Goal: Task Accomplishment & Management: Use online tool/utility

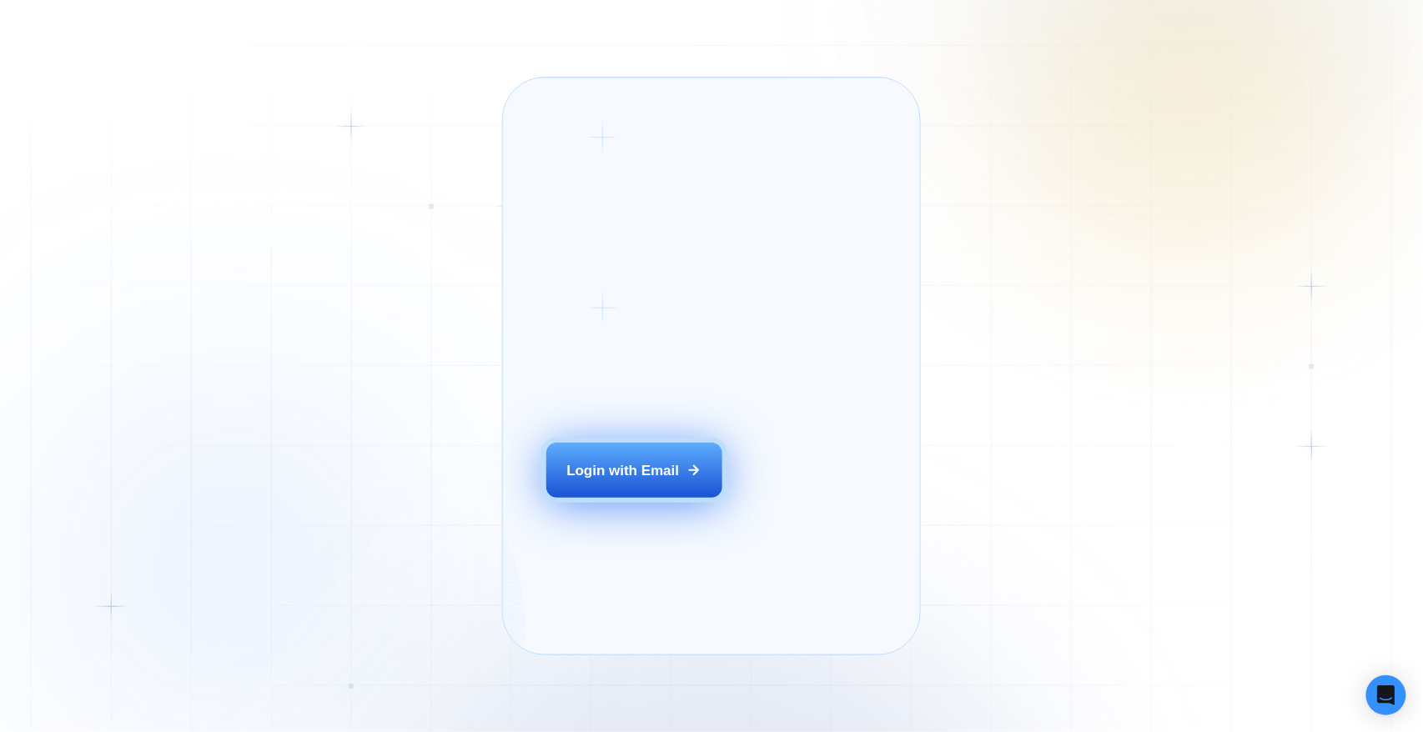
click at [600, 480] on div "Login with Email" at bounding box center [622, 470] width 113 height 19
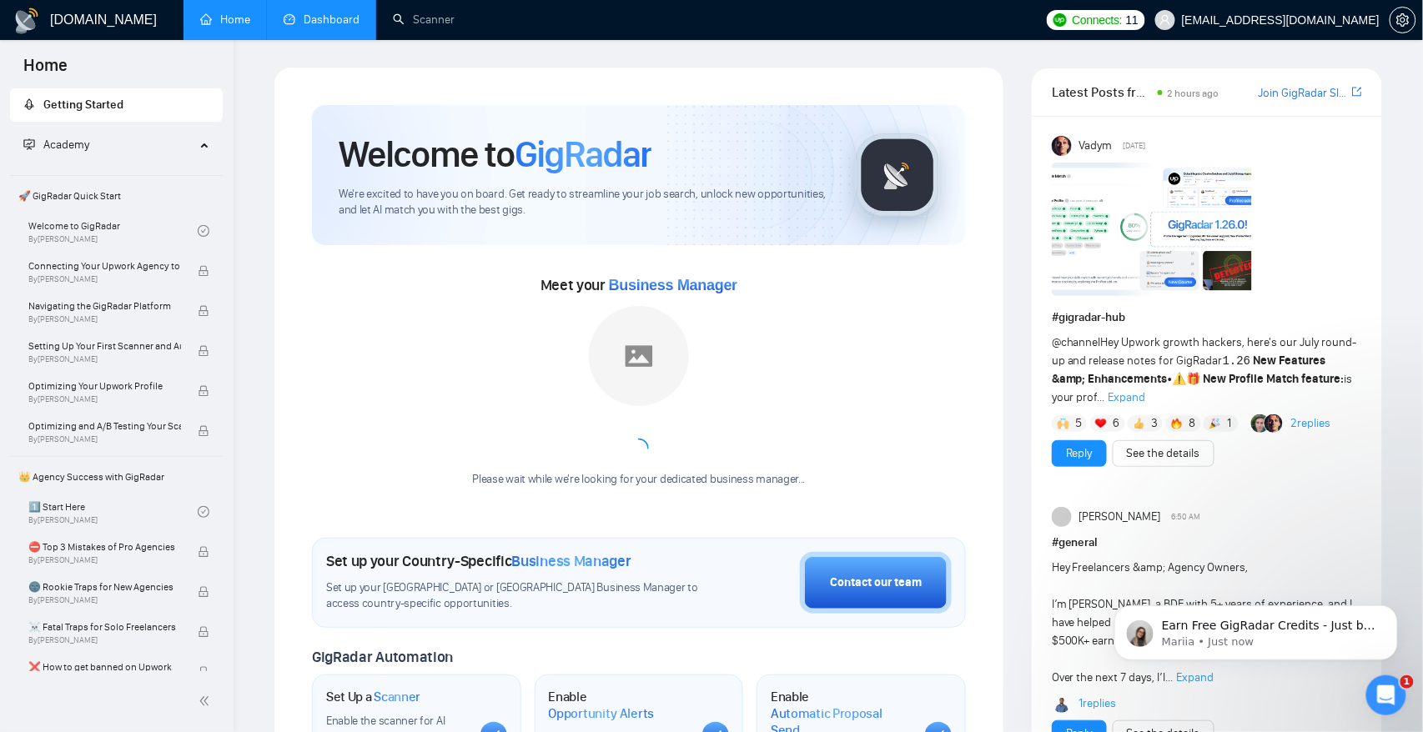
click at [309, 22] on link "Dashboard" at bounding box center [322, 20] width 76 height 14
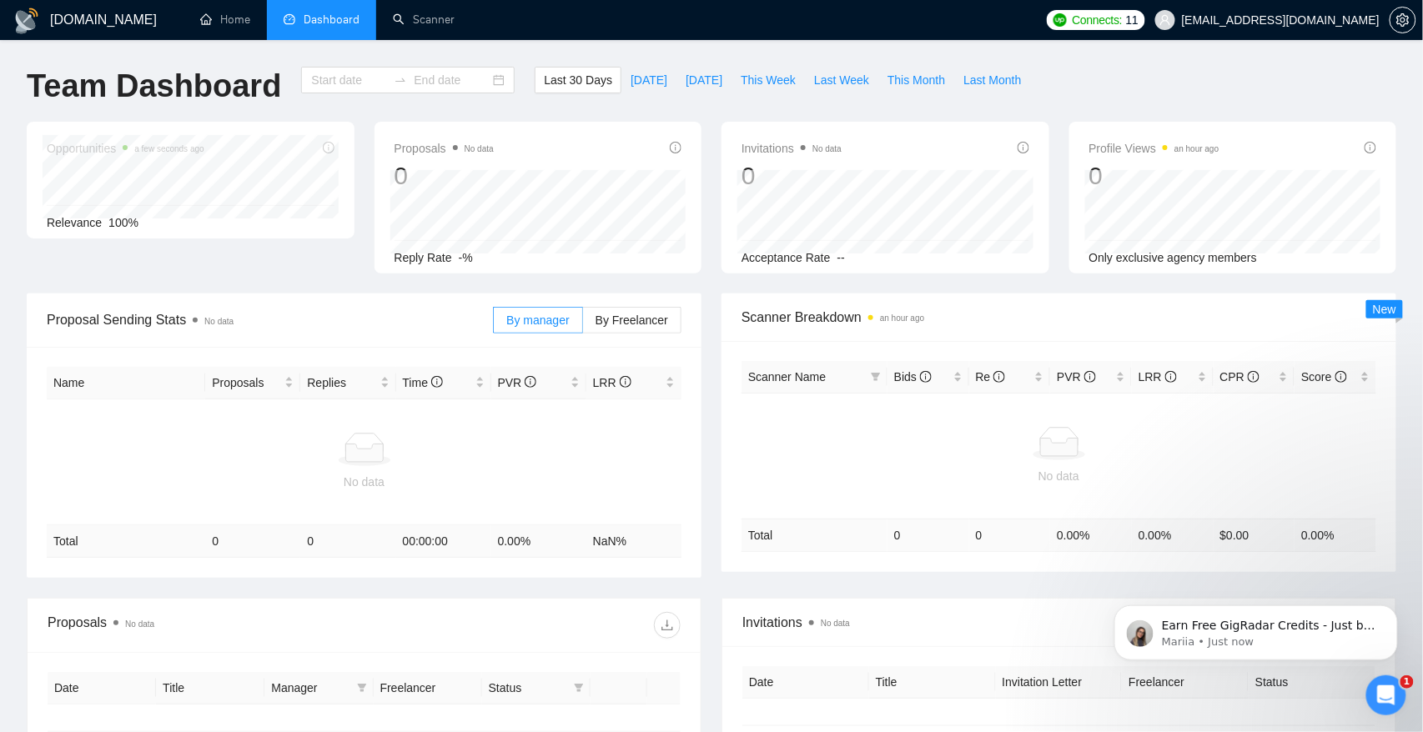
type input "2025-07-20"
type input "2025-08-19"
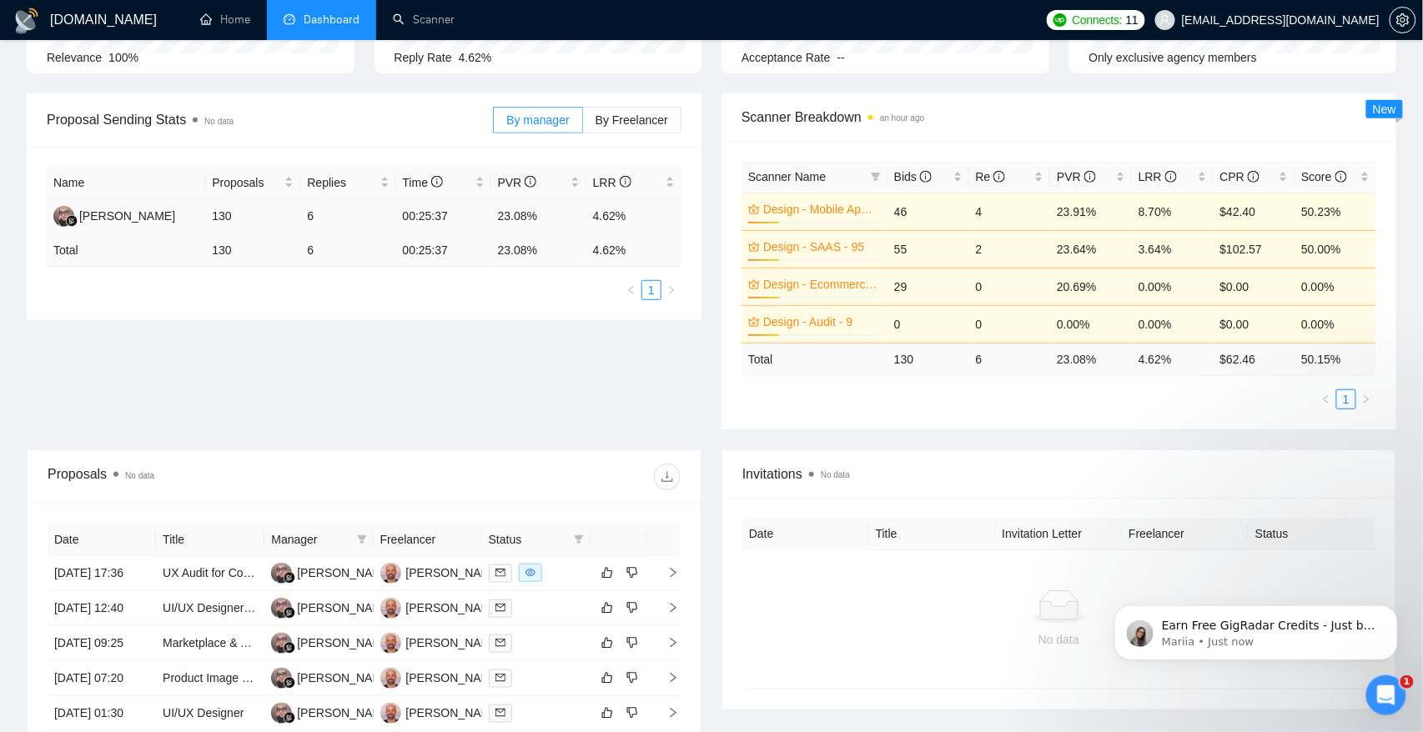
scroll to position [123, 0]
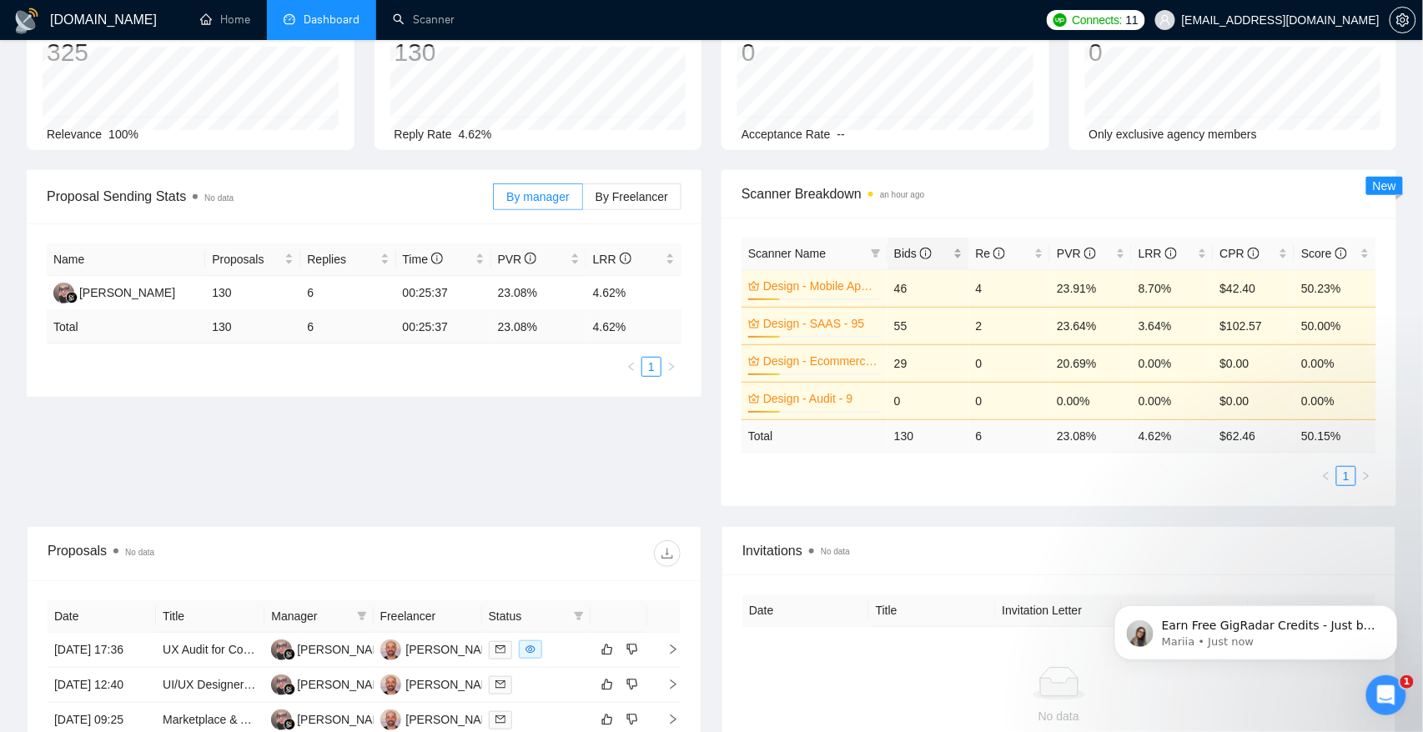
click at [911, 252] on span "Bids" at bounding box center [913, 253] width 38 height 13
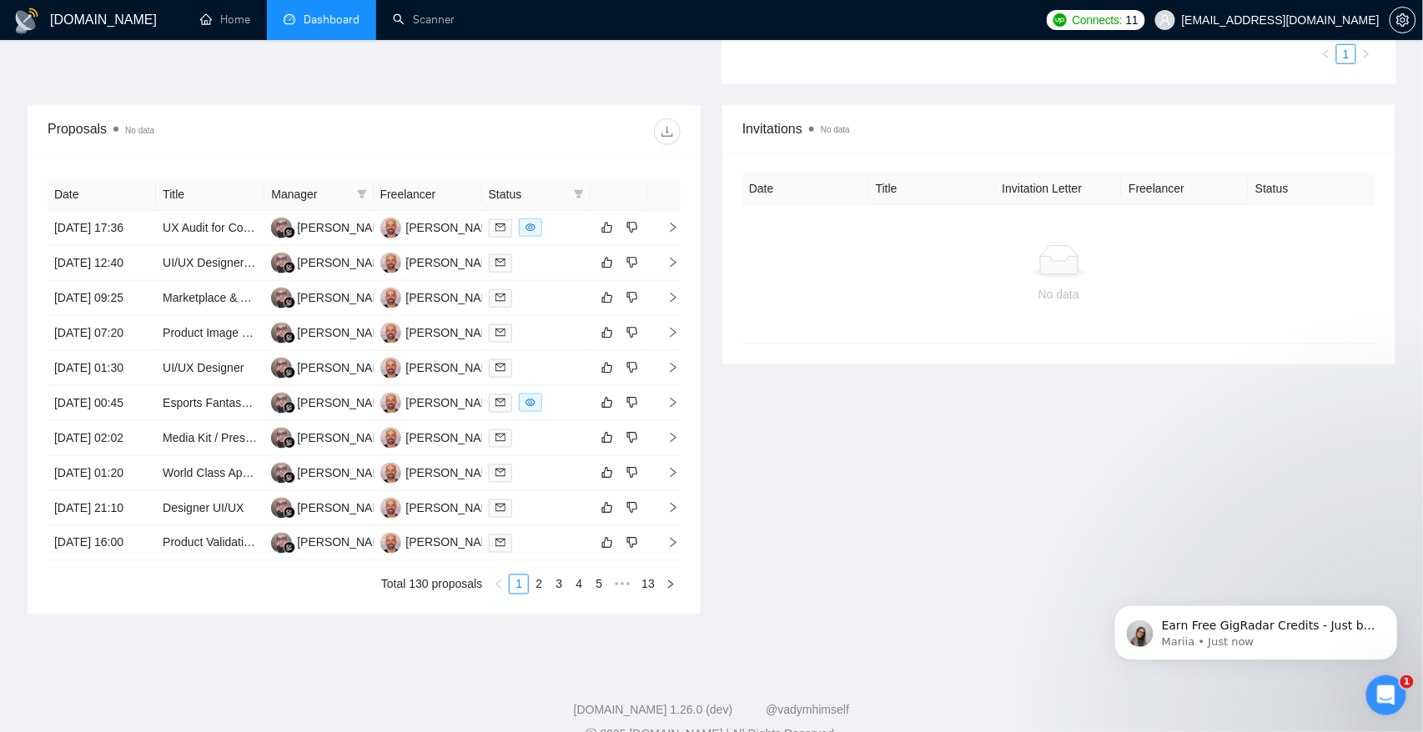
scroll to position [570, 0]
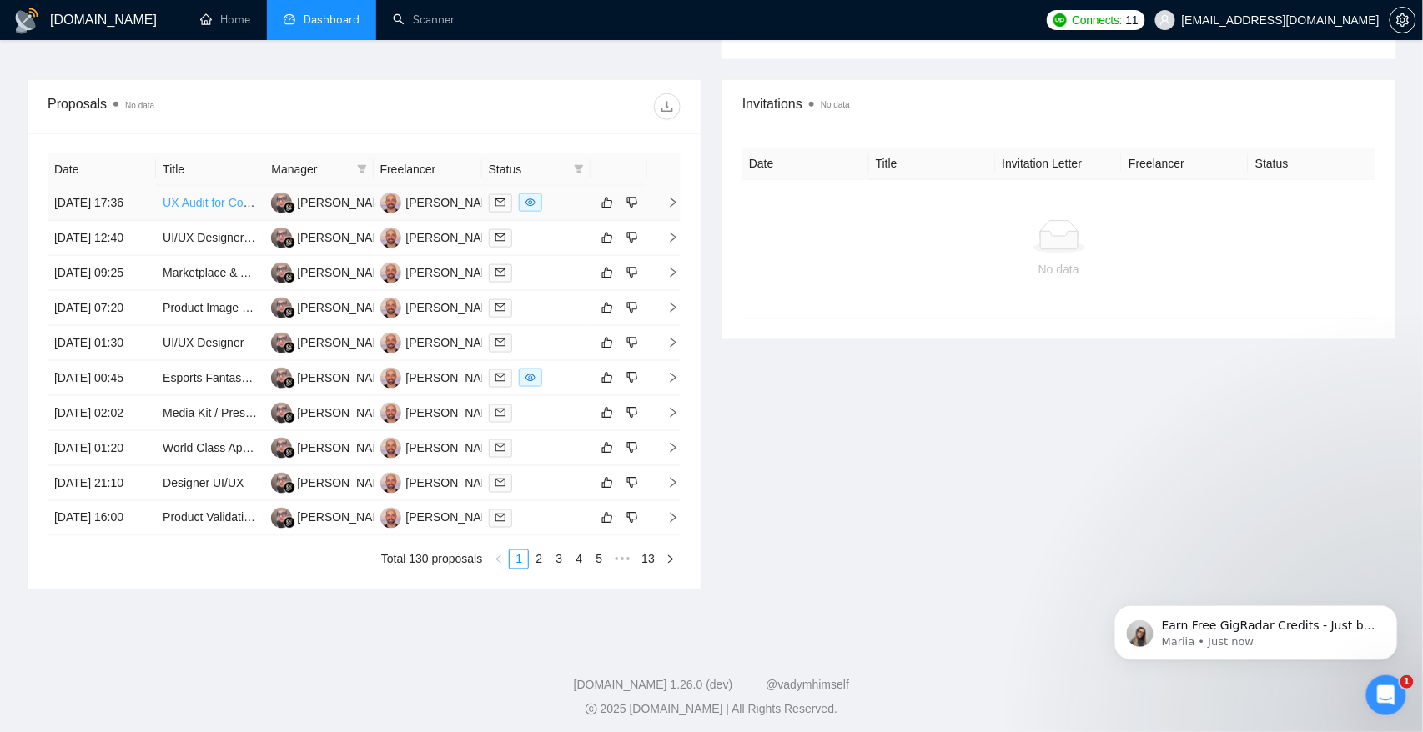
click at [210, 209] on link "UX Audit for Complex SaaS Workflow Platform" at bounding box center [283, 202] width 241 height 13
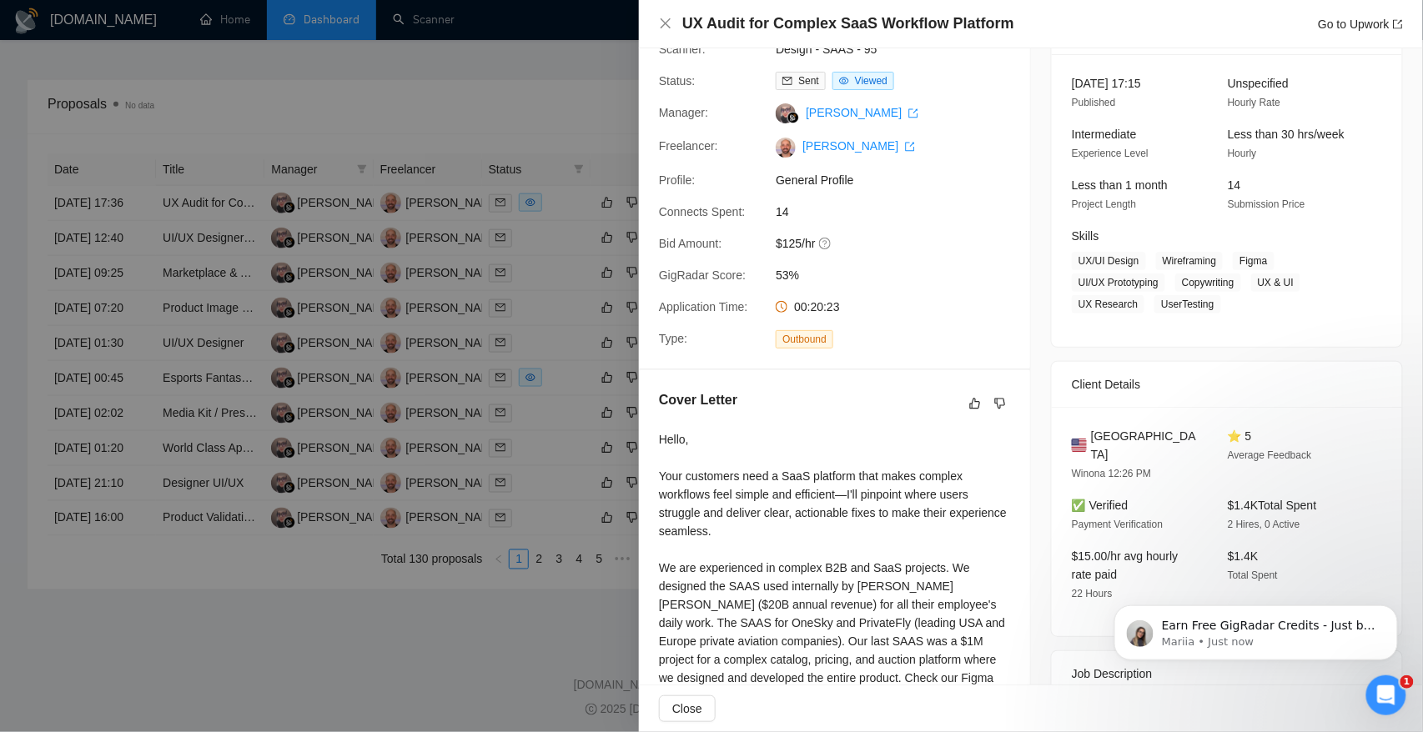
scroll to position [0, 0]
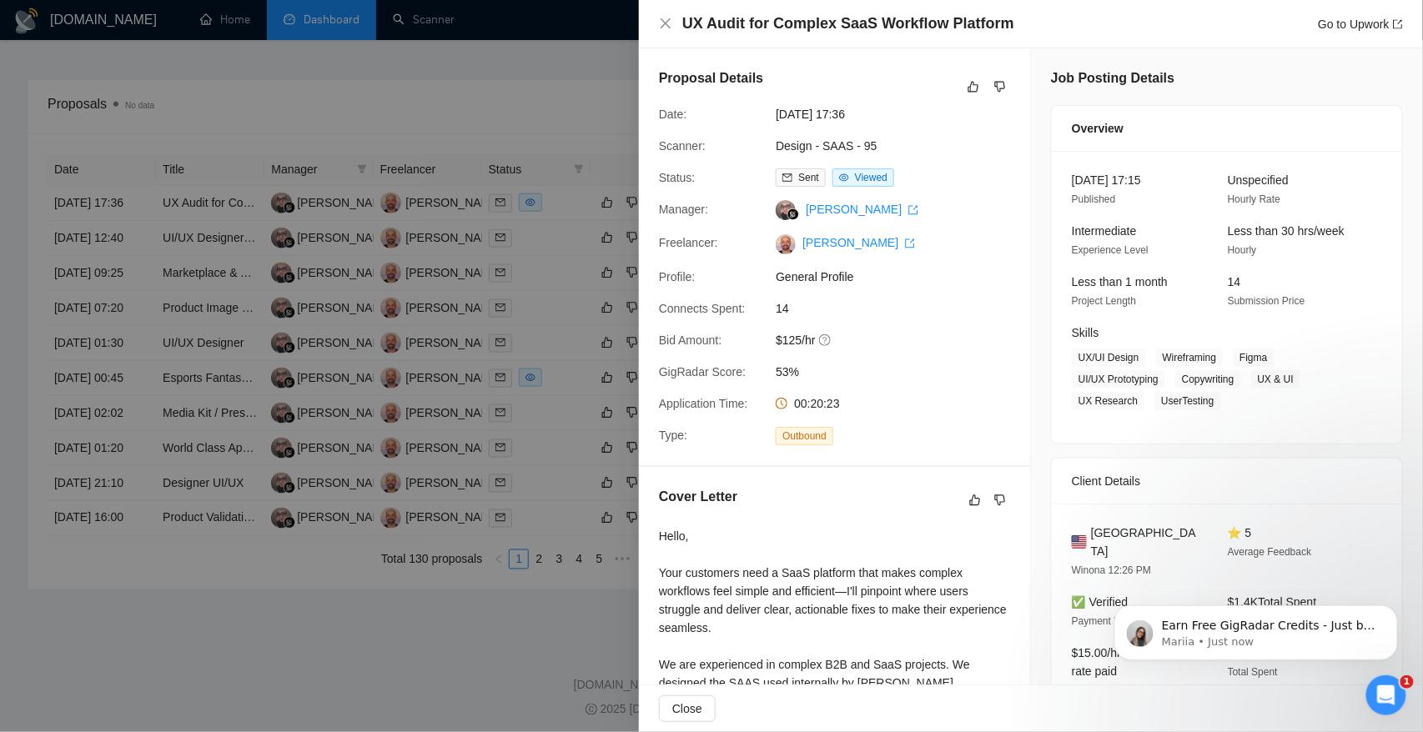
click at [575, 119] on div at bounding box center [711, 366] width 1423 height 732
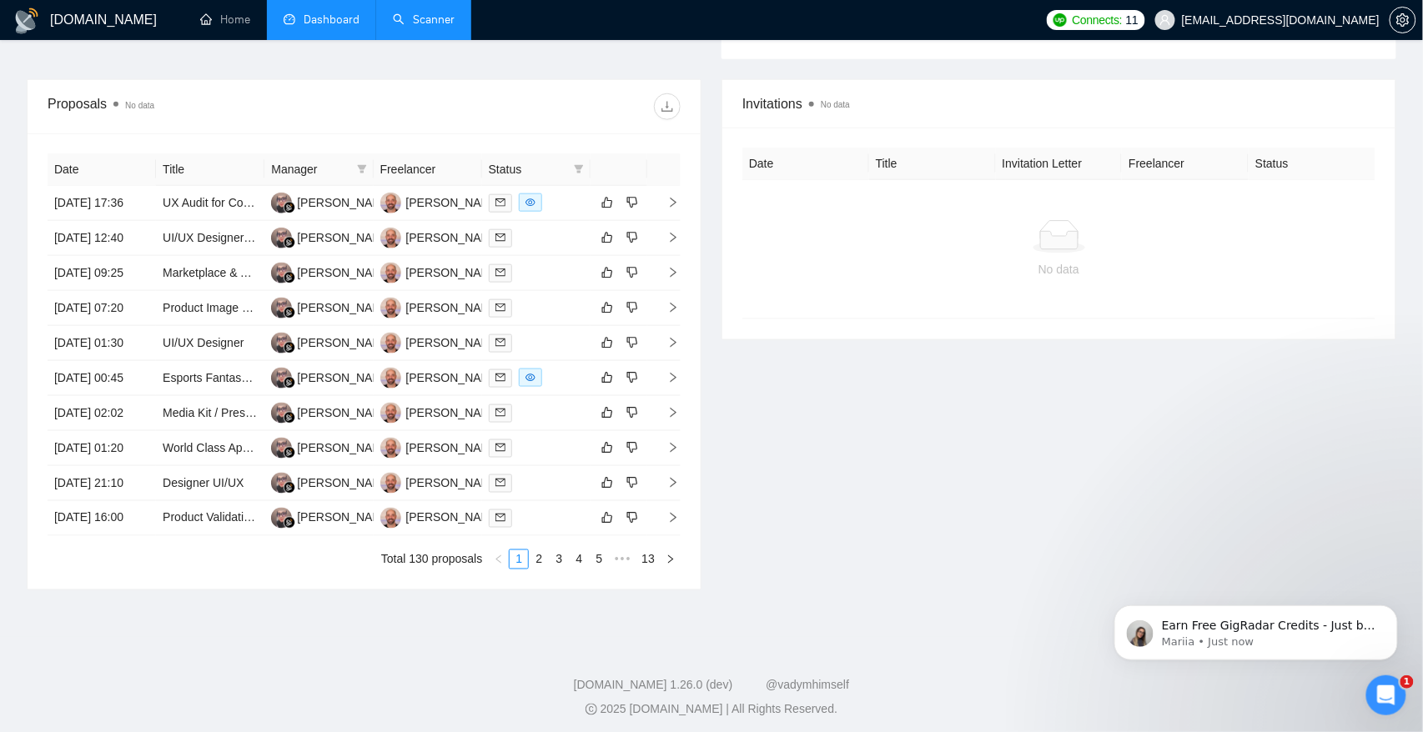
click at [436, 23] on link "Scanner" at bounding box center [424, 20] width 62 height 14
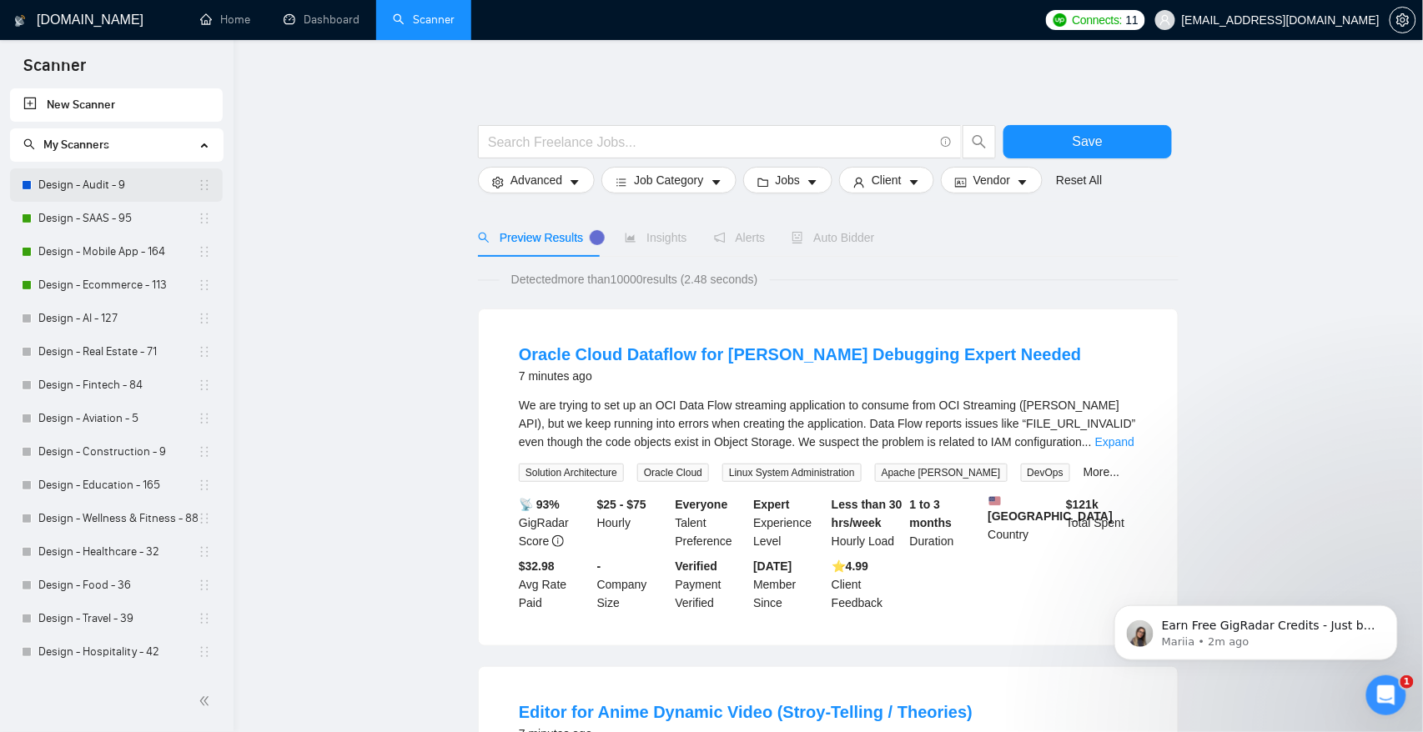
click at [141, 183] on link "Design - Audit - 9" at bounding box center [117, 184] width 159 height 33
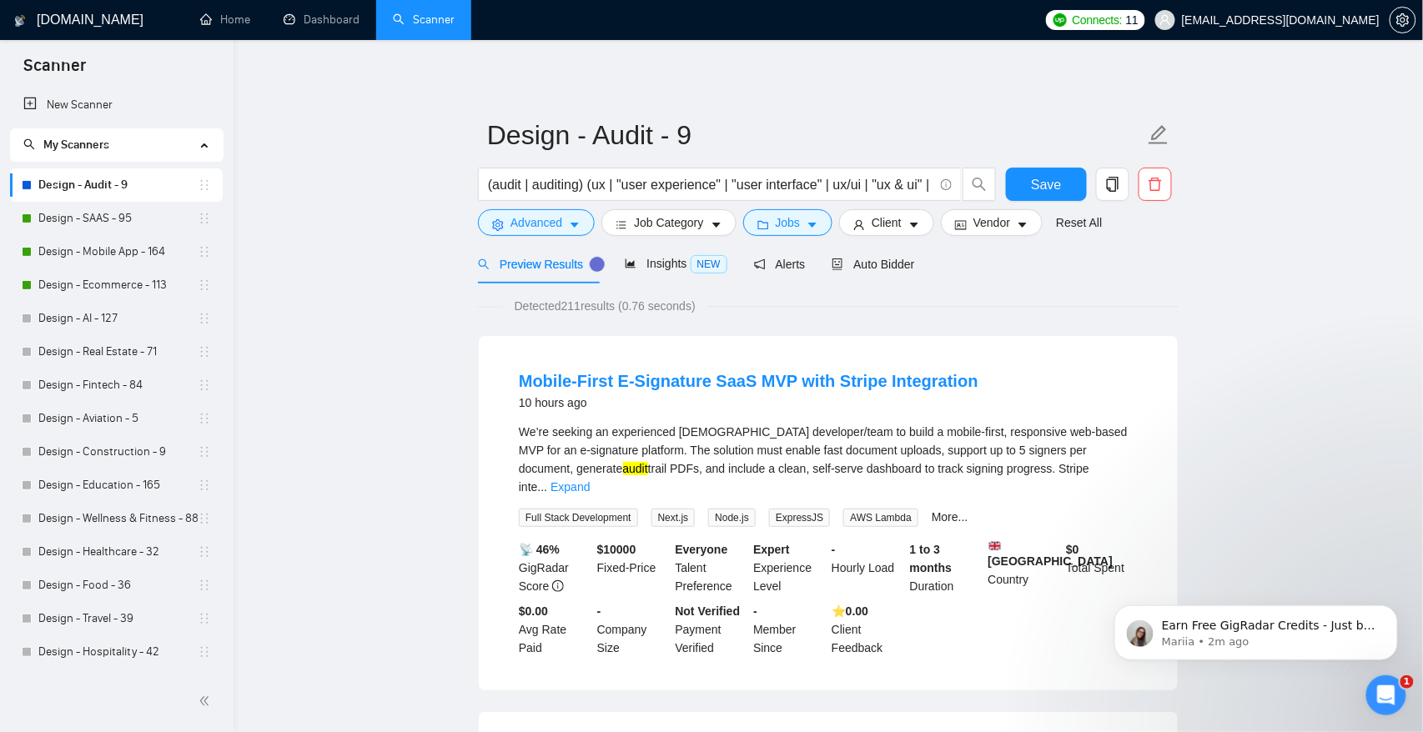
click at [860, 265] on span "Auto Bidder" at bounding box center [872, 264] width 83 height 13
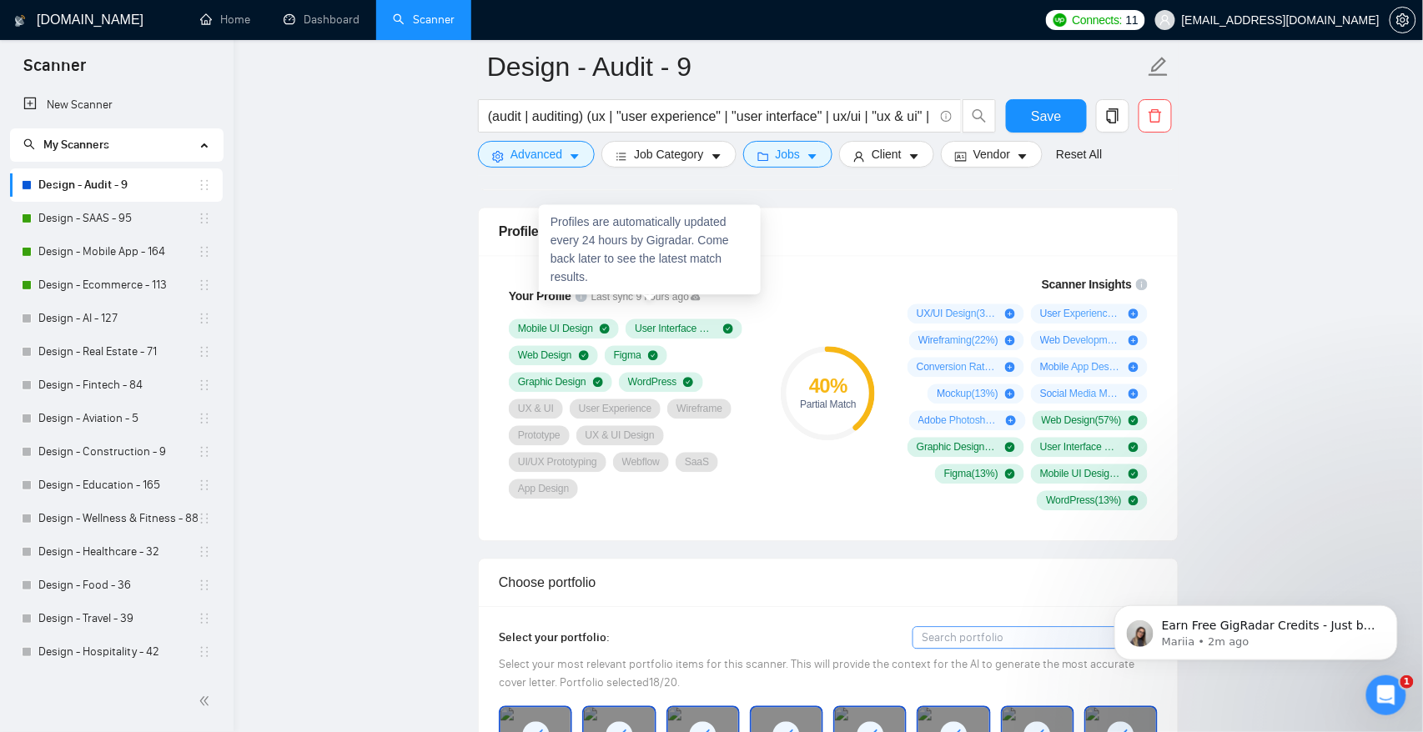
scroll to position [1075, 0]
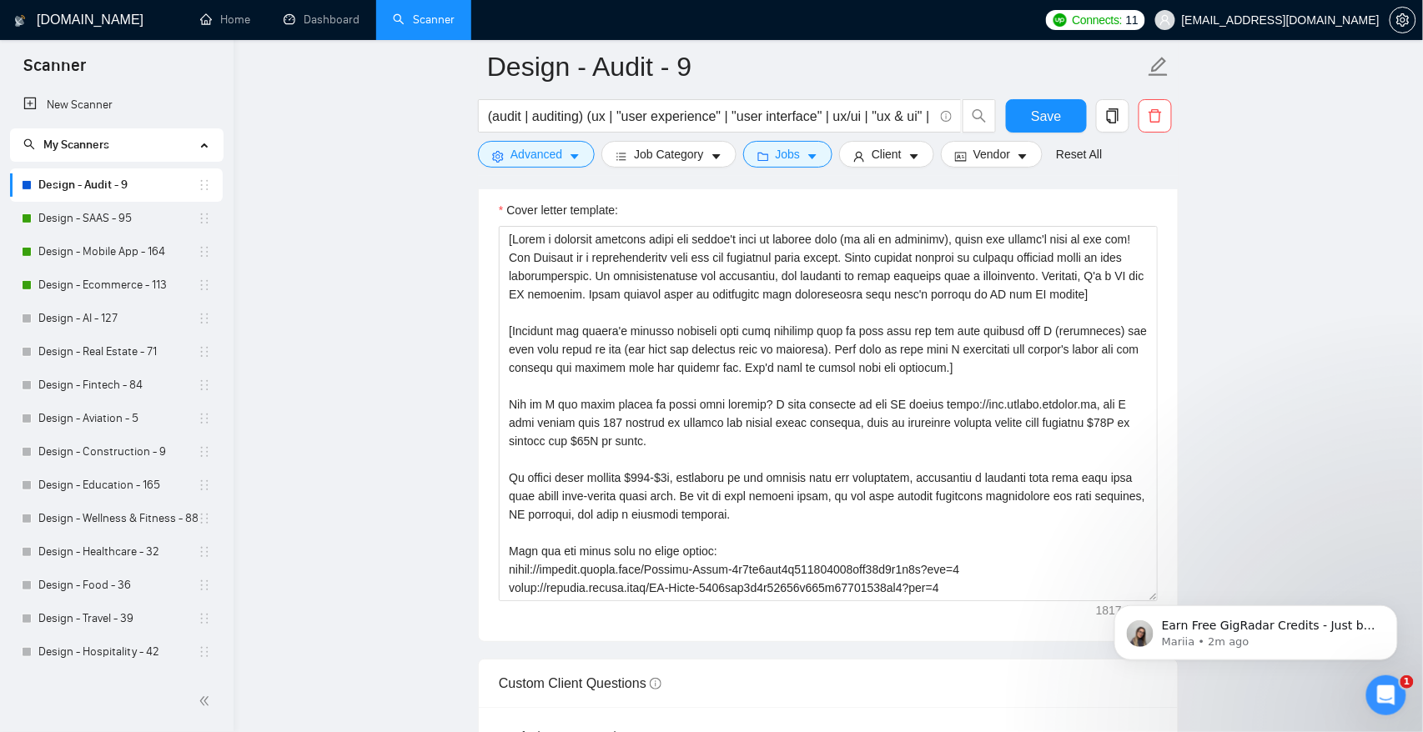
scroll to position [1930, 0]
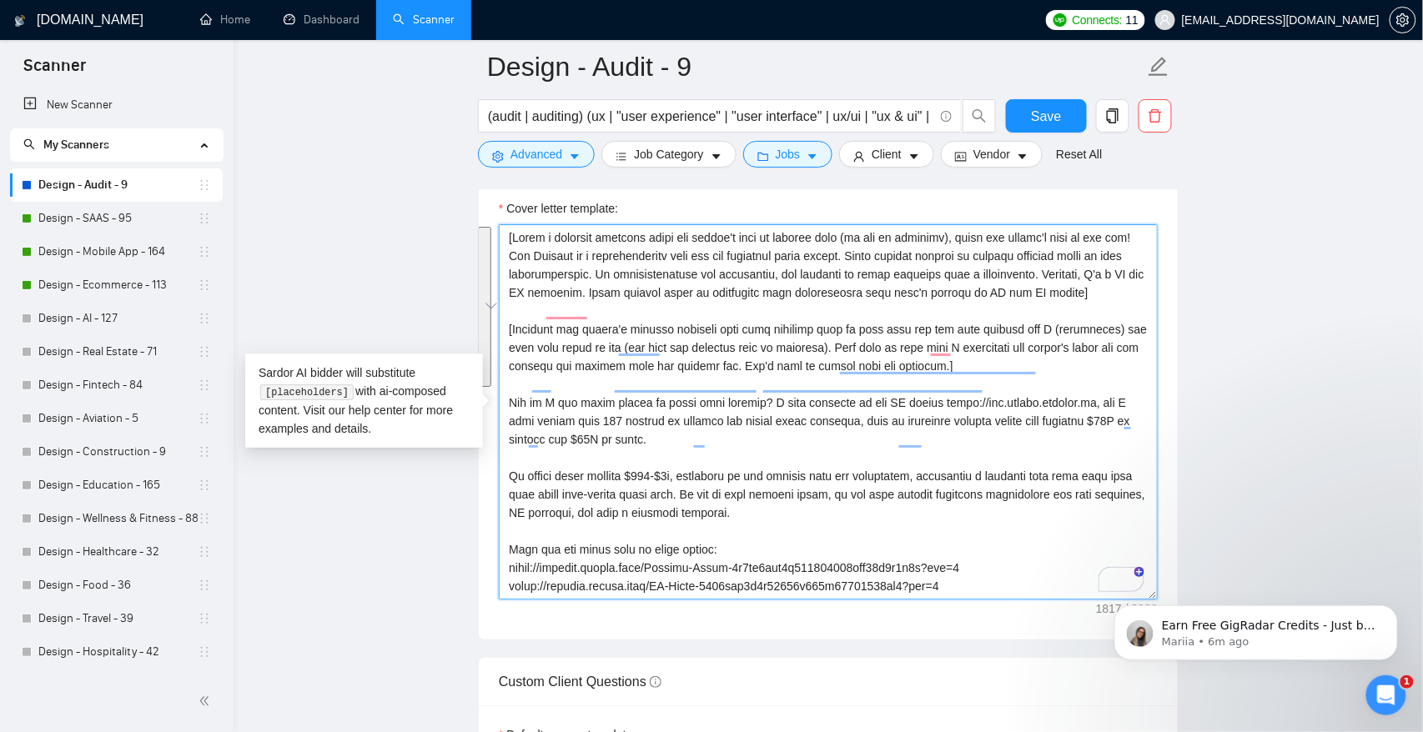
drag, startPoint x: 510, startPoint y: 238, endPoint x: 1047, endPoint y: 392, distance: 558.8
click at [1047, 392] on textarea "Cover letter template:" at bounding box center [828, 411] width 659 height 375
click at [566, 431] on textarea "Cover letter template:" at bounding box center [828, 411] width 659 height 375
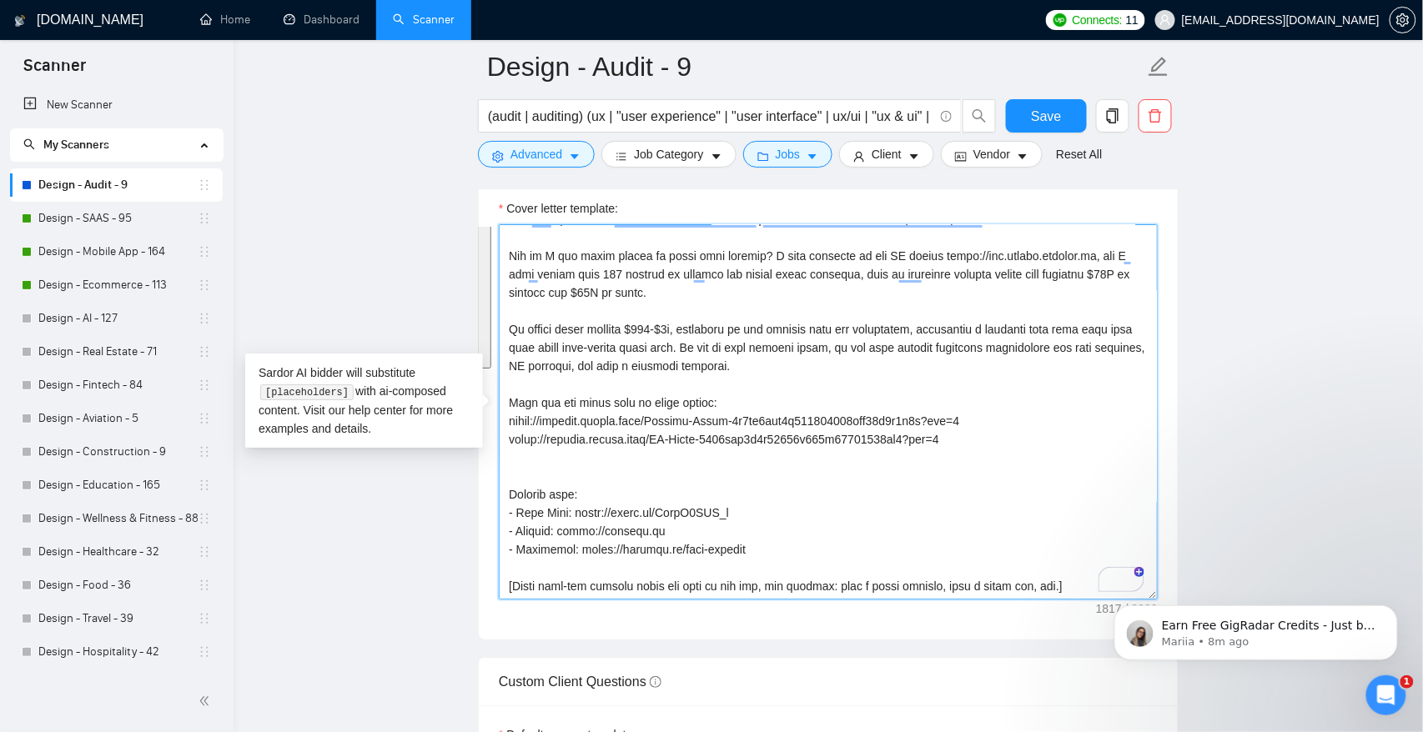
drag, startPoint x: 509, startPoint y: 420, endPoint x: 859, endPoint y: 550, distance: 373.6
click at [859, 550] on textarea "Cover letter template:" at bounding box center [828, 411] width 659 height 375
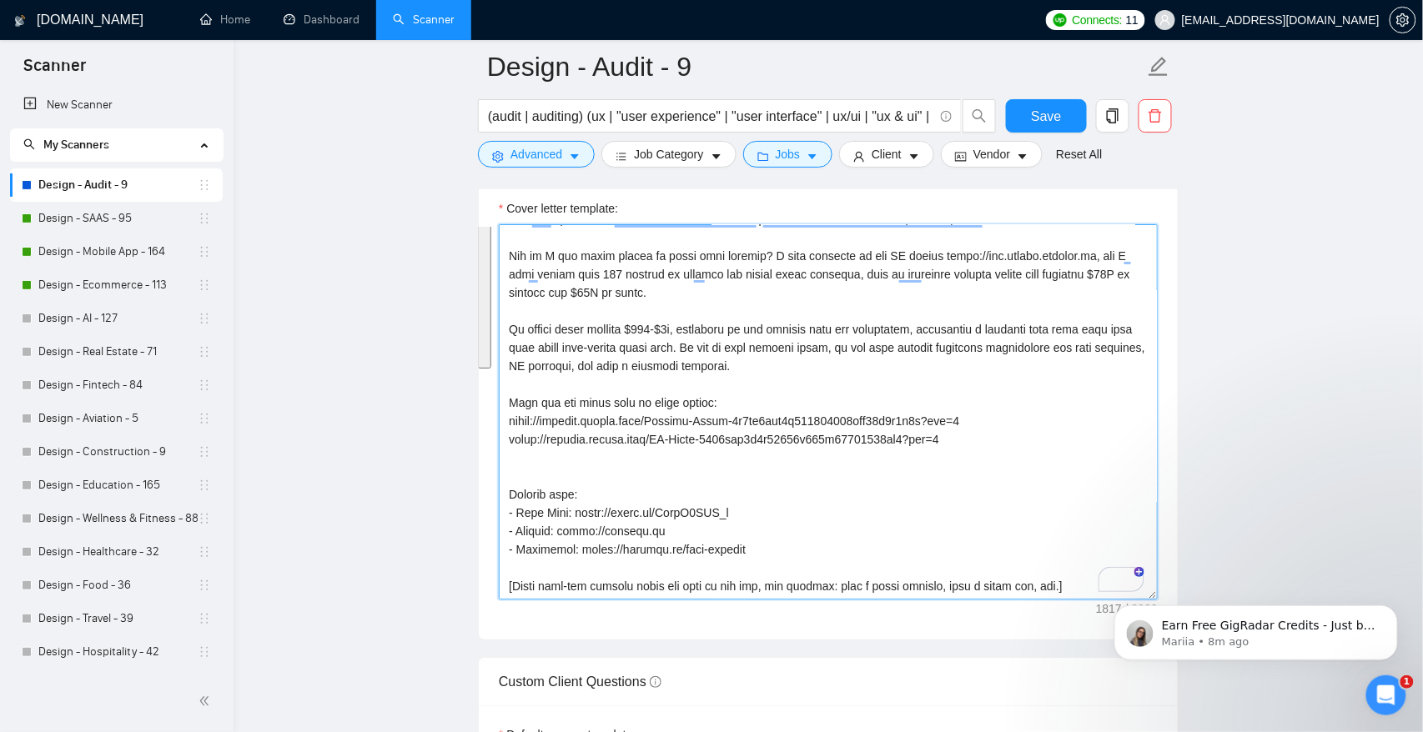
click at [778, 590] on textarea "Cover letter template:" at bounding box center [828, 411] width 659 height 375
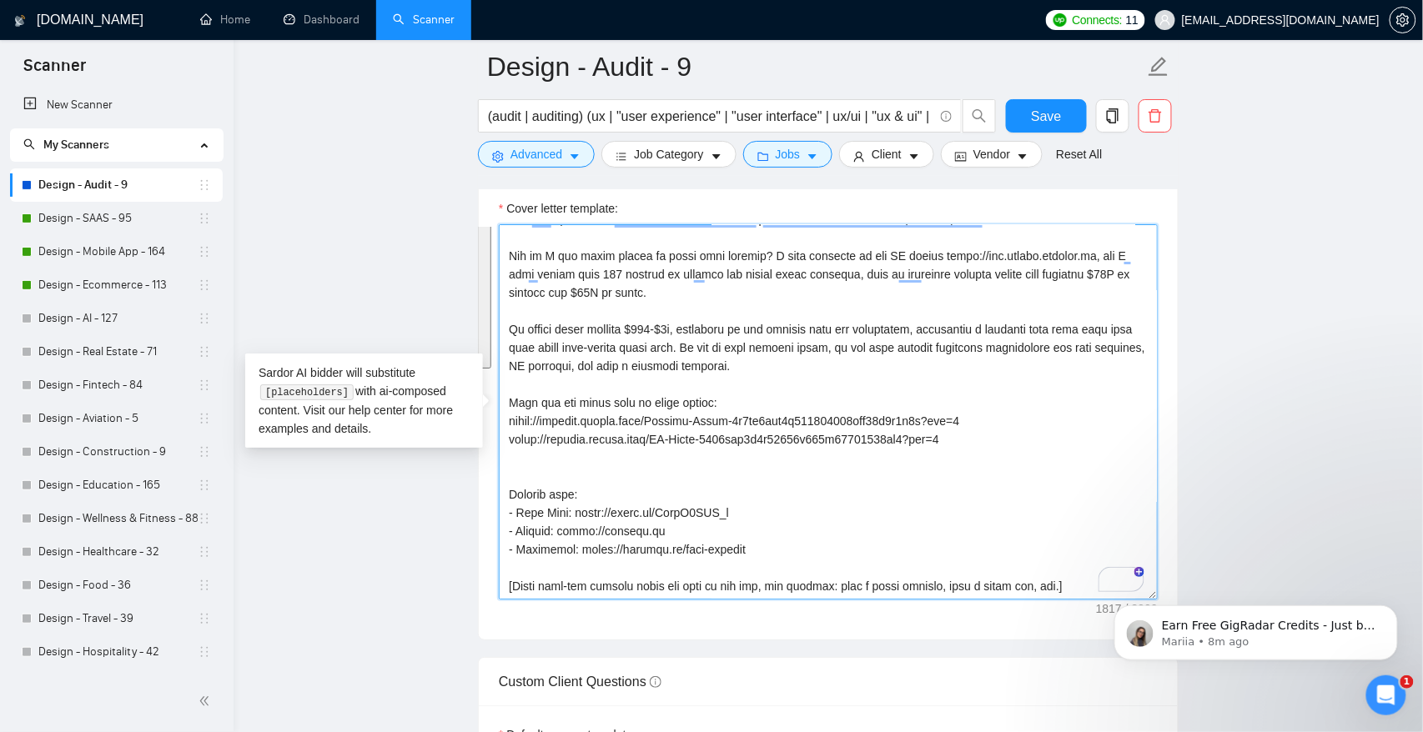
click at [778, 590] on textarea "Cover letter template:" at bounding box center [828, 411] width 659 height 375
click at [146, 224] on link "Design - SAAS - 95" at bounding box center [117, 218] width 159 height 33
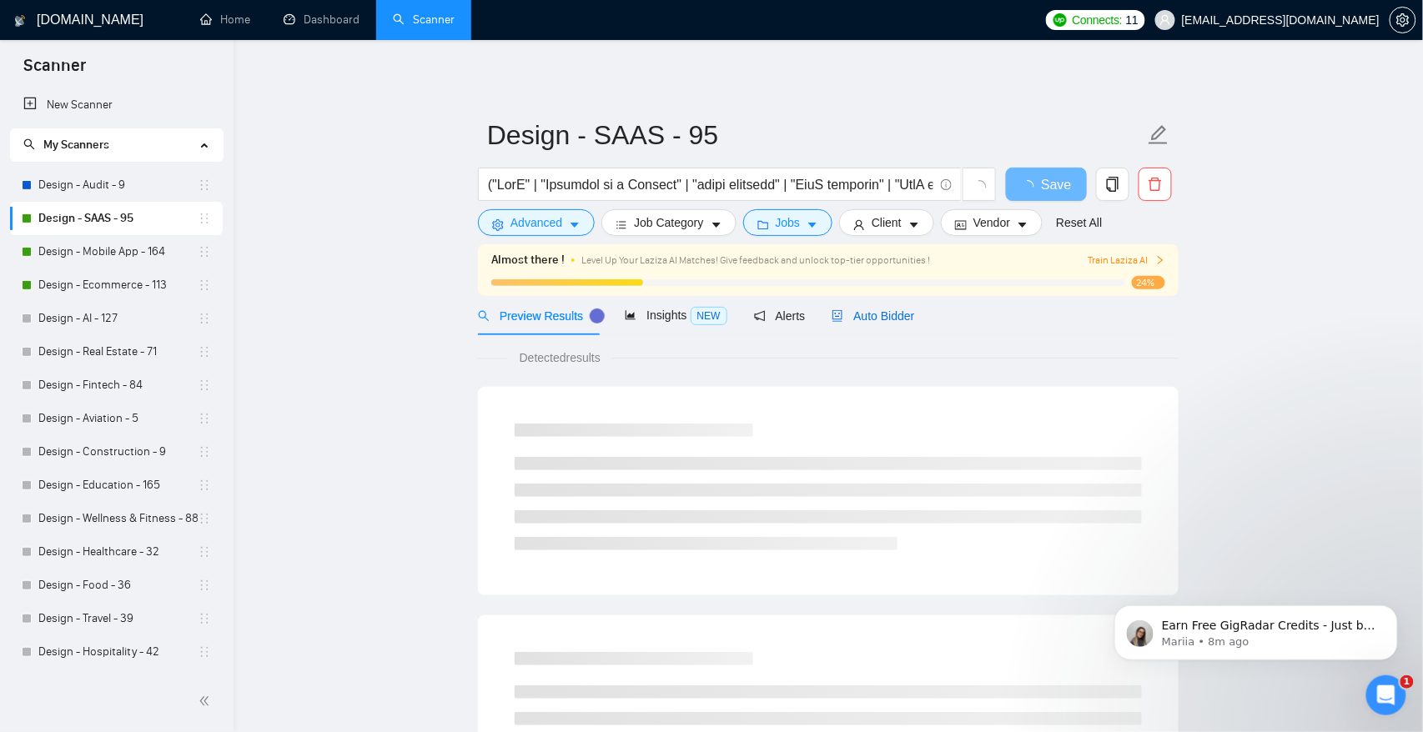
click at [896, 315] on span "Auto Bidder" at bounding box center [872, 315] width 83 height 13
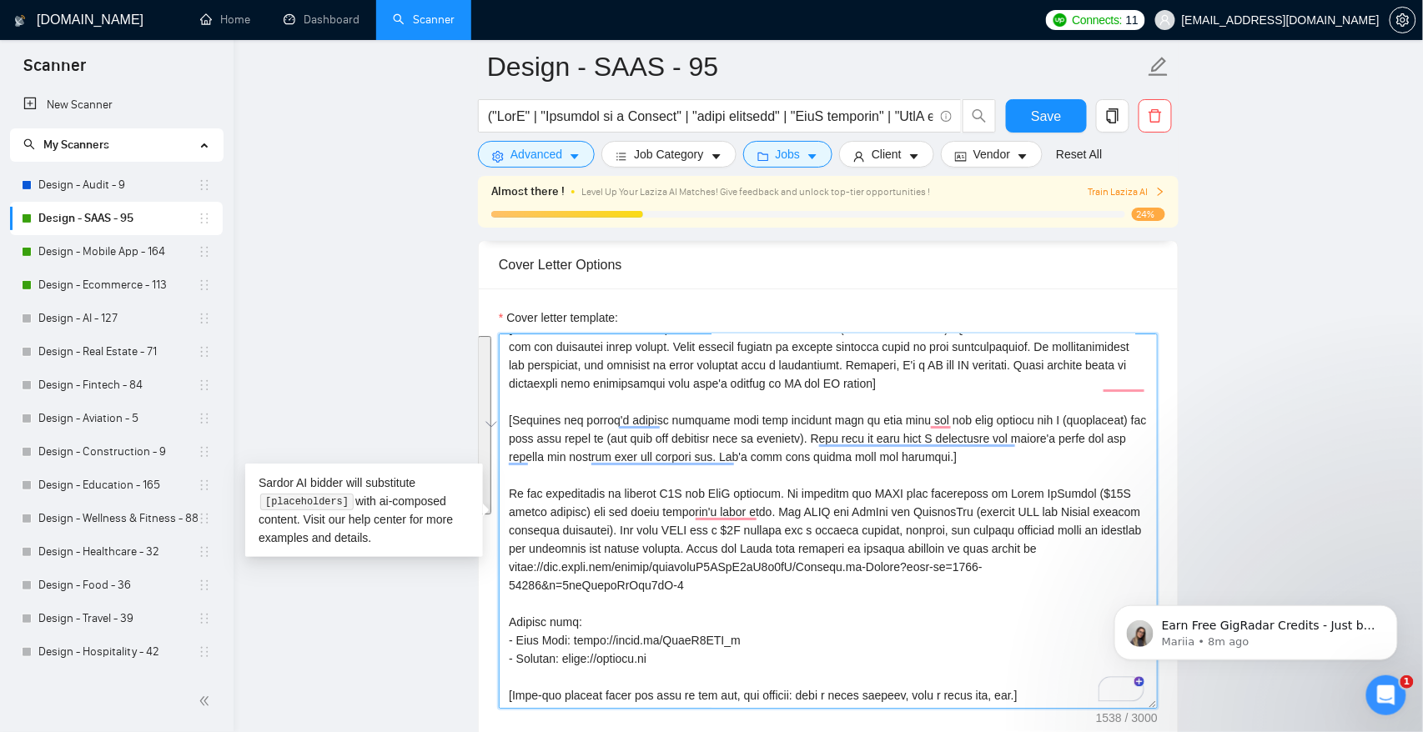
scroll to position [18, 0]
drag, startPoint x: 510, startPoint y: 493, endPoint x: 771, endPoint y: 652, distance: 305.8
click at [771, 652] on textarea "Cover letter template:" at bounding box center [828, 521] width 659 height 375
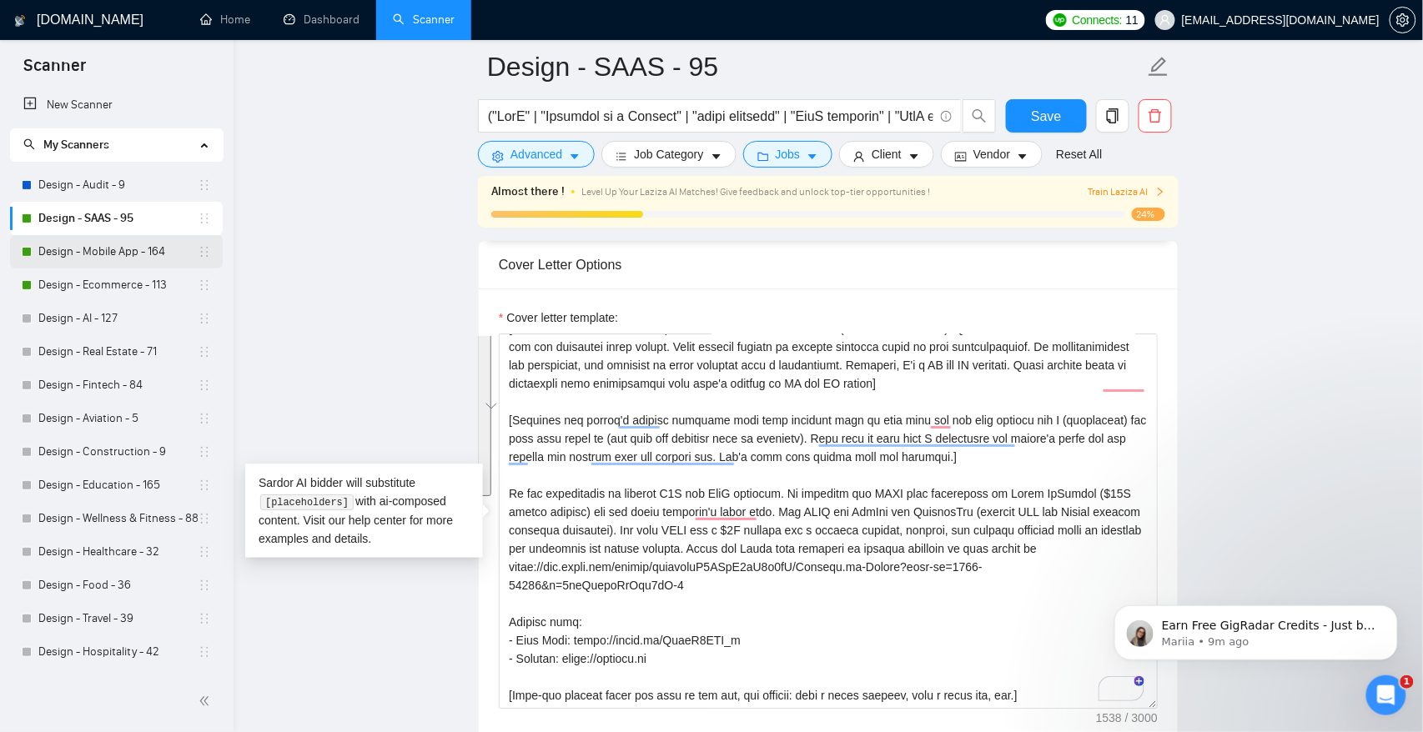
click at [107, 255] on link "Design - Mobile App - 164" at bounding box center [117, 251] width 159 height 33
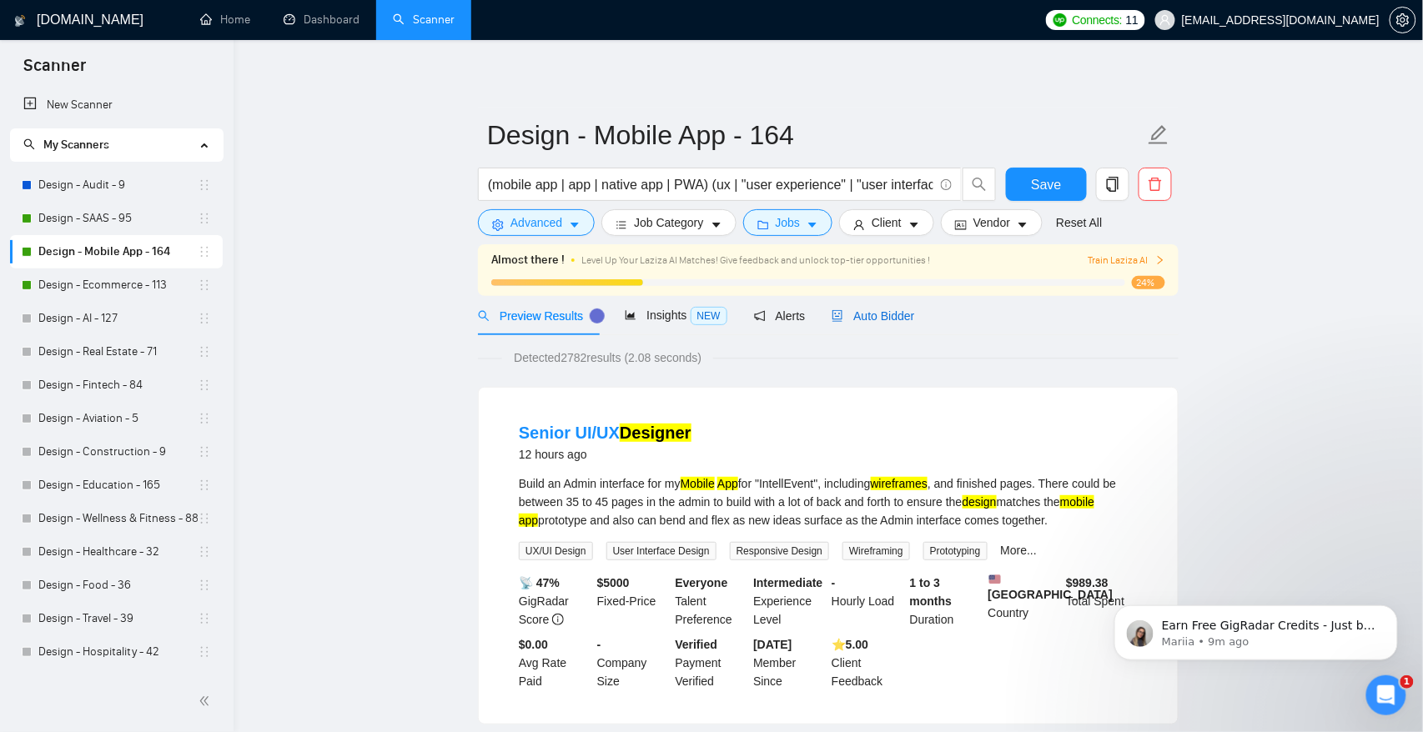
click at [866, 318] on span "Auto Bidder" at bounding box center [872, 315] width 83 height 13
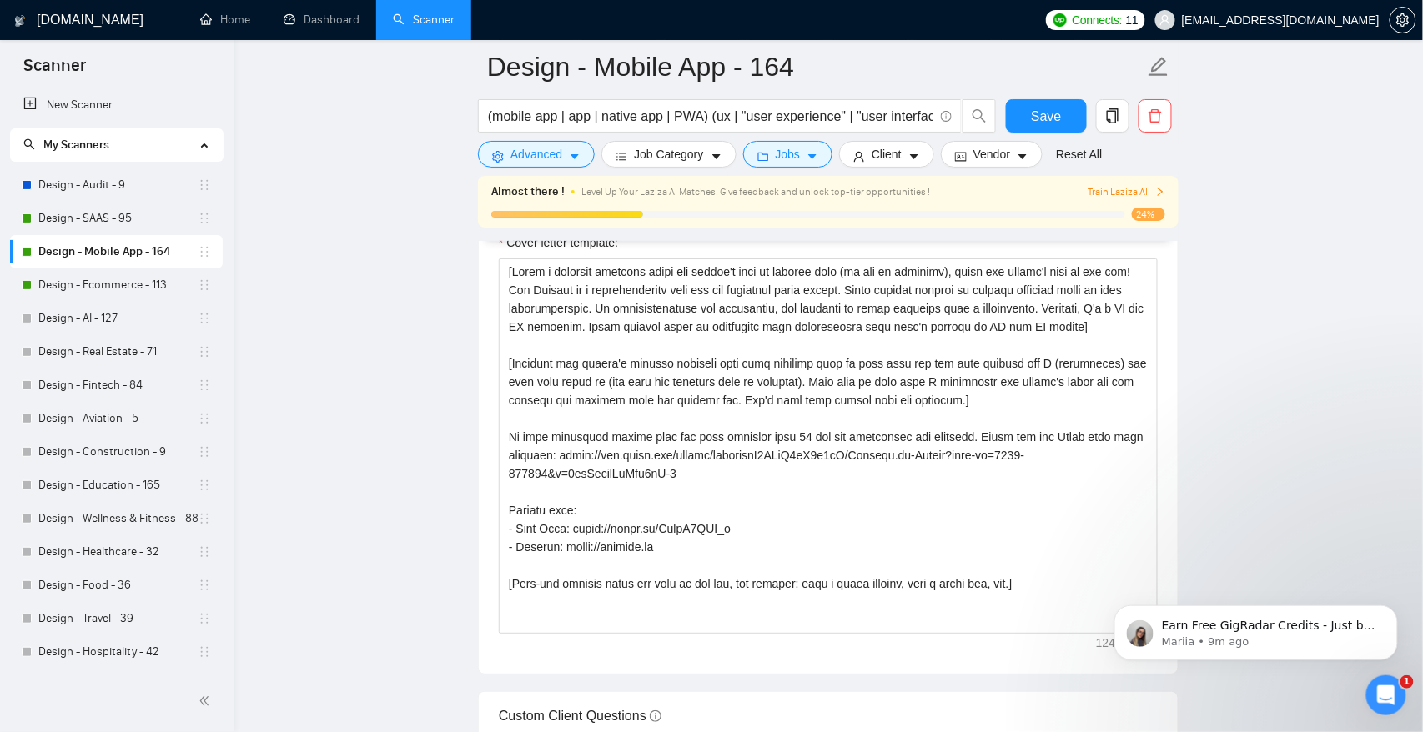
scroll to position [1978, 0]
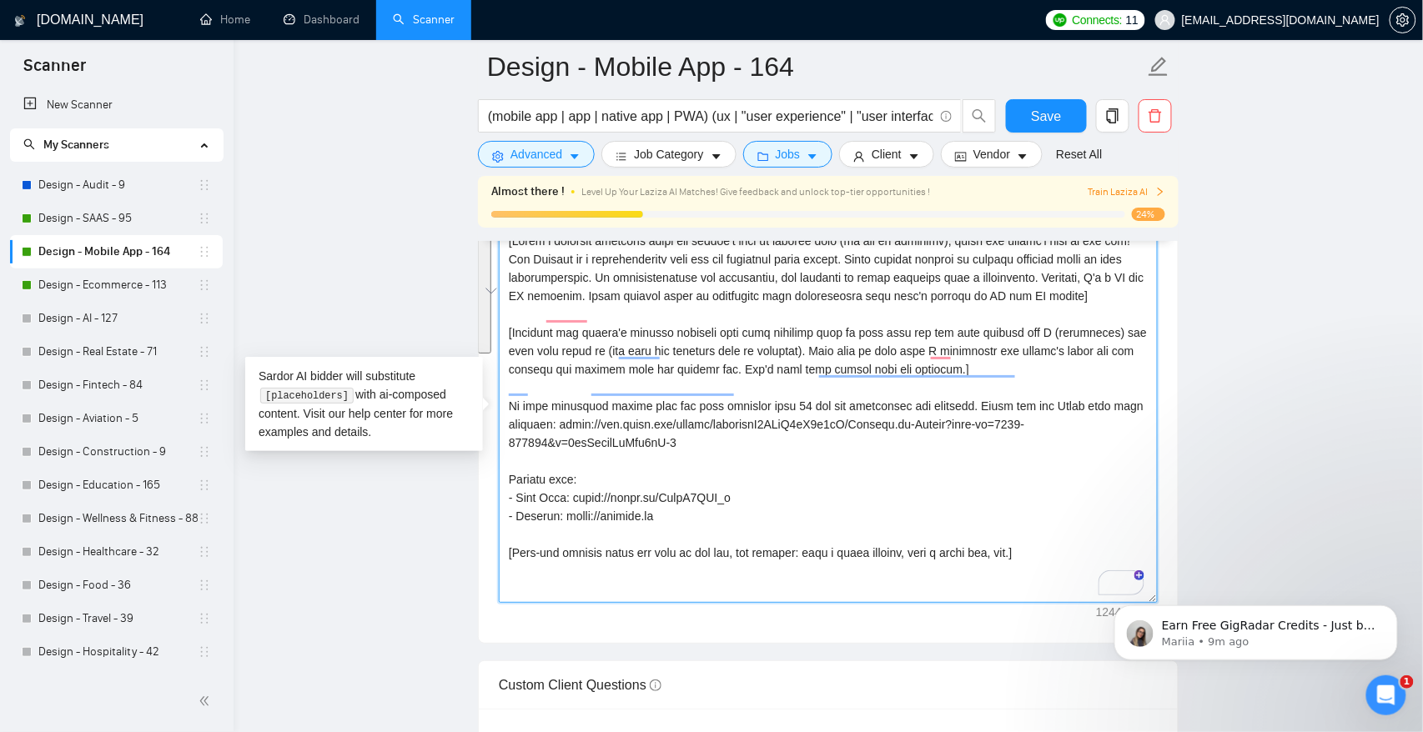
drag, startPoint x: 510, startPoint y: 424, endPoint x: 820, endPoint y: 536, distance: 330.0
click at [820, 536] on textarea "Cover letter template:" at bounding box center [828, 415] width 659 height 375
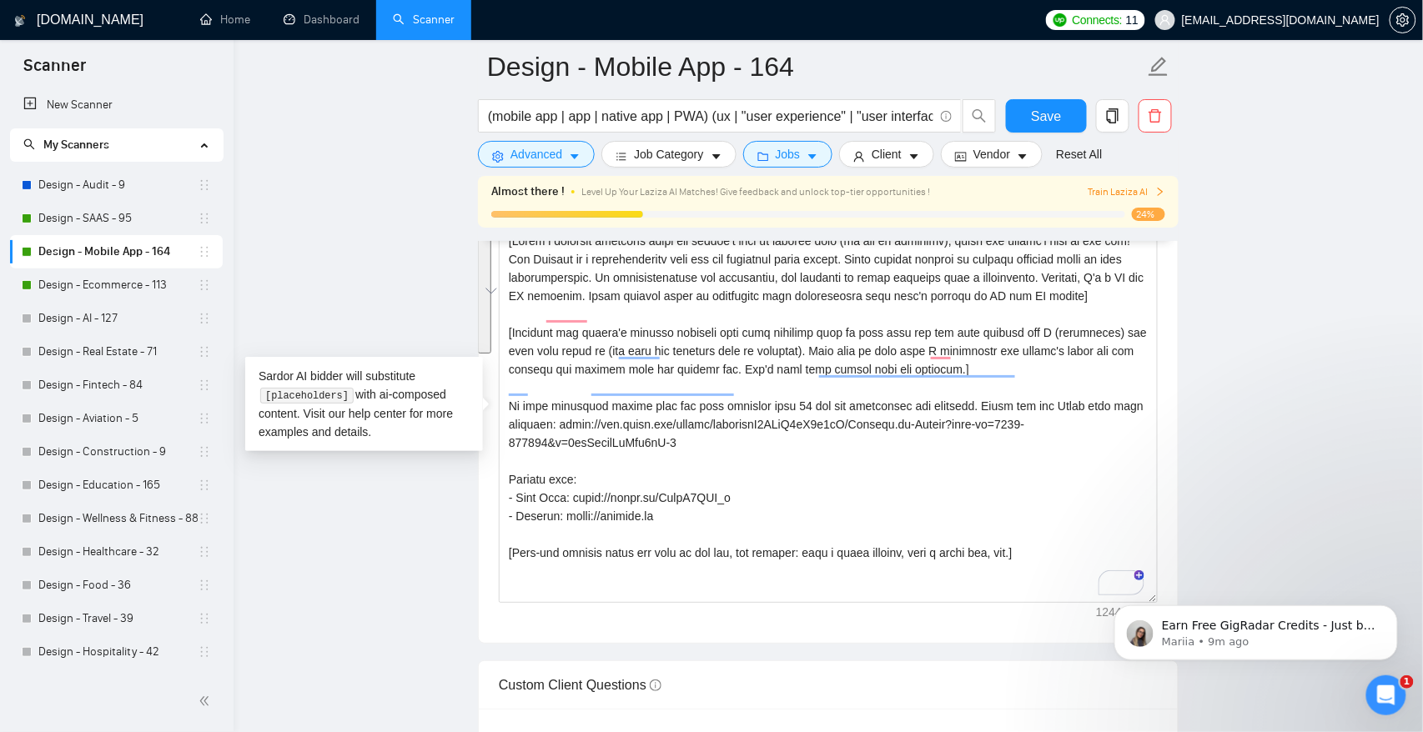
click at [296, 282] on main "Design - Mobile App - 164 (mobile app | app | native app | PWA) (ux | "user exp…" at bounding box center [828, 498] width 1136 height 4818
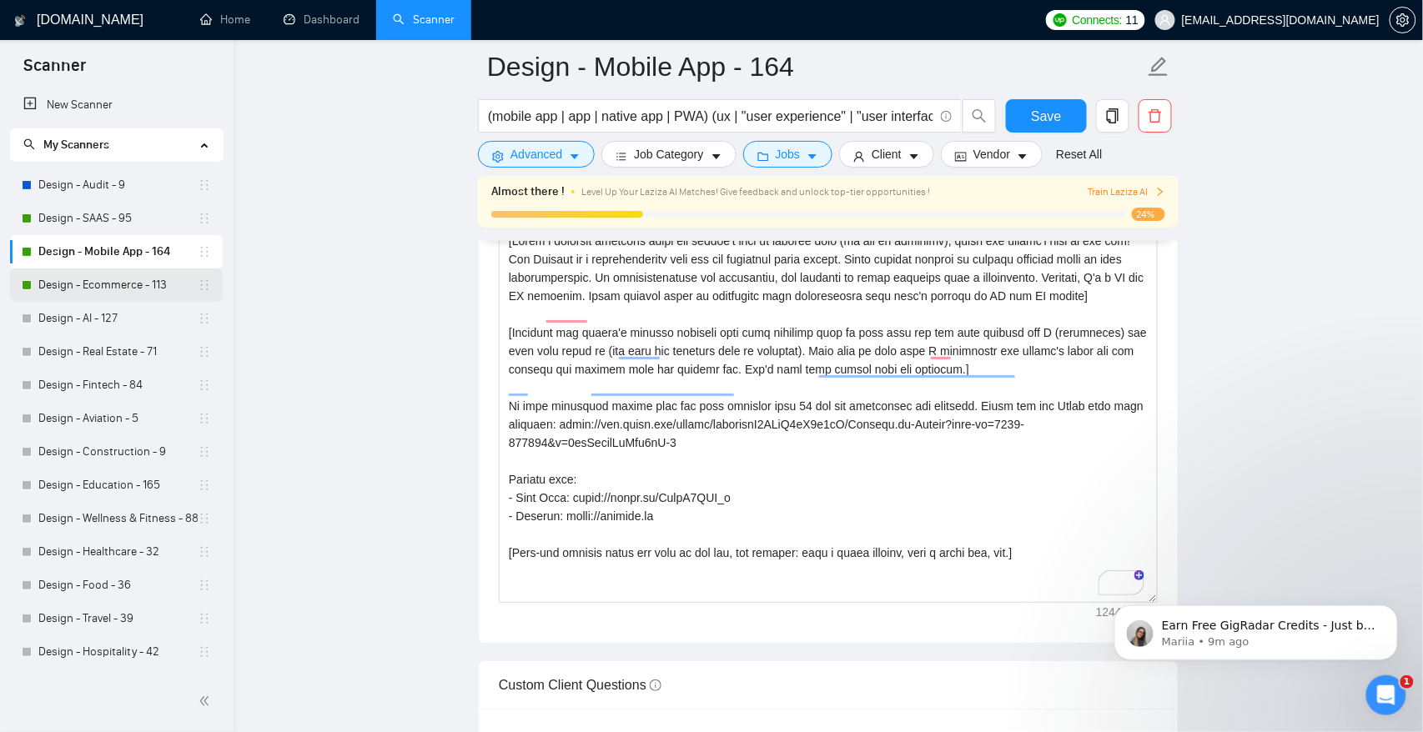
click at [131, 289] on link "Design - Ecommerce - 113" at bounding box center [117, 285] width 159 height 33
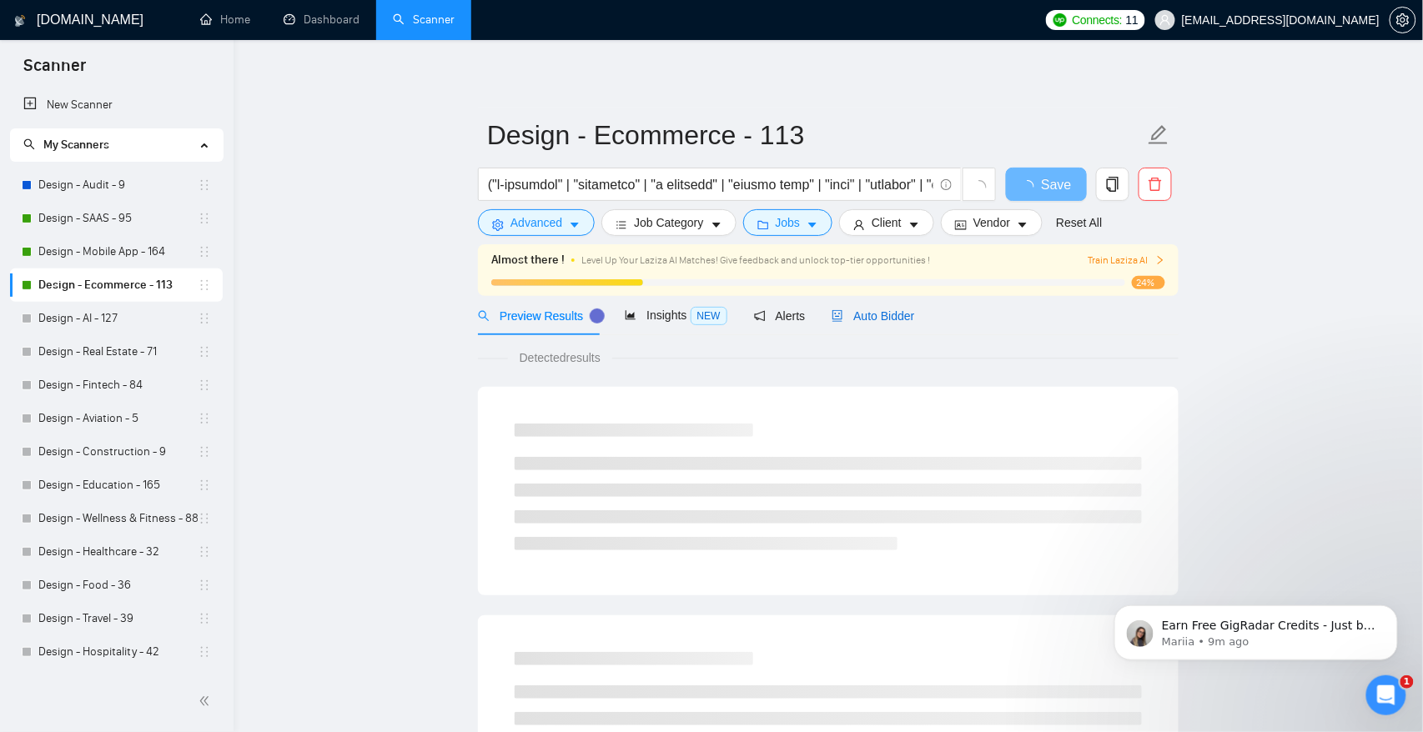
click at [888, 316] on span "Auto Bidder" at bounding box center [872, 315] width 83 height 13
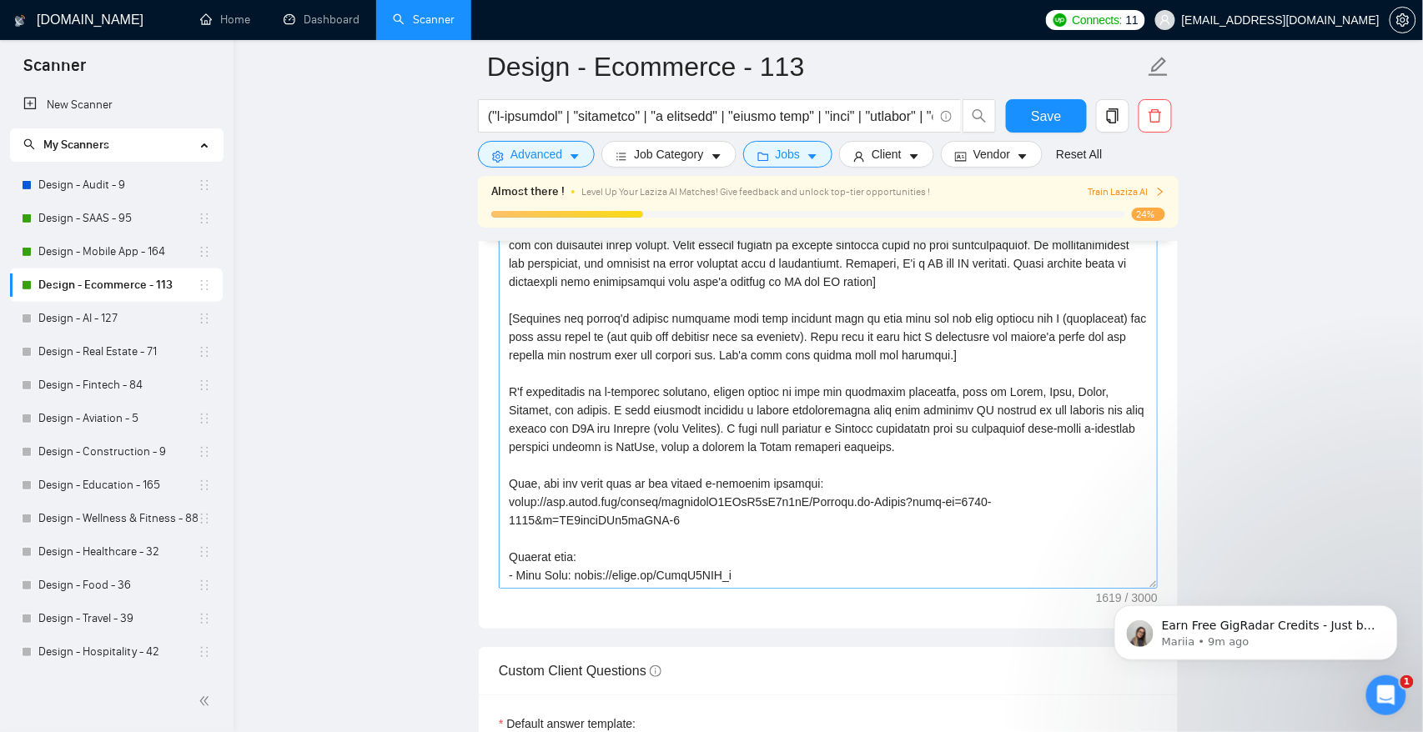
scroll to position [2001, 0]
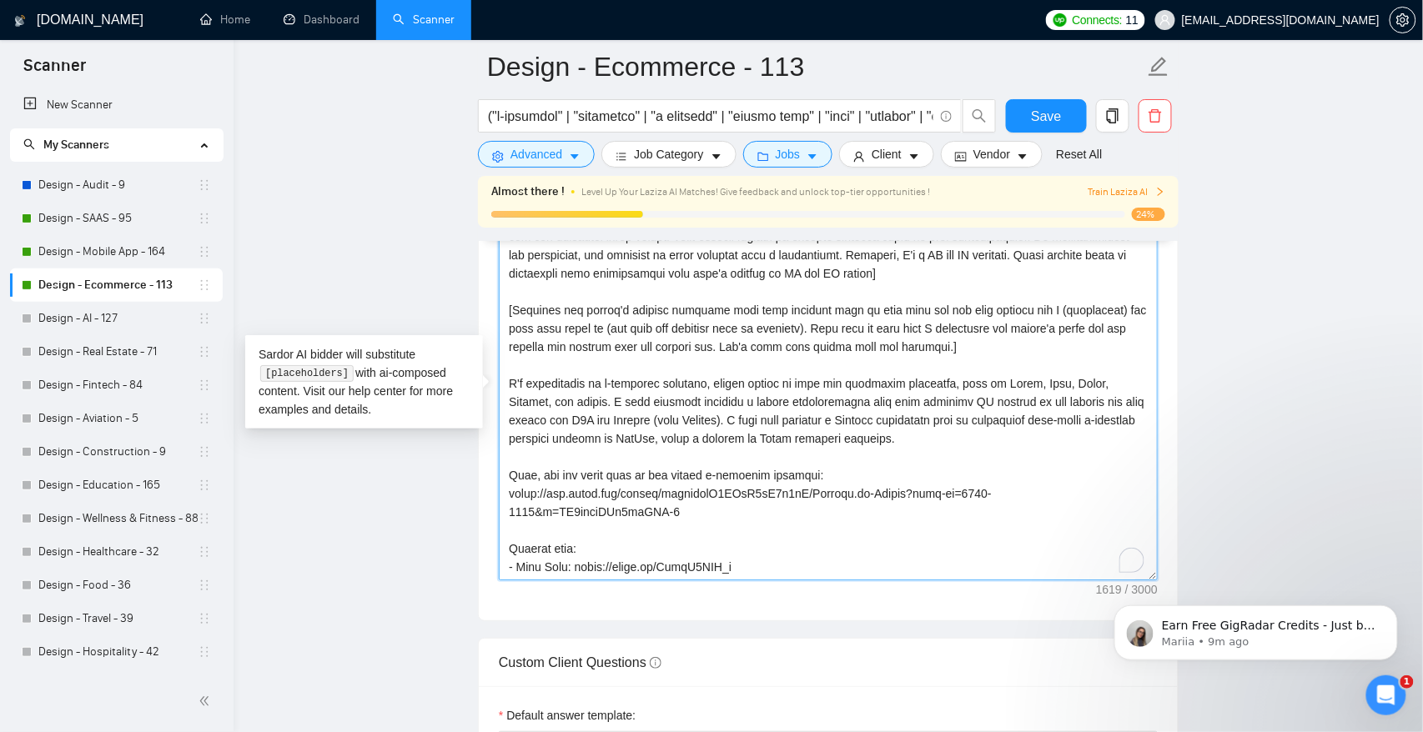
drag, startPoint x: 508, startPoint y: 382, endPoint x: 719, endPoint y: 514, distance: 248.7
click at [719, 514] on textarea "Cover letter template:" at bounding box center [828, 392] width 659 height 375
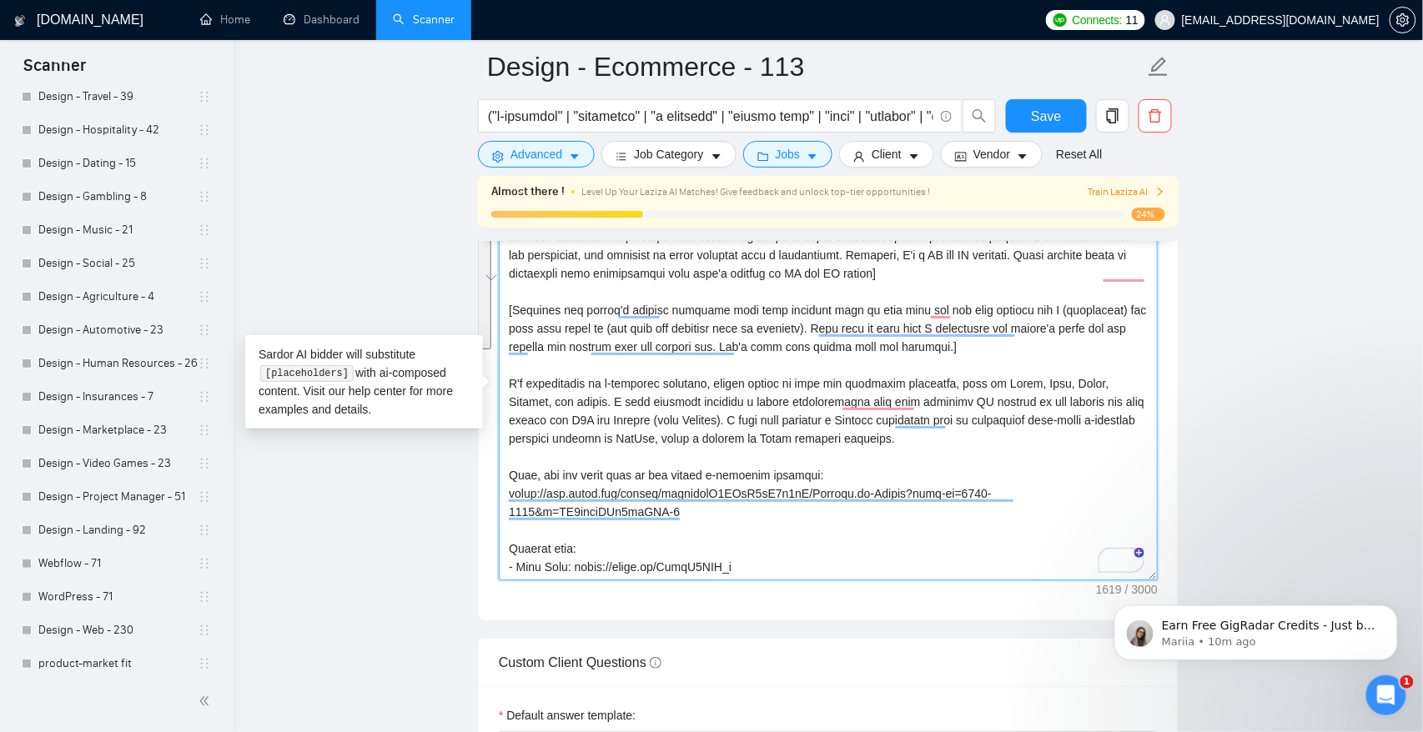
scroll to position [530, 0]
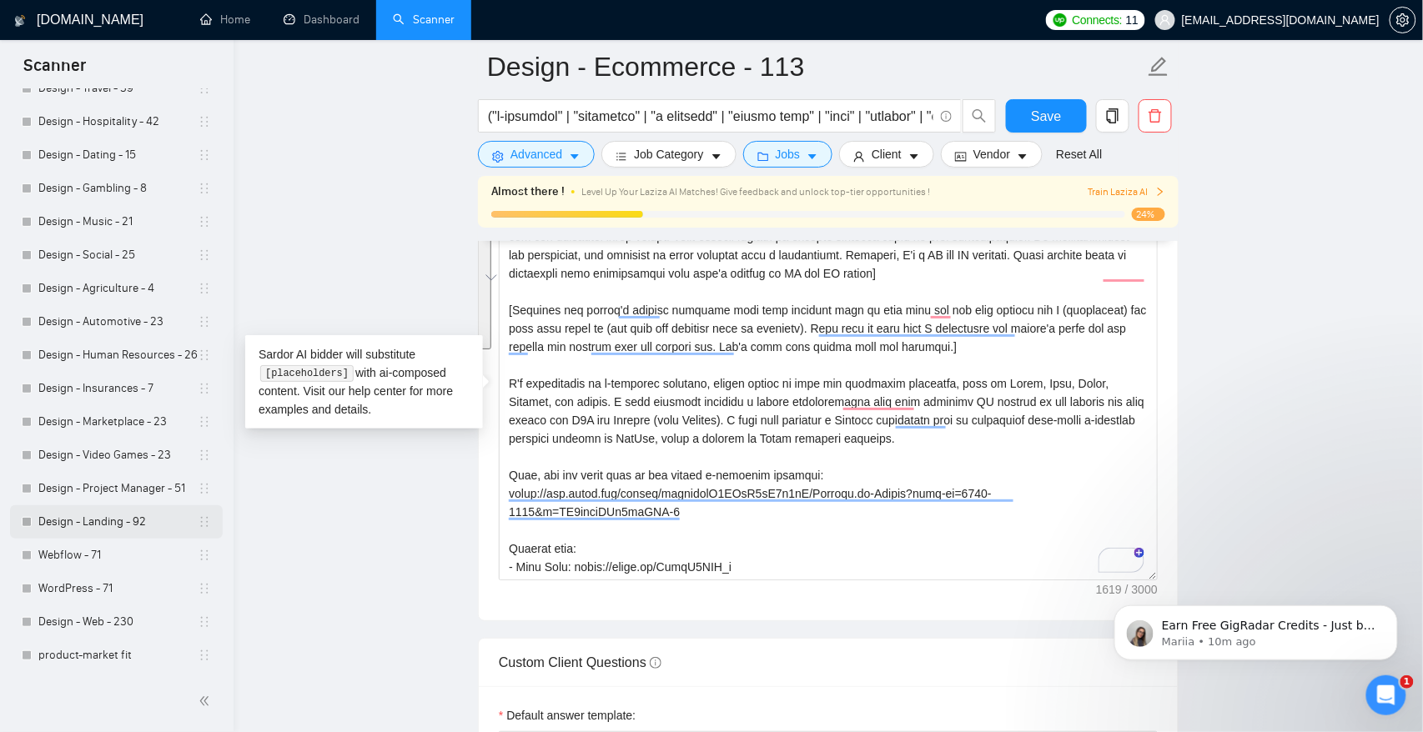
click at [132, 520] on link "Design - Landing - 92" at bounding box center [117, 521] width 159 height 33
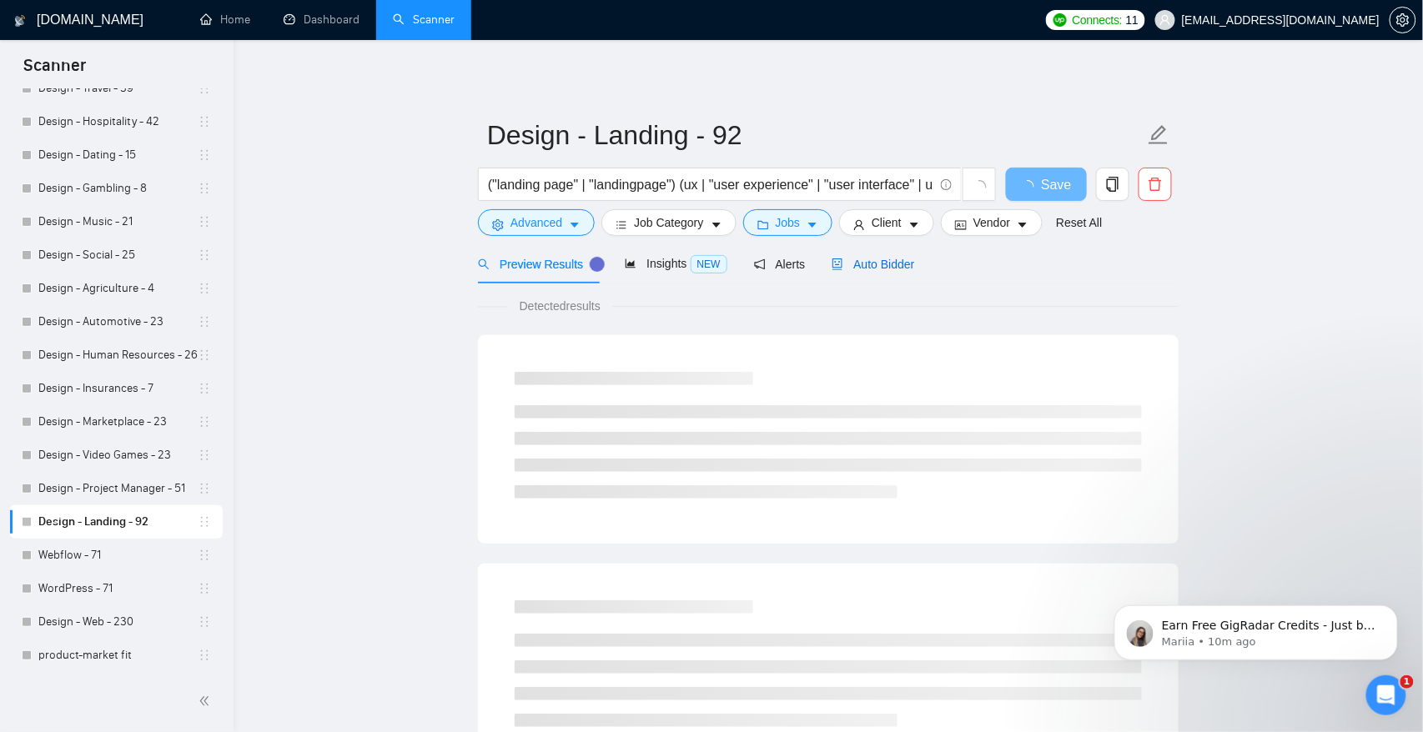
click at [894, 261] on span "Auto Bidder" at bounding box center [872, 264] width 83 height 13
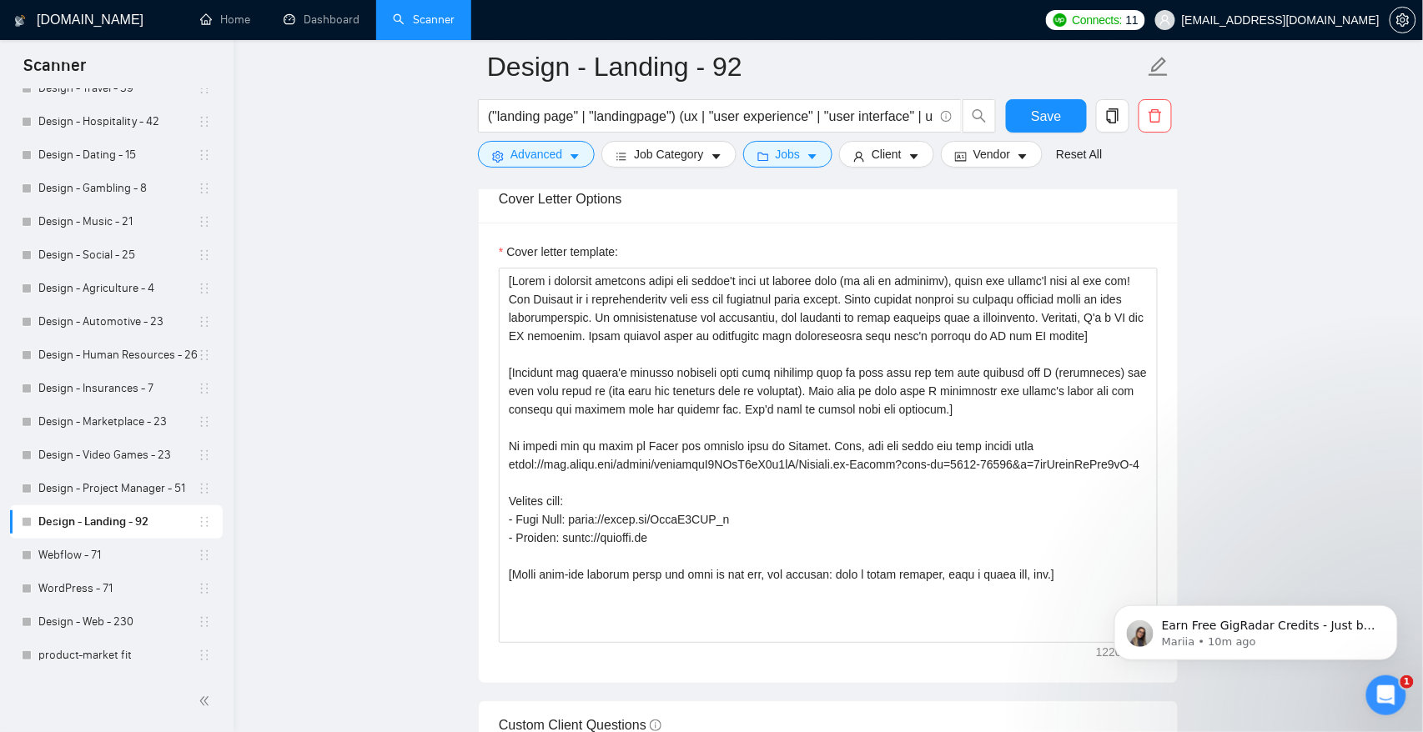
scroll to position [1916, 0]
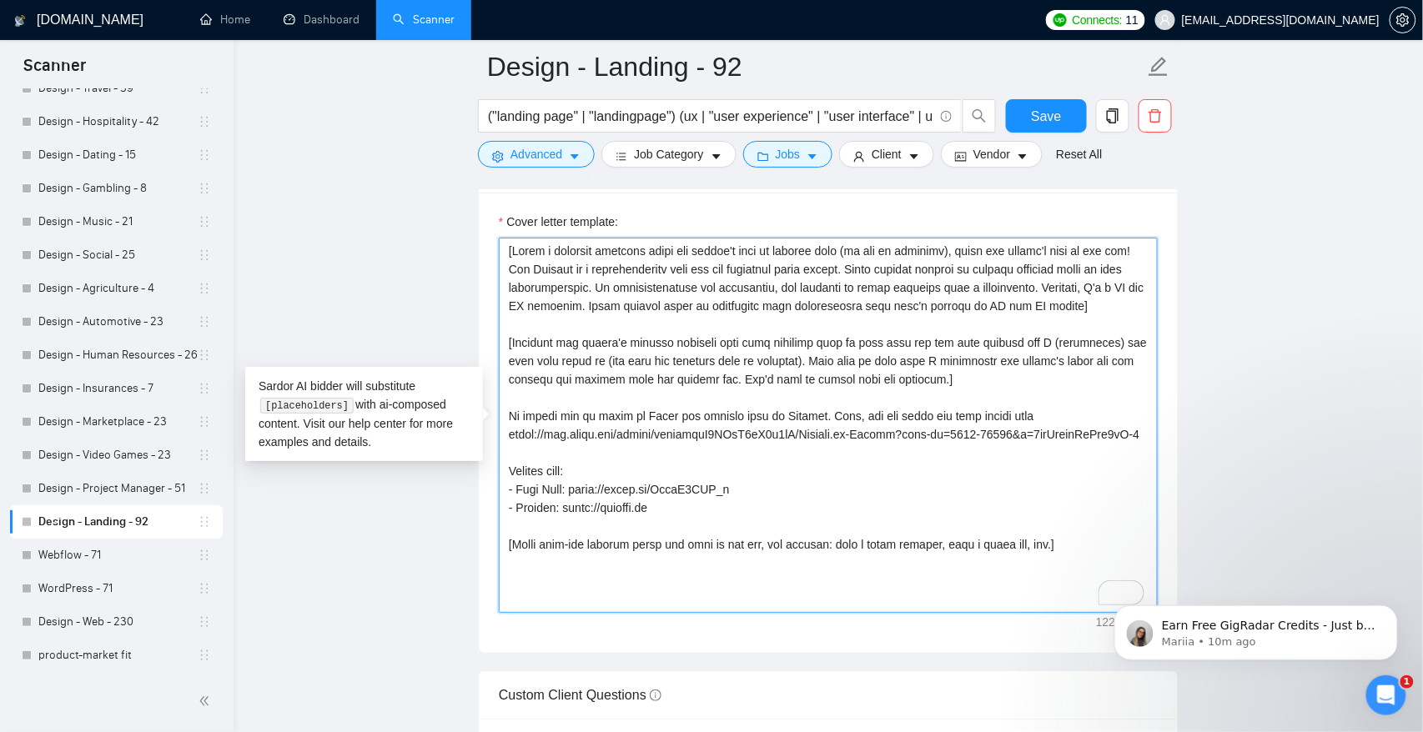
drag, startPoint x: 510, startPoint y: 434, endPoint x: 736, endPoint y: 541, distance: 250.3
click at [736, 541] on textarea "Cover letter template:" at bounding box center [828, 425] width 659 height 375
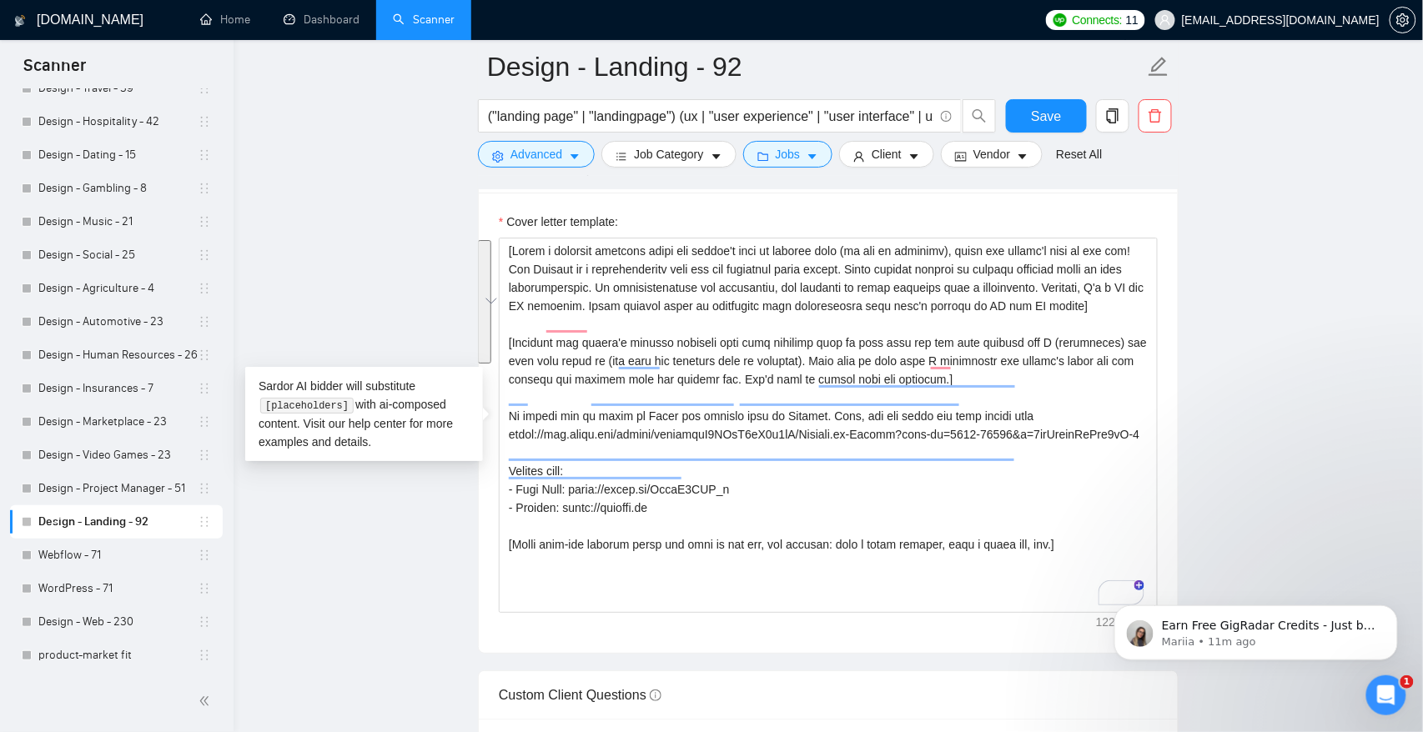
click at [367, 212] on main "Design - Landing - 92 ("landing page" | "landingpage") (ux | "user experience" …" at bounding box center [828, 532] width 1136 height 4764
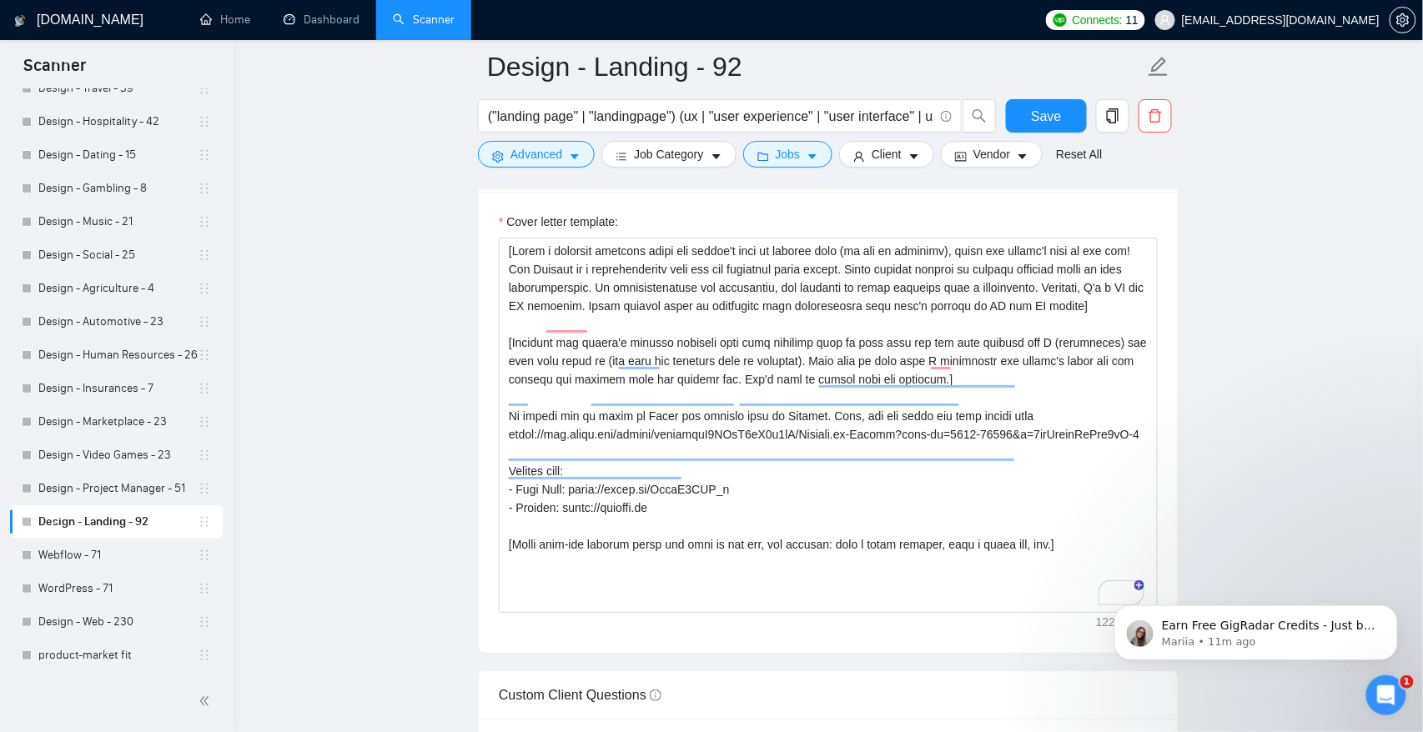
scroll to position [0, 0]
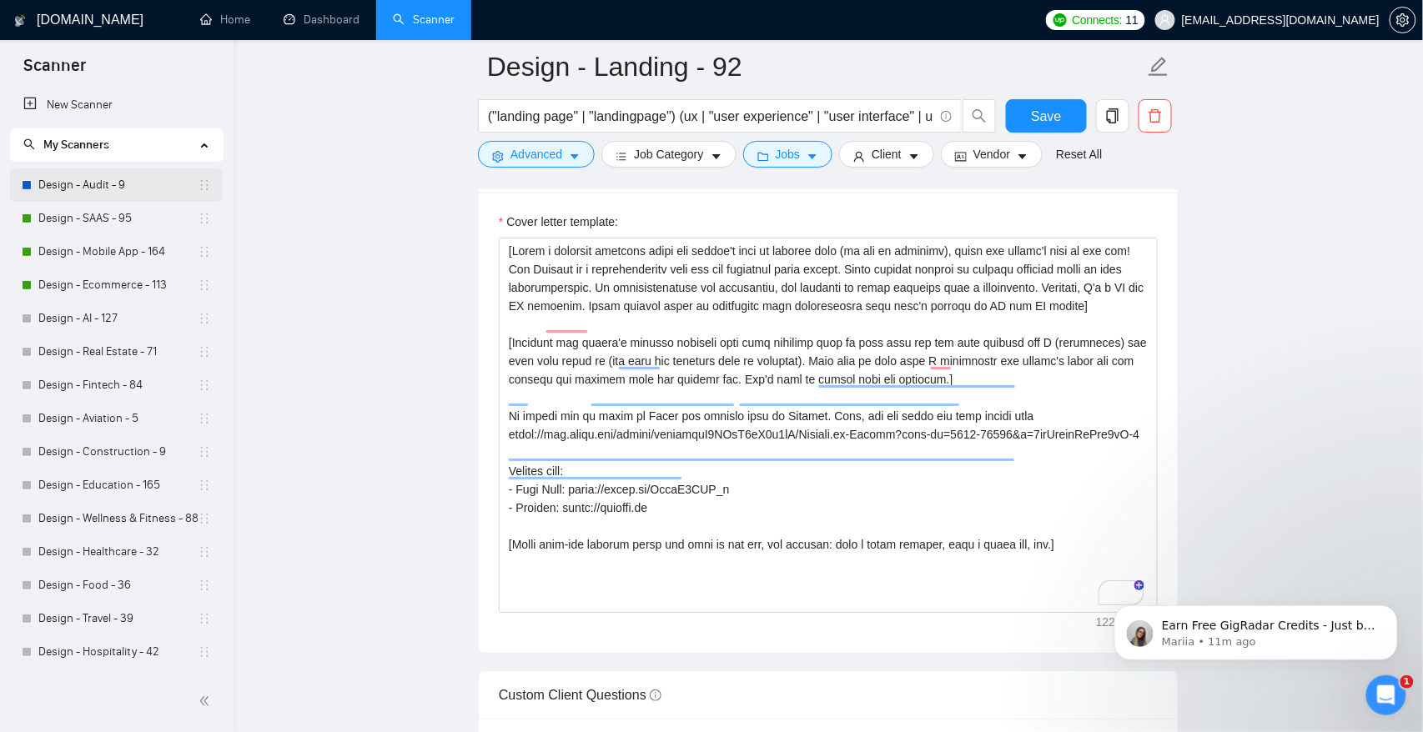
click at [122, 183] on link "Design - Audit - 9" at bounding box center [117, 184] width 159 height 33
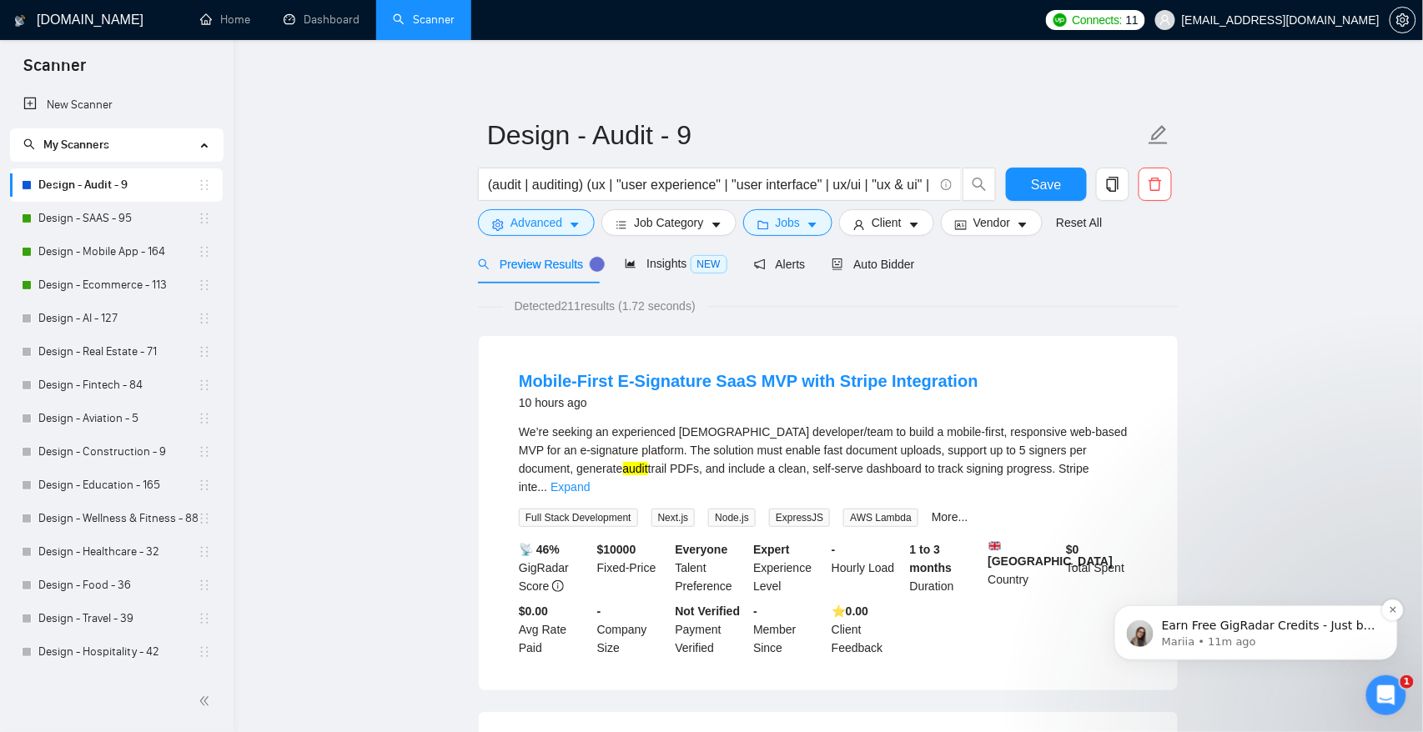
click at [1348, 612] on div "Earn Free GigRadar Credits - Just by Sharing Your Story! 💬 Want more credits fo…" at bounding box center [1255, 632] width 284 height 55
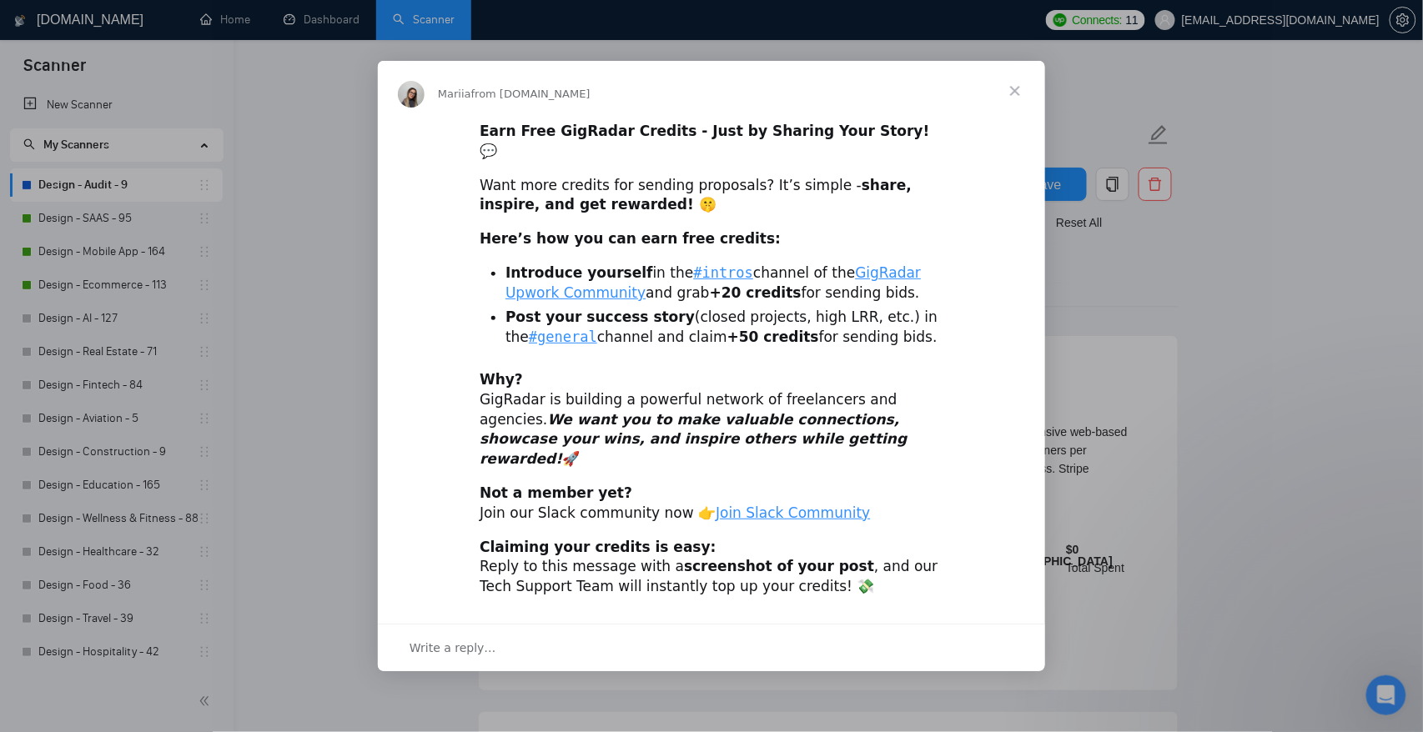
click at [1016, 107] on span "Close" at bounding box center [1015, 91] width 60 height 60
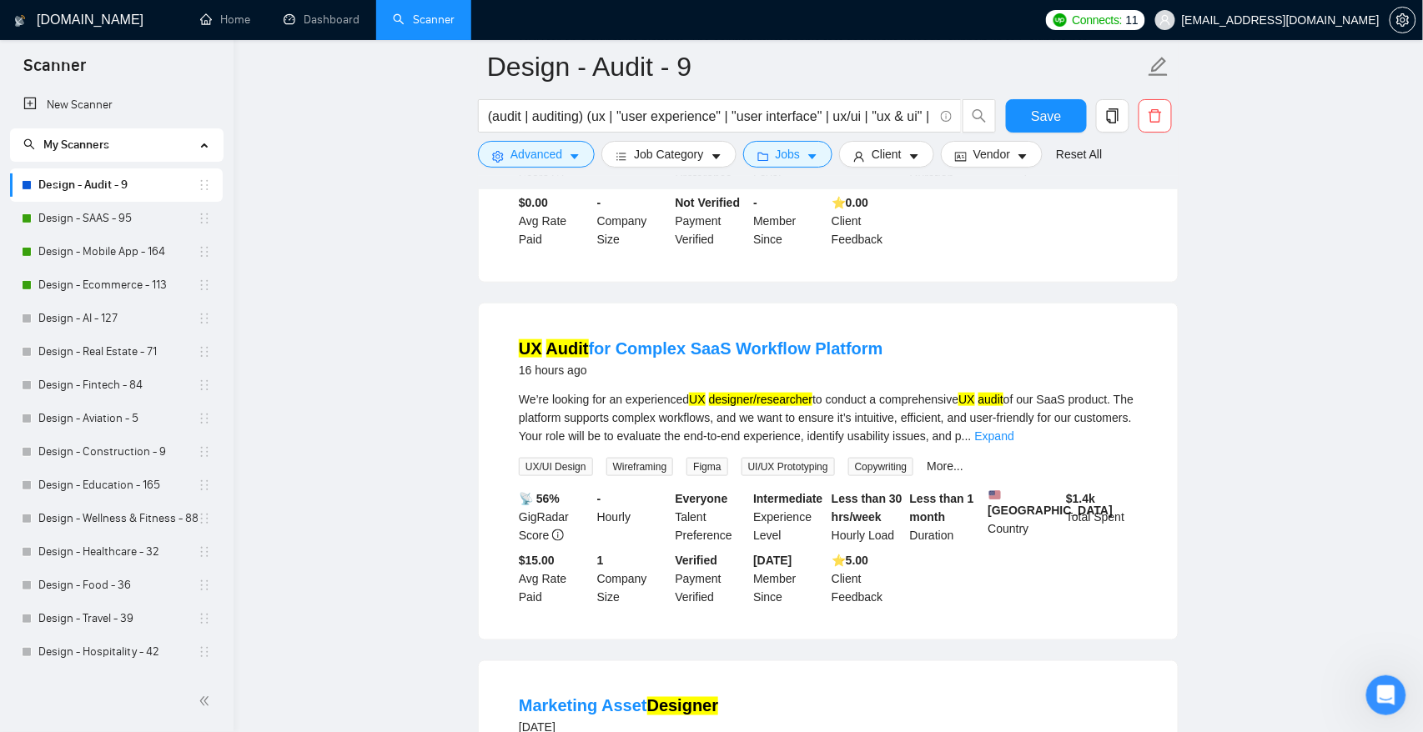
scroll to position [428, 0]
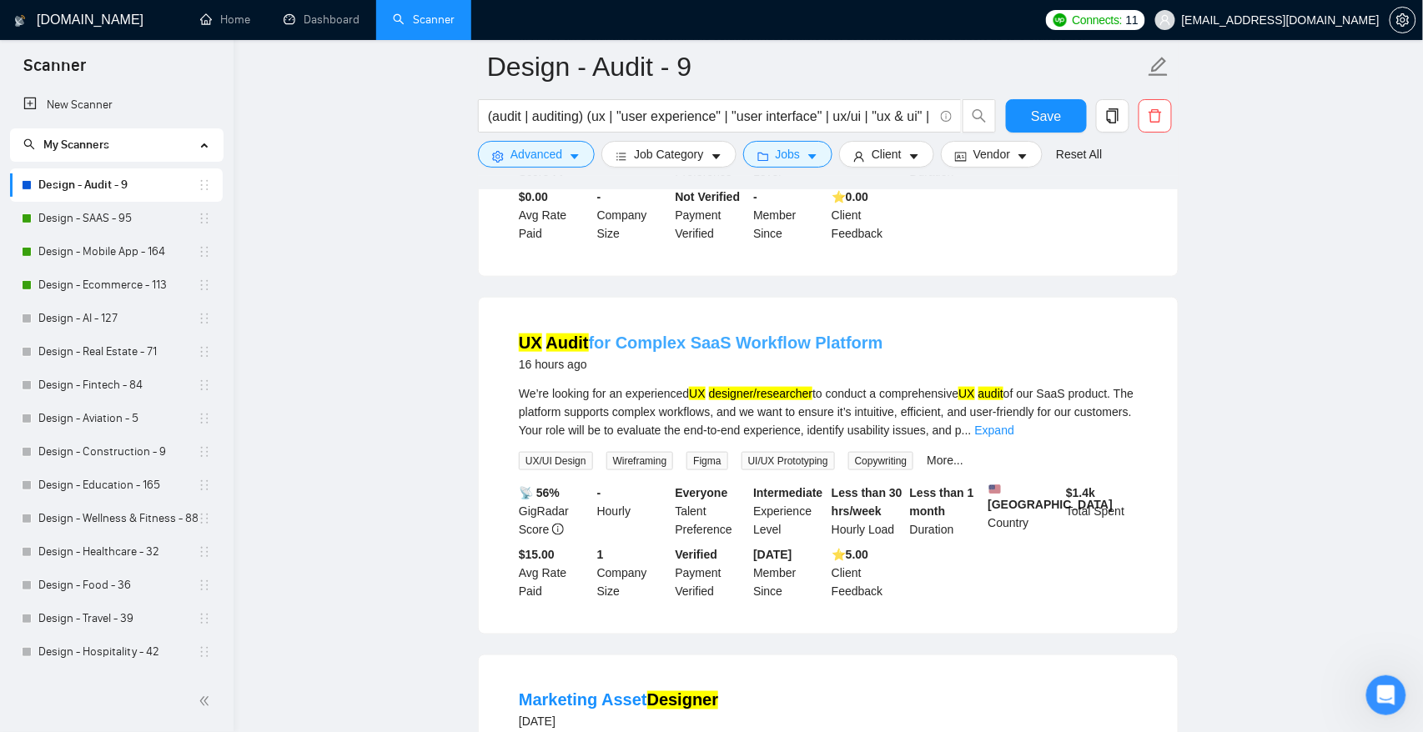
click at [667, 334] on link "UX Audit for Complex SaaS Workflow Platform" at bounding box center [701, 343] width 364 height 18
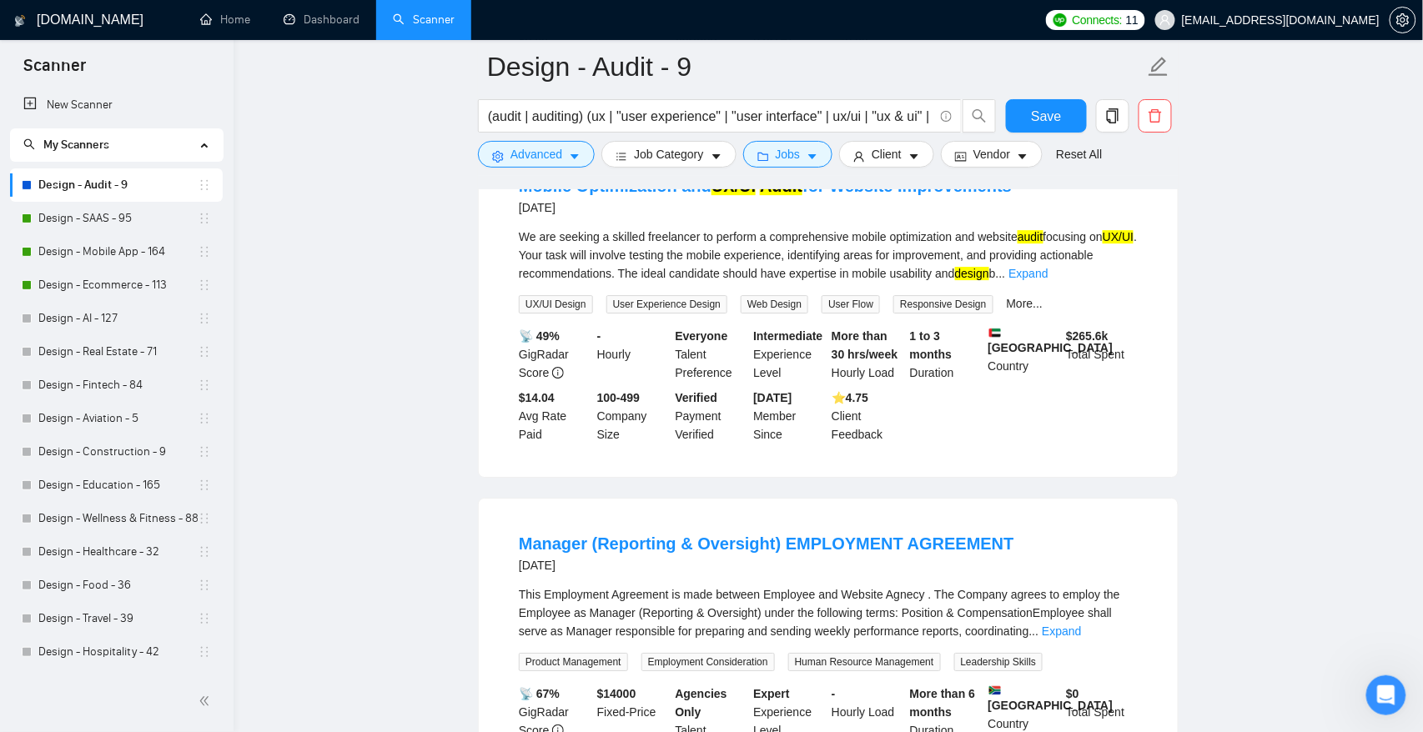
scroll to position [1658, 0]
click at [125, 213] on link "Design - SAAS - 95" at bounding box center [117, 218] width 159 height 33
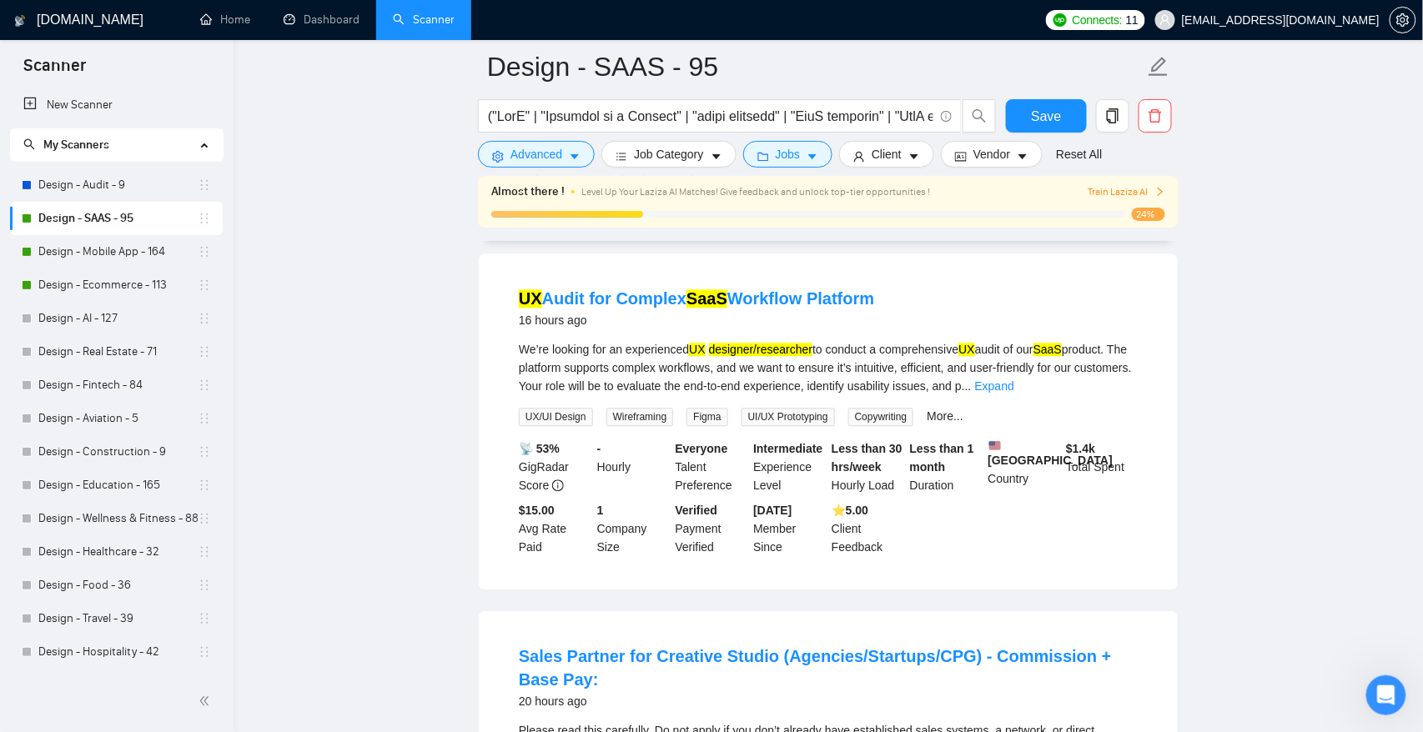
scroll to position [1223, 0]
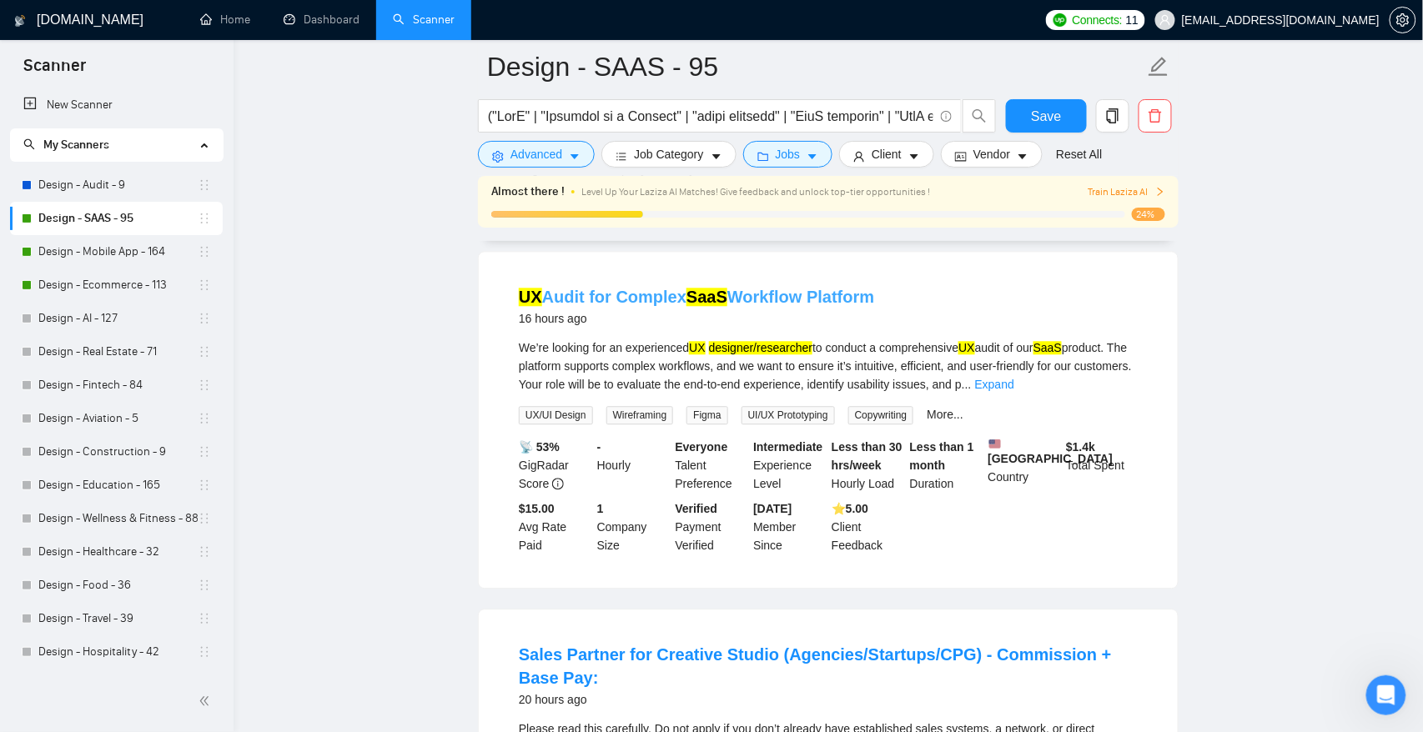
click at [639, 306] on link "UX Audit for Complex SaaS Workflow Platform" at bounding box center [696, 297] width 355 height 18
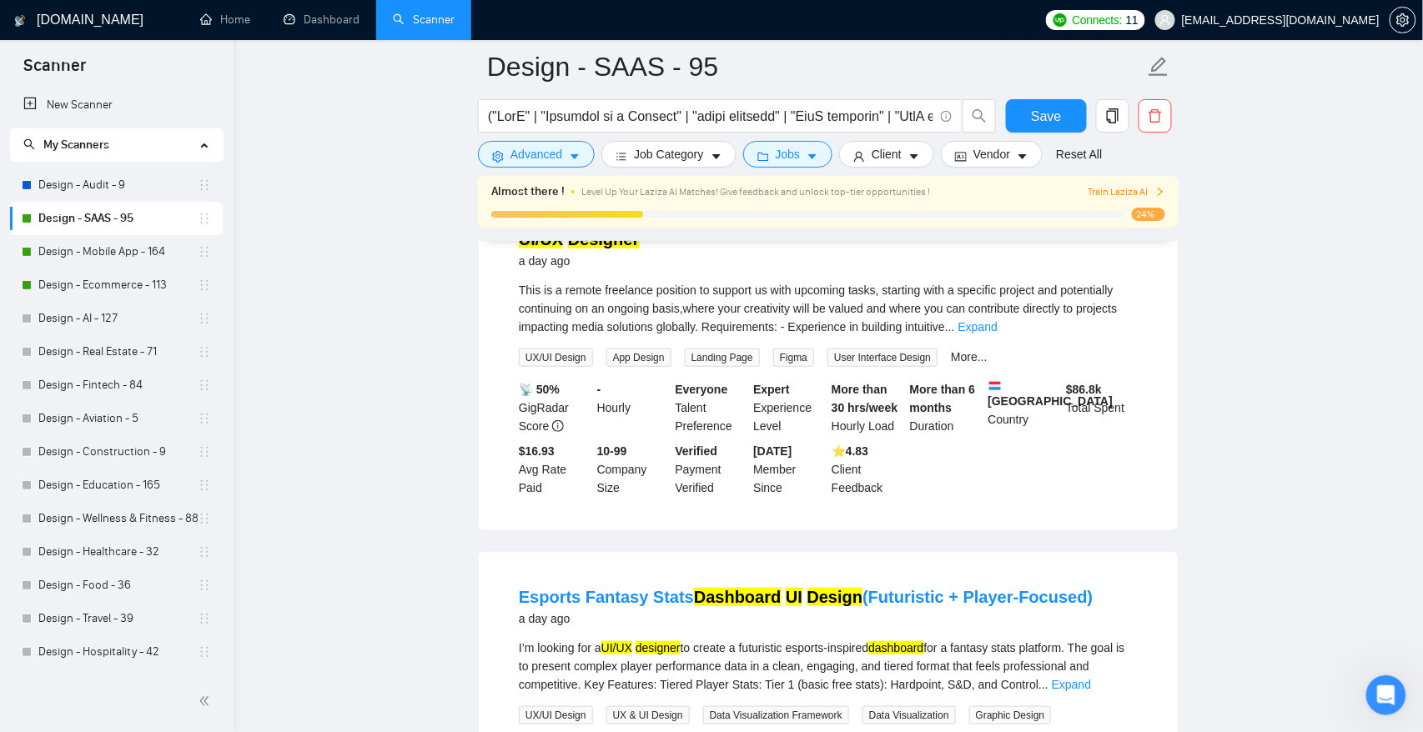
scroll to position [2375, 0]
click at [592, 250] on mark "Designer" at bounding box center [604, 241] width 72 height 18
click at [139, 183] on link "Design - Audit - 9" at bounding box center [117, 184] width 159 height 33
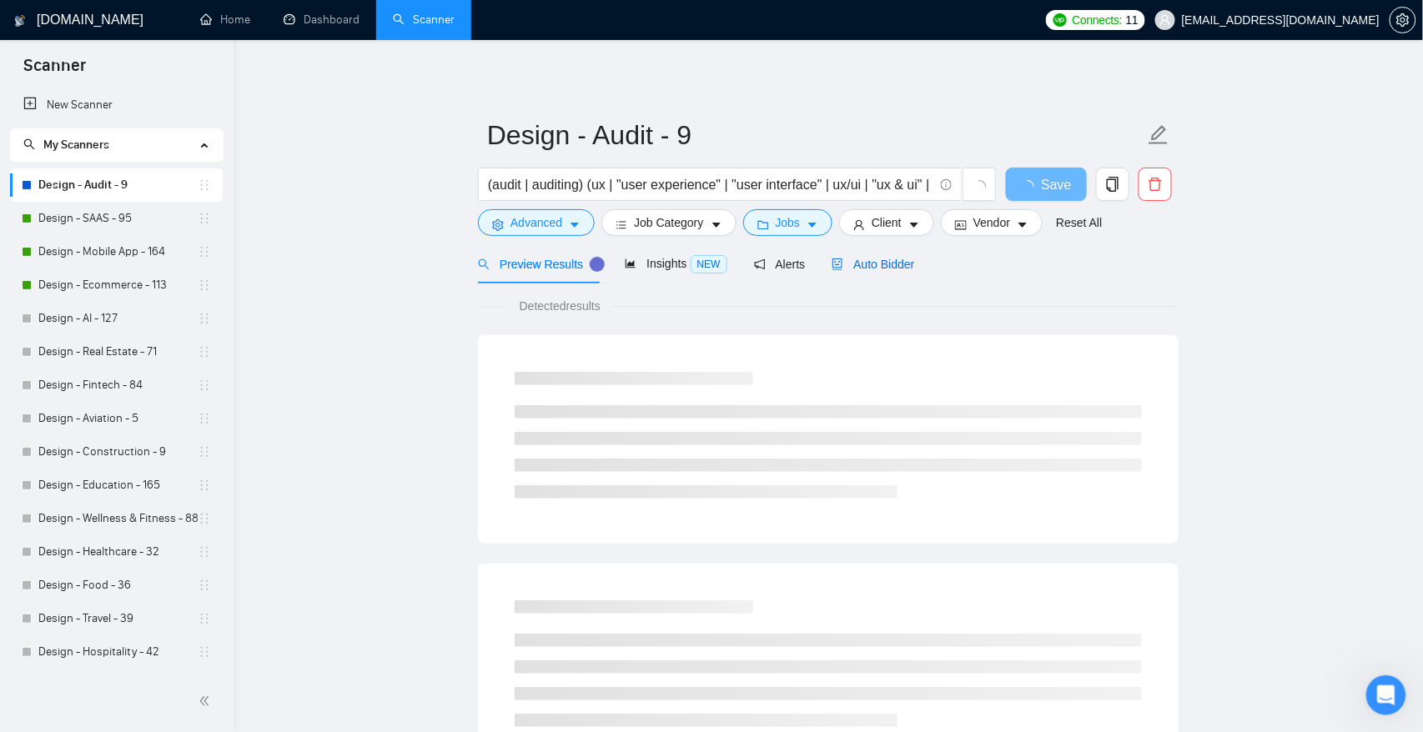
click at [871, 268] on span "Auto Bidder" at bounding box center [872, 264] width 83 height 13
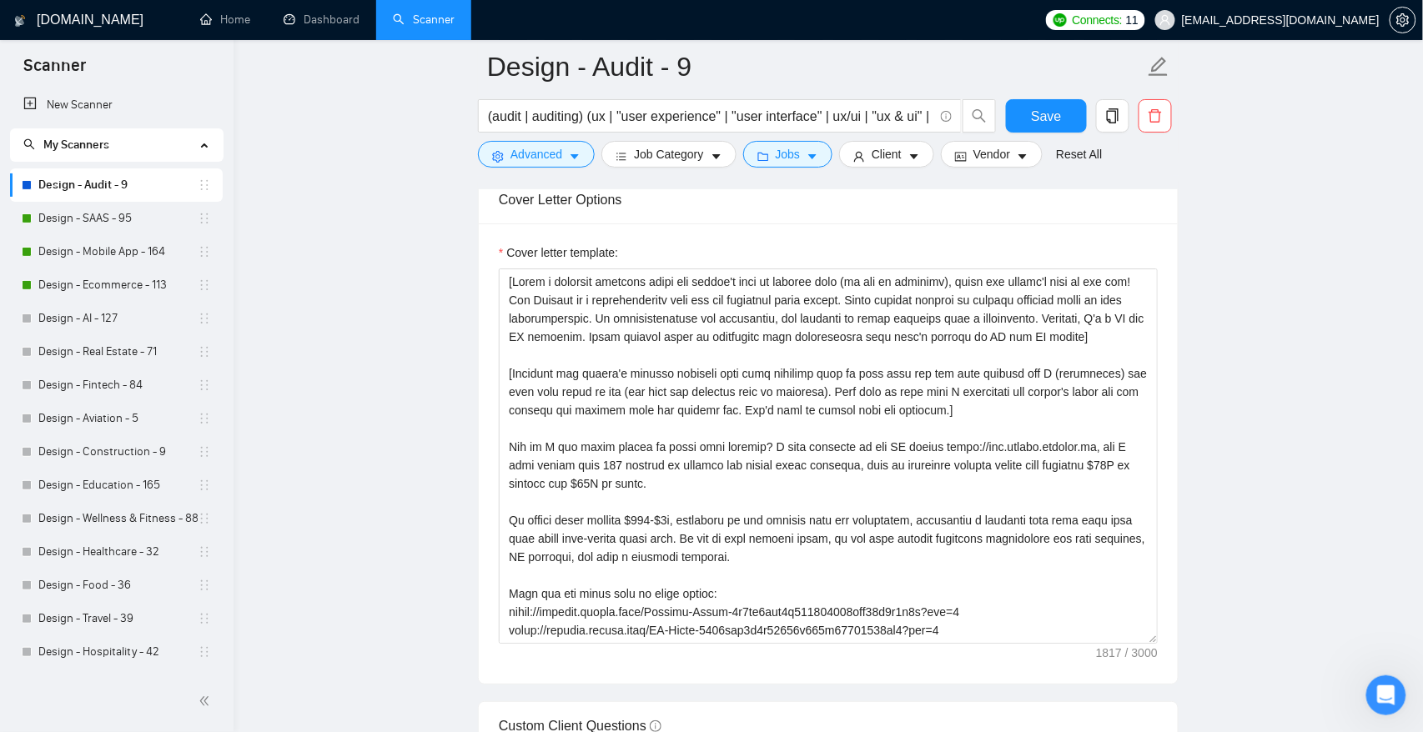
scroll to position [1888, 0]
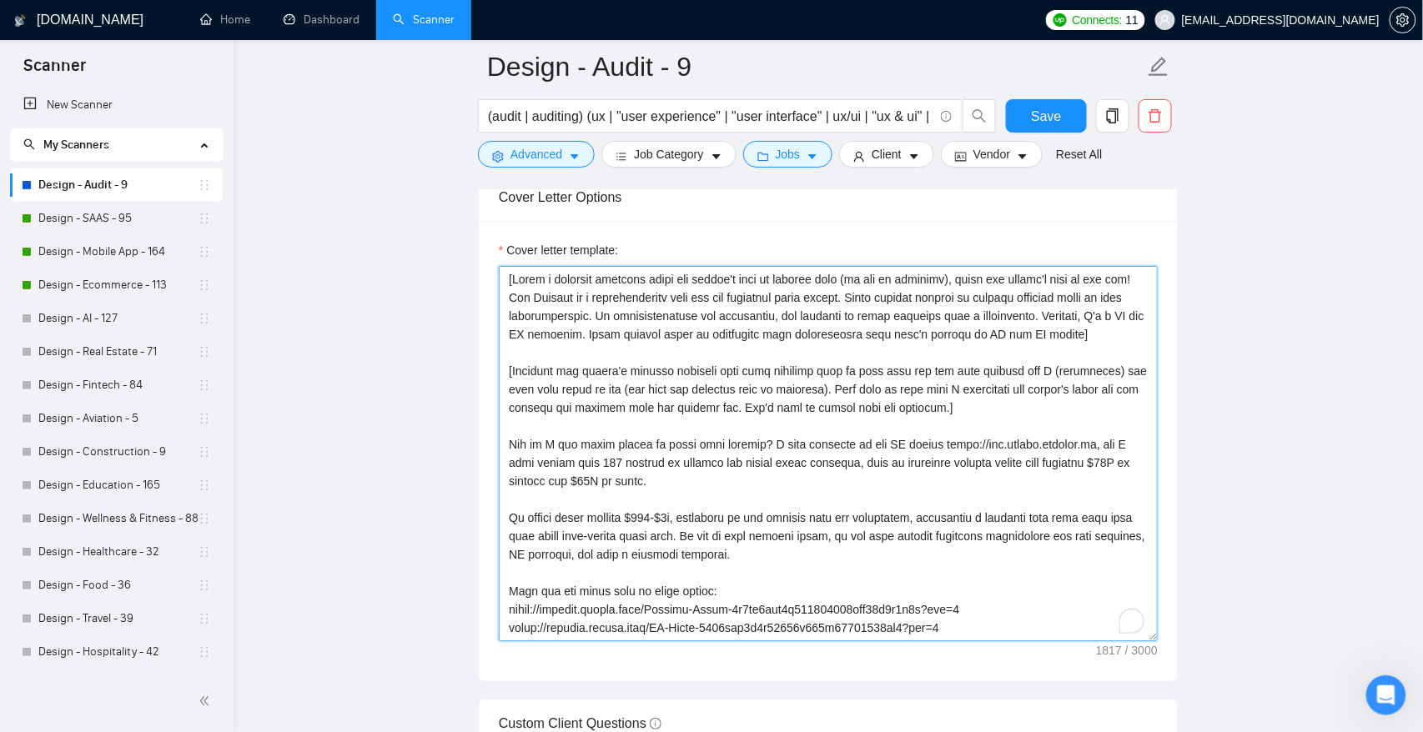
click at [535, 297] on textarea "Cover letter template:" at bounding box center [828, 453] width 659 height 375
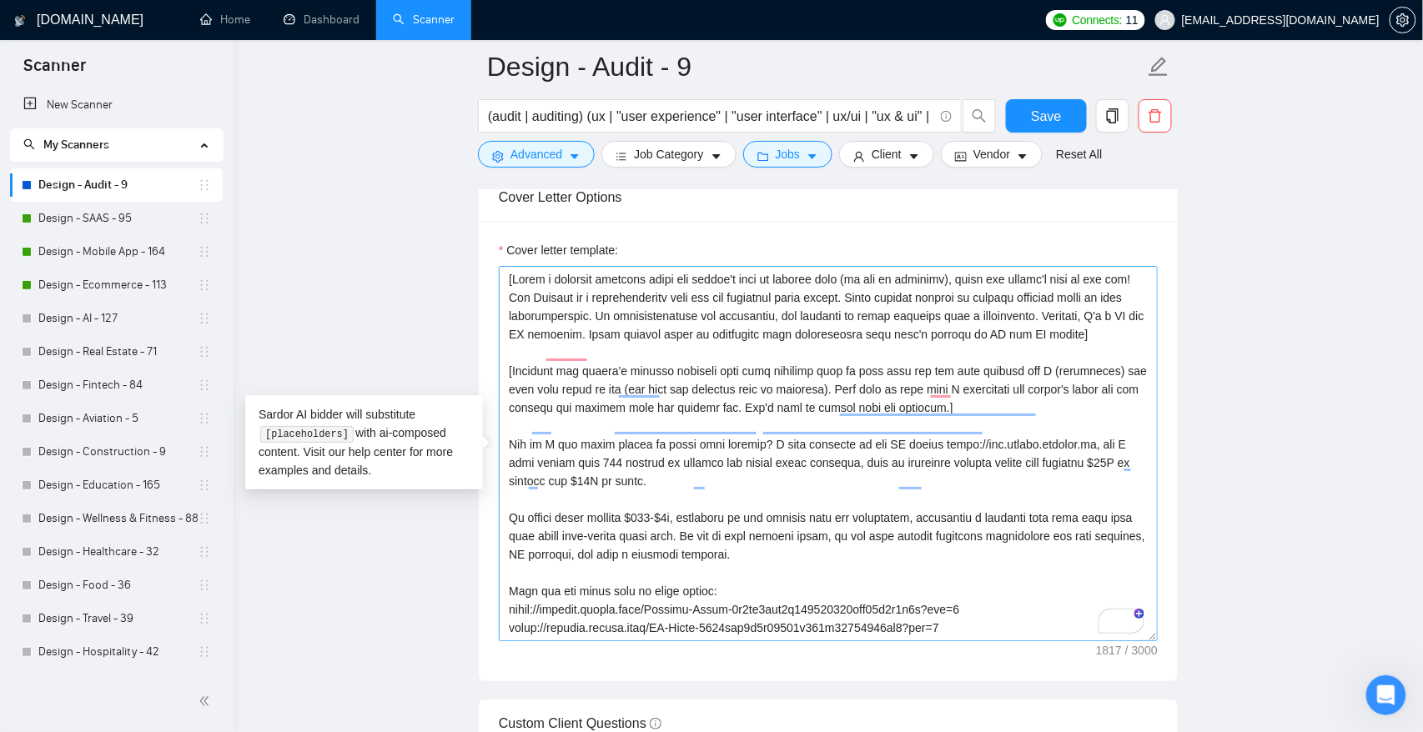
click at [566, 499] on textarea "Cover letter template:" at bounding box center [828, 453] width 659 height 375
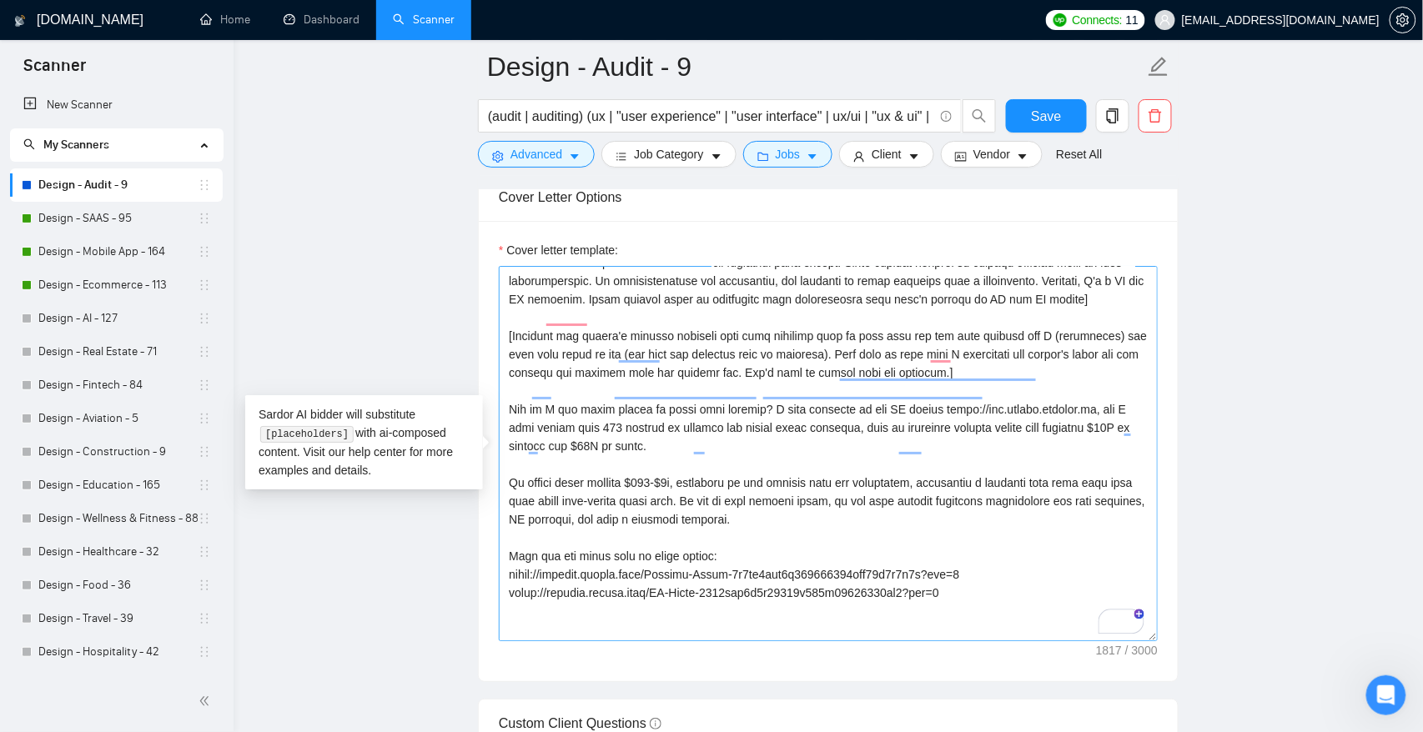
click at [694, 499] on textarea "Cover letter template:" at bounding box center [828, 453] width 659 height 375
click at [733, 533] on textarea "Cover letter template:" at bounding box center [828, 453] width 659 height 375
drag, startPoint x: 650, startPoint y: 442, endPoint x: 635, endPoint y: 443, distance: 14.2
click at [635, 443] on textarea "Cover letter template:" at bounding box center [828, 453] width 659 height 375
click at [808, 436] on textarea "Cover letter template:" at bounding box center [828, 453] width 659 height 375
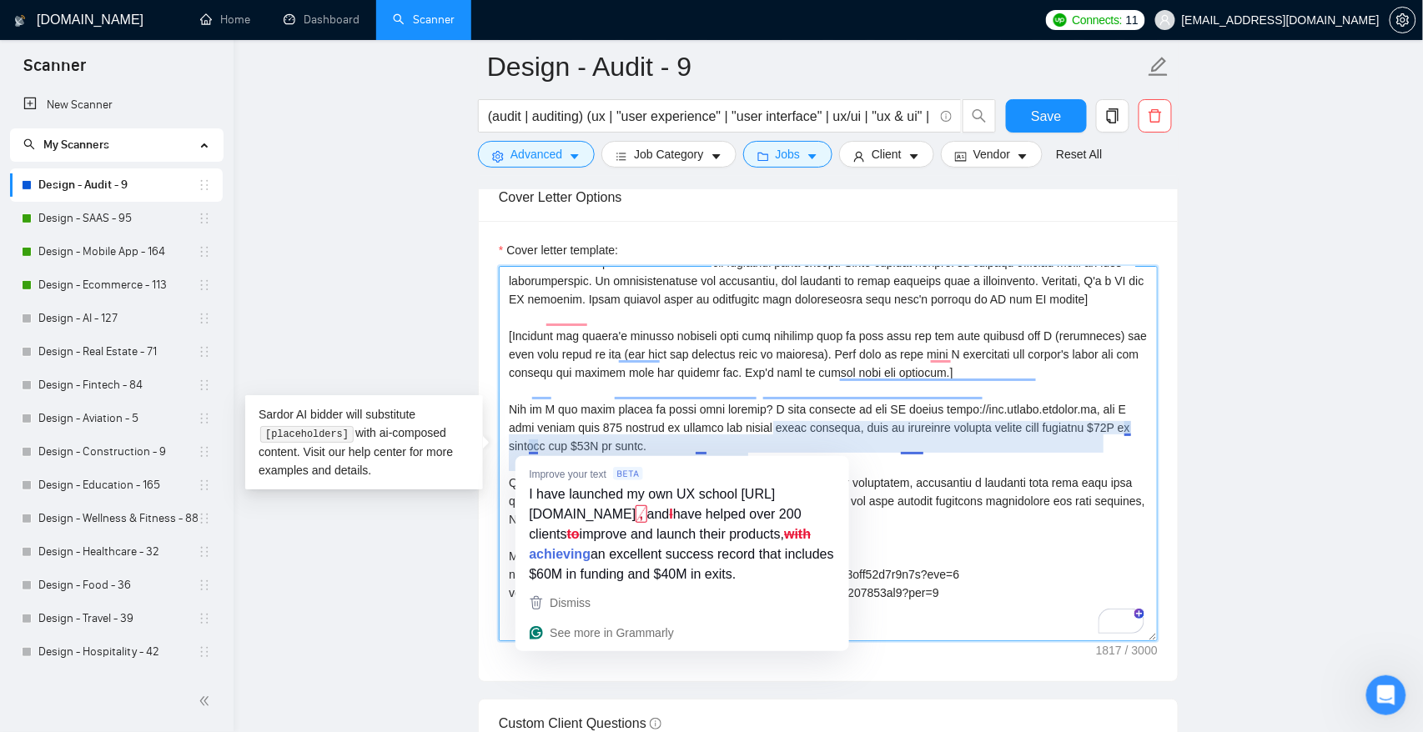
click at [531, 446] on textarea "Cover letter template:" at bounding box center [828, 453] width 659 height 375
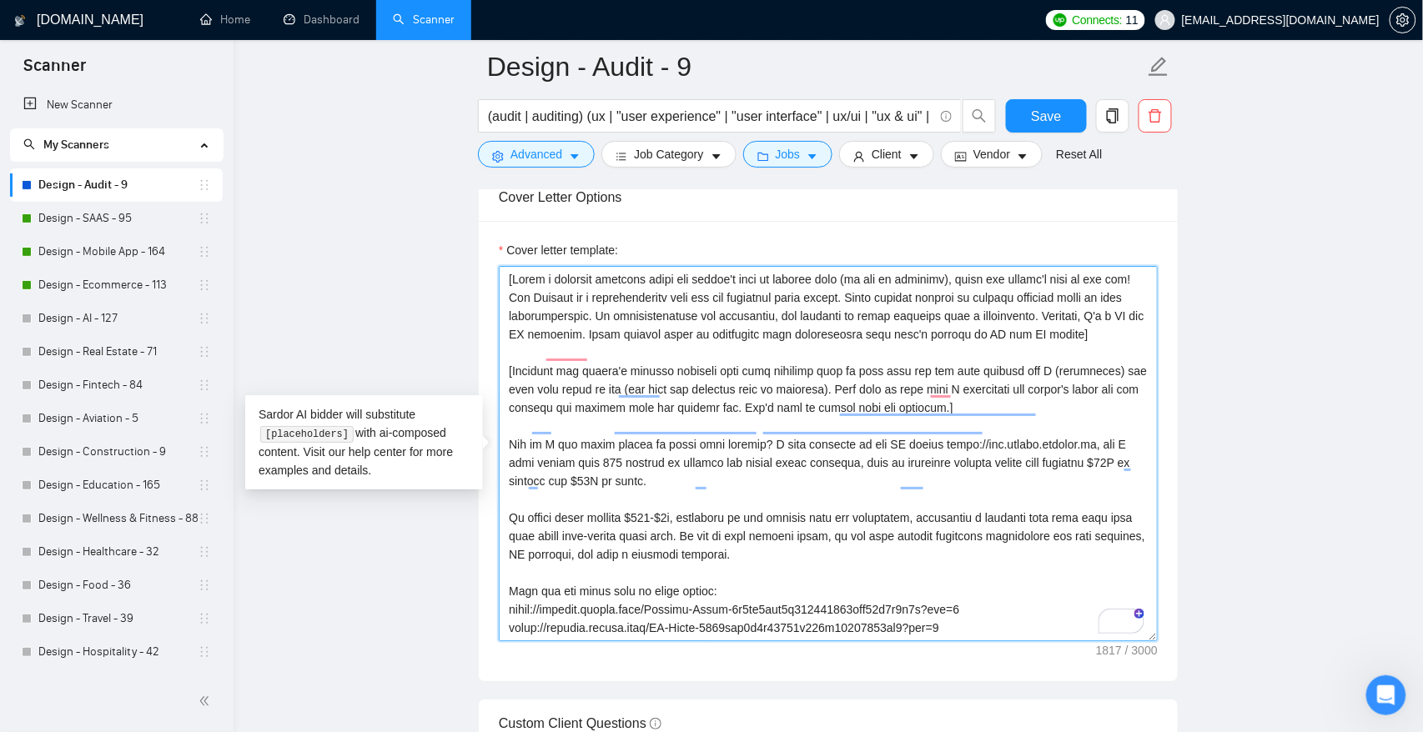
click at [615, 355] on textarea "Cover letter template:" at bounding box center [828, 453] width 659 height 375
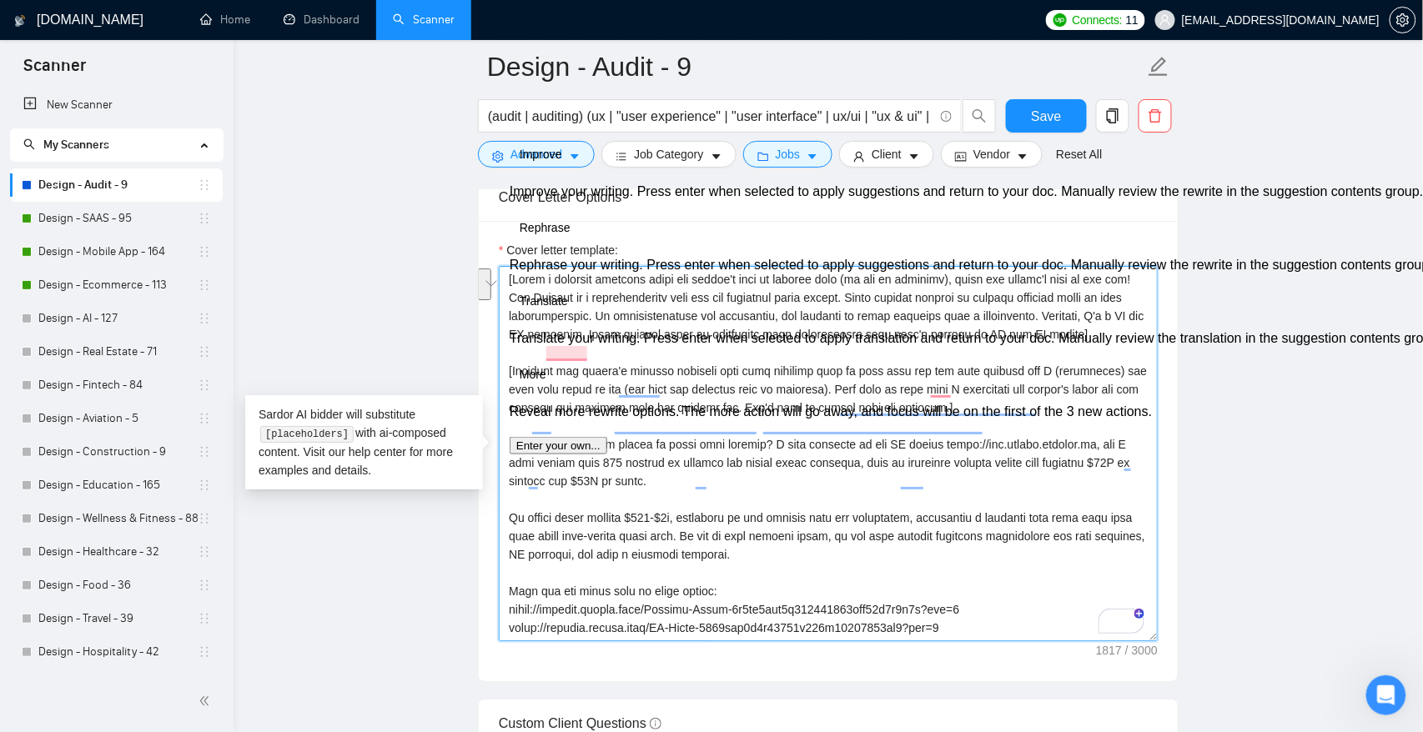
drag, startPoint x: 532, startPoint y: 481, endPoint x: 504, endPoint y: 464, distance: 32.9
click at [504, 464] on div "Cover Letter Options Cover letter template:" at bounding box center [828, 428] width 701 height 510
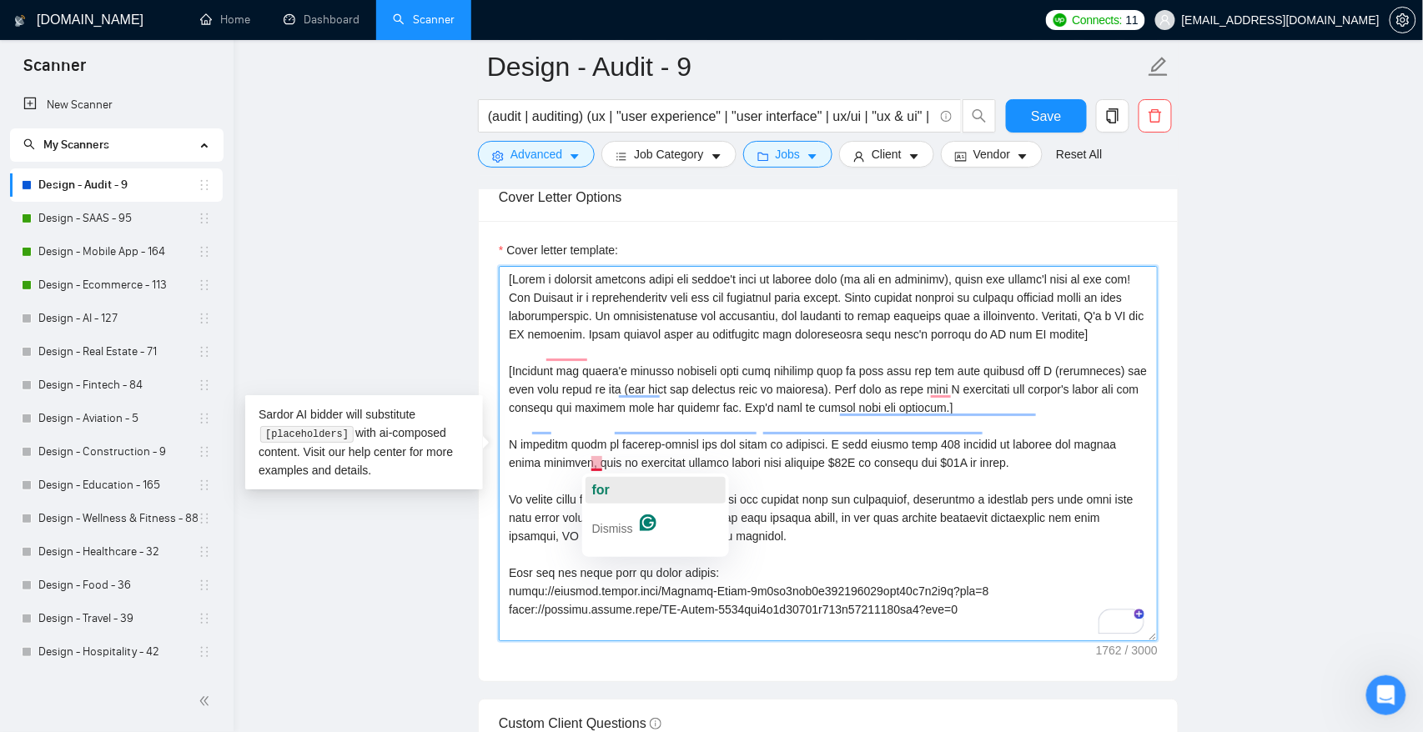
click at [597, 486] on span "for" at bounding box center [601, 490] width 18 height 14
drag, startPoint x: 837, startPoint y: 464, endPoint x: 615, endPoint y: 480, distance: 223.3
click at [615, 480] on textarea "Cover letter template:" at bounding box center [828, 453] width 659 height 375
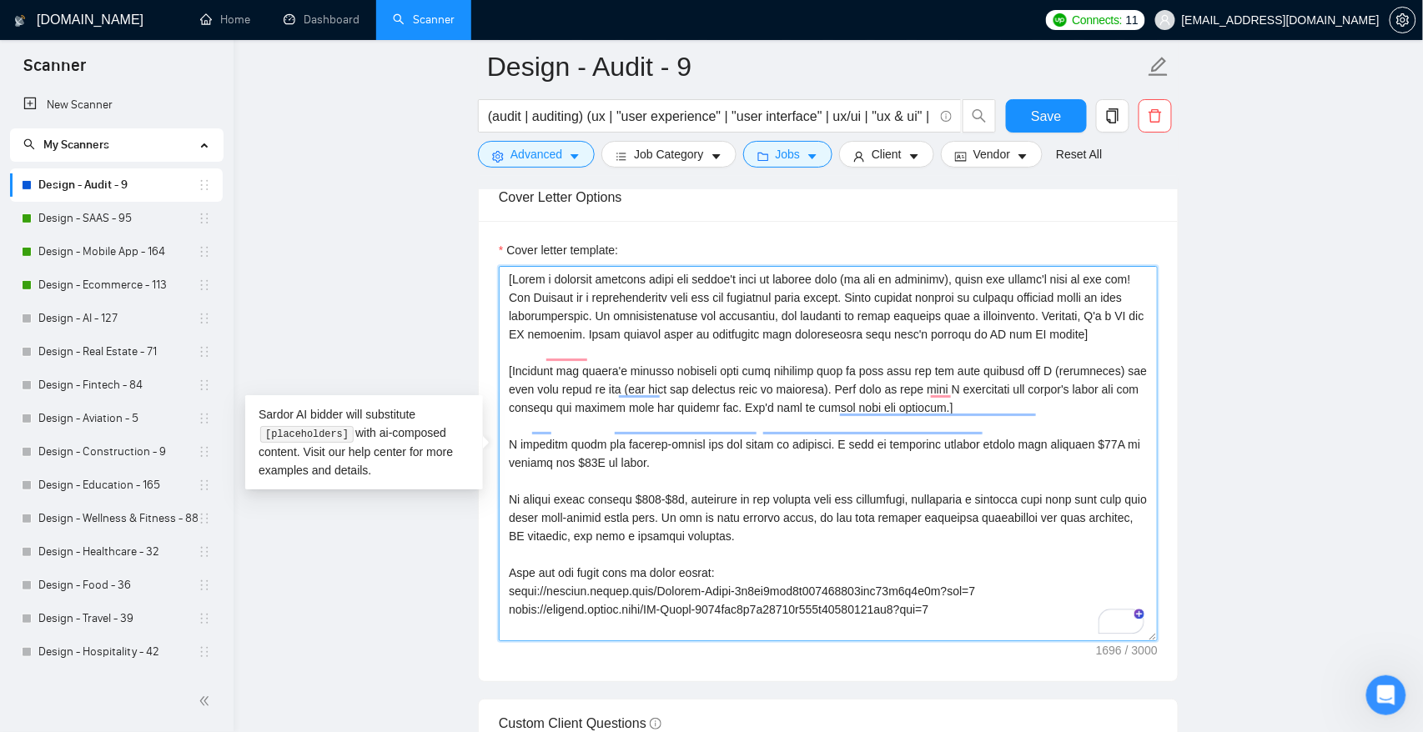
click at [591, 489] on textarea "Cover letter template:" at bounding box center [828, 453] width 659 height 375
click at [713, 482] on textarea "Cover letter template:" at bounding box center [828, 453] width 659 height 375
drag, startPoint x: 957, startPoint y: 518, endPoint x: 756, endPoint y: 542, distance: 203.3
click at [756, 542] on textarea "Cover letter template:" at bounding box center [828, 453] width 659 height 375
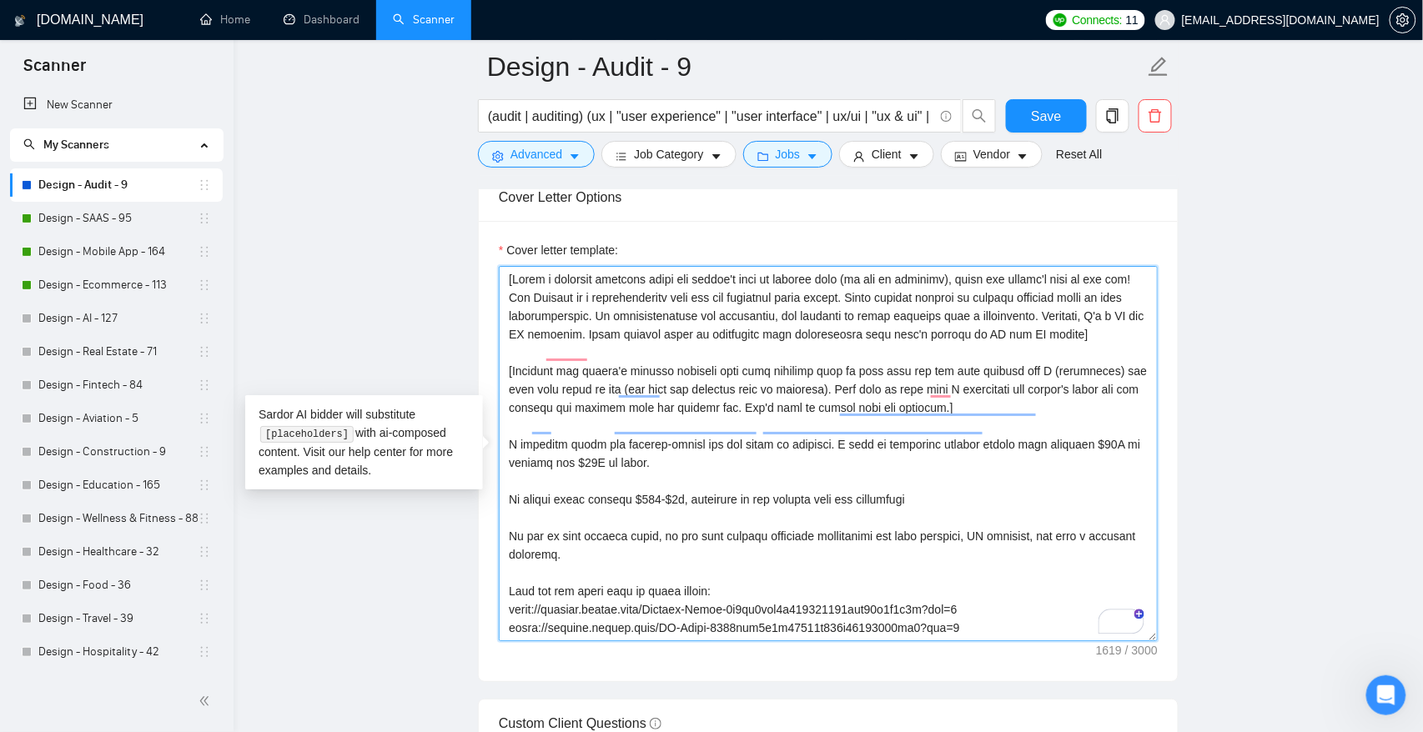
click at [959, 523] on textarea "Cover letter template:" at bounding box center [828, 453] width 659 height 375
paste textarea "I’ll analyze your funnel & UX, identify the points harming activation and reten…"
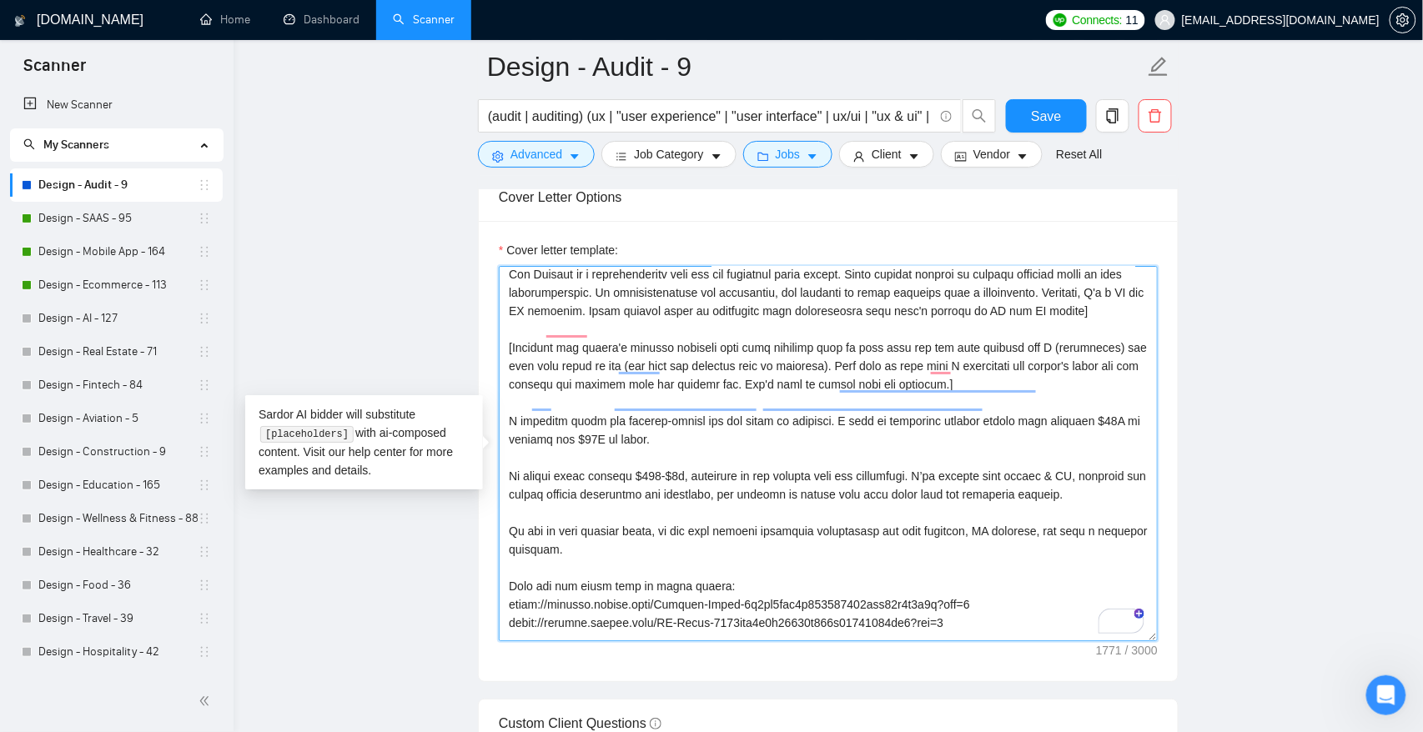
scroll to position [38, 0]
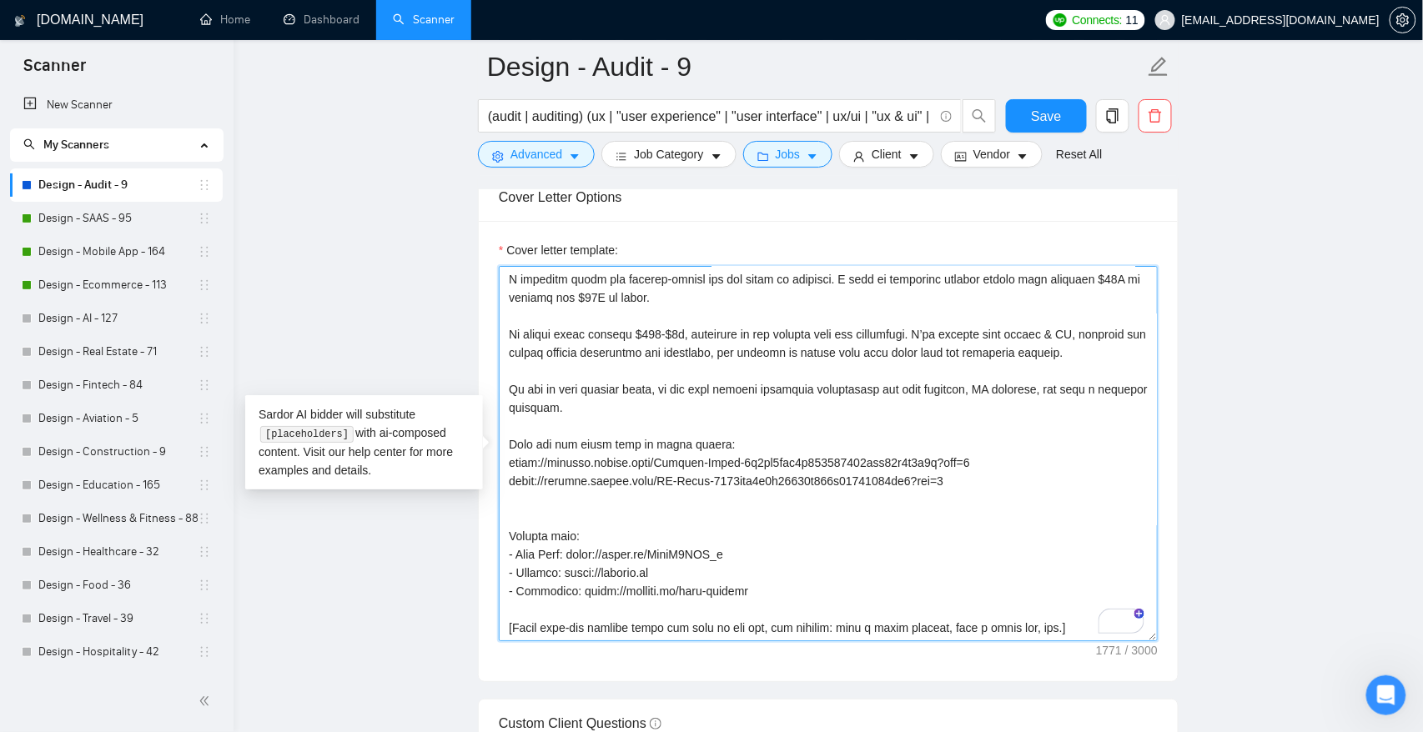
click at [615, 591] on textarea "Cover letter template:" at bounding box center [828, 453] width 659 height 375
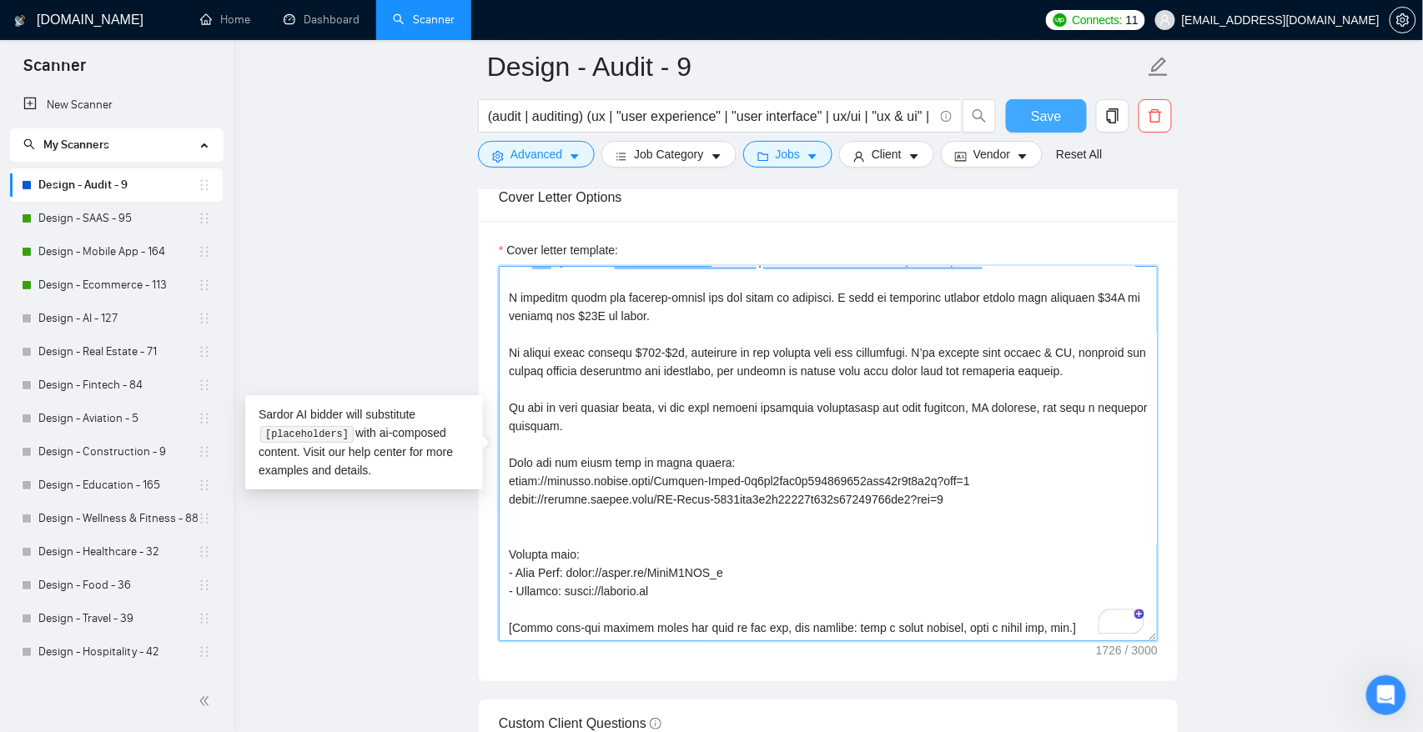
type textarea "[Write a personal greeting using the client's name or company name (if any is p…"
click at [1043, 110] on span "Save" at bounding box center [1046, 116] width 30 height 21
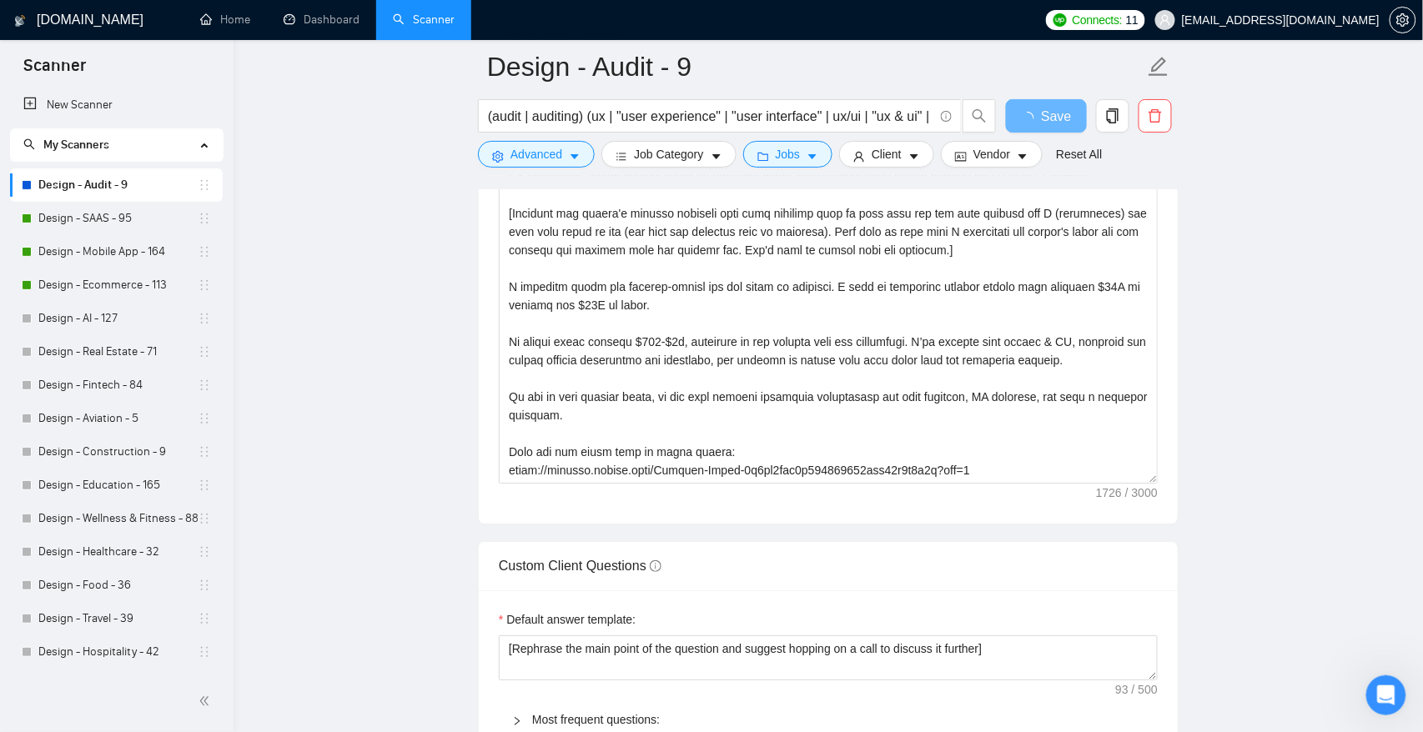
click at [356, 206] on main "Design - Audit - 9 (audit | auditing) (ux | "user experience" | "user interface…" at bounding box center [828, 477] width 1136 height 4596
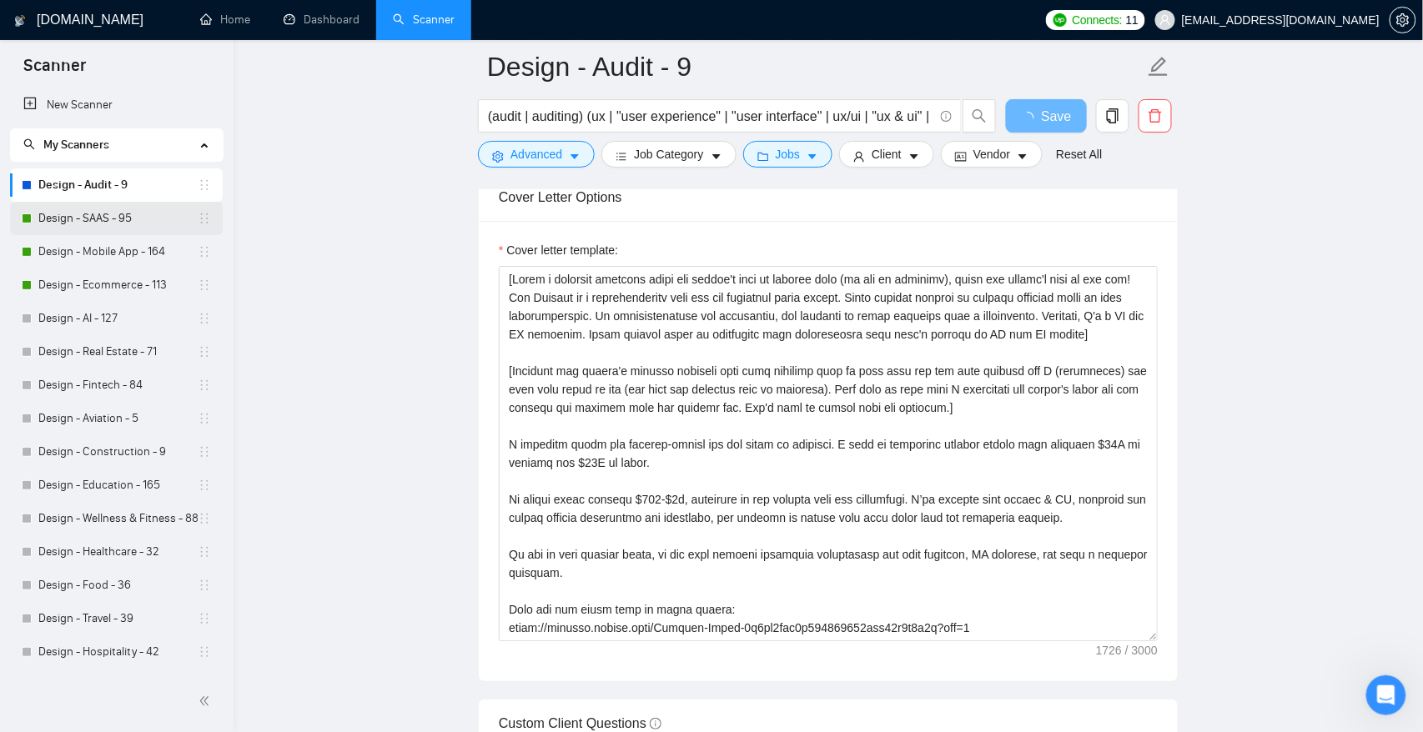
click at [103, 215] on link "Design - SAAS - 95" at bounding box center [117, 218] width 159 height 33
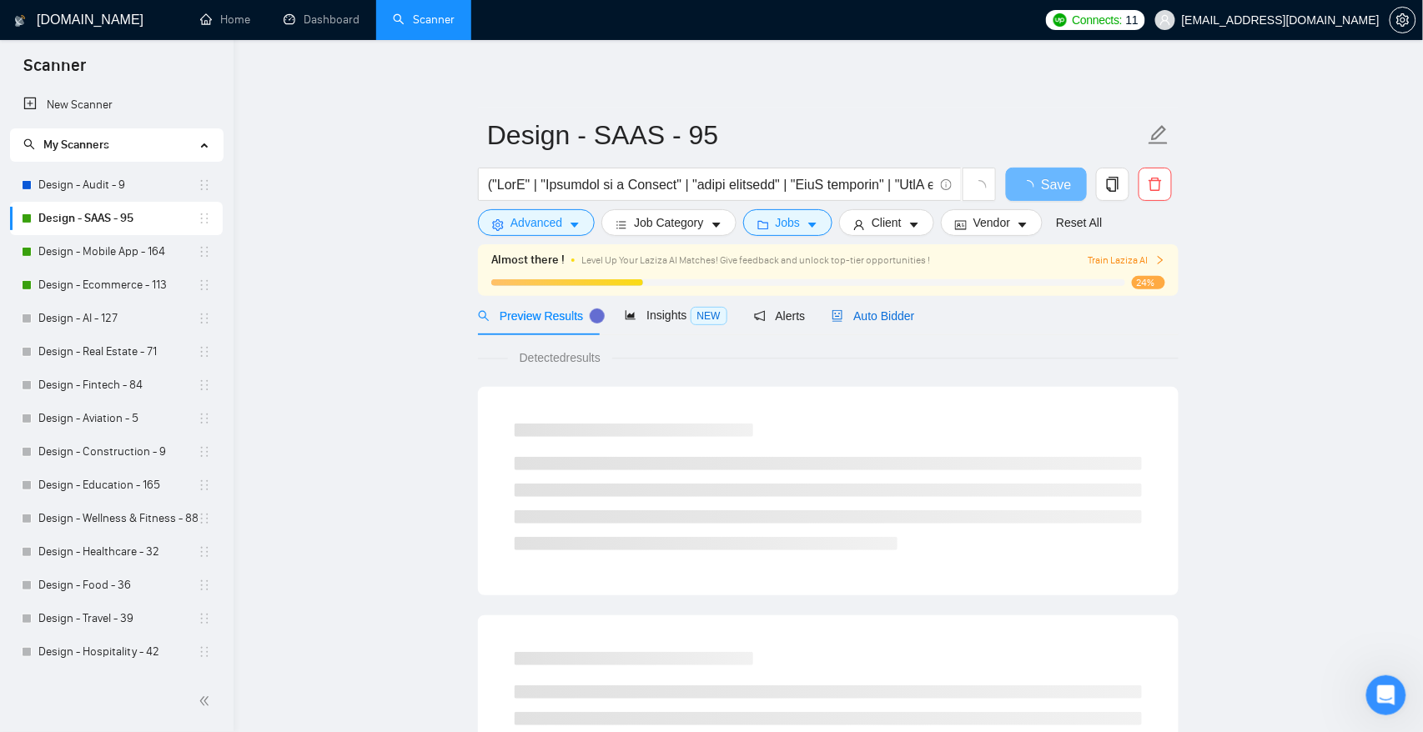
click at [882, 315] on span "Auto Bidder" at bounding box center [872, 315] width 83 height 13
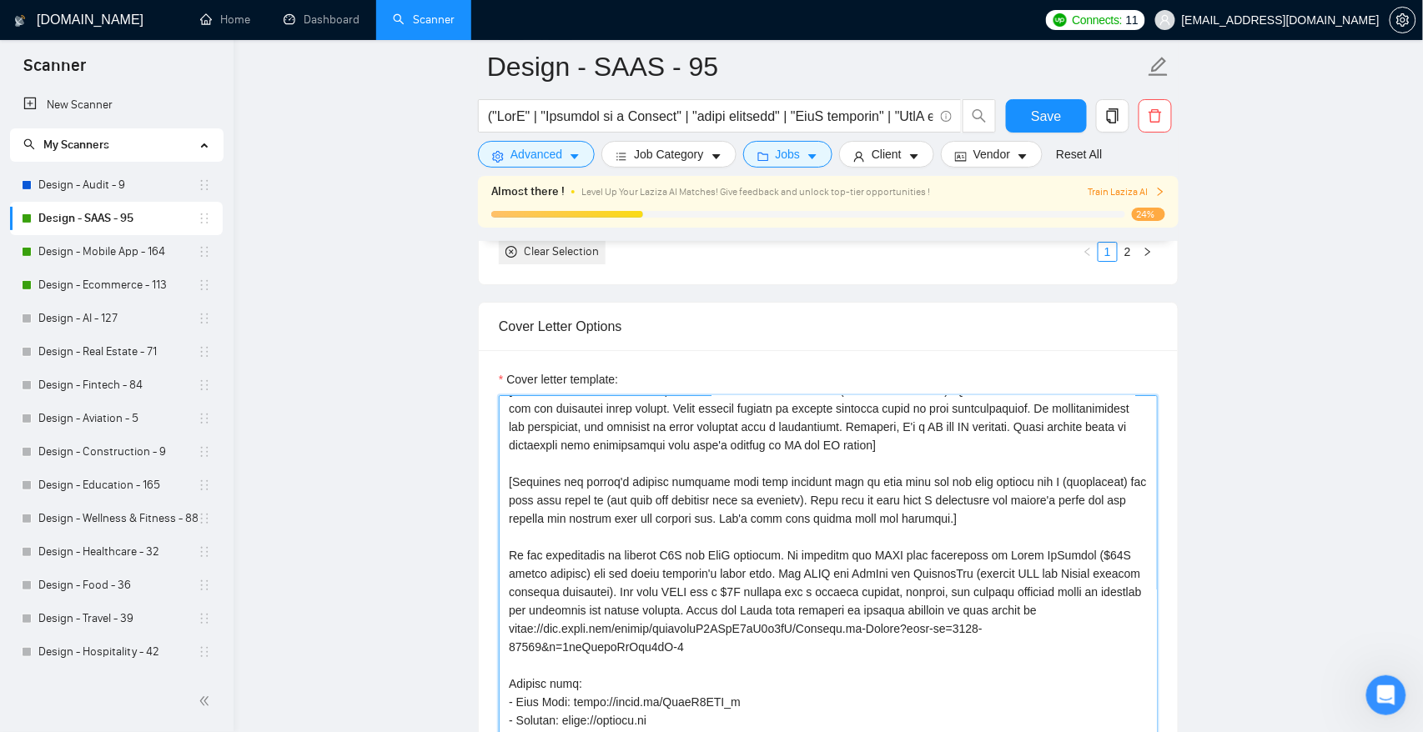
click at [512, 555] on textarea "Cover letter template:" at bounding box center [828, 582] width 659 height 375
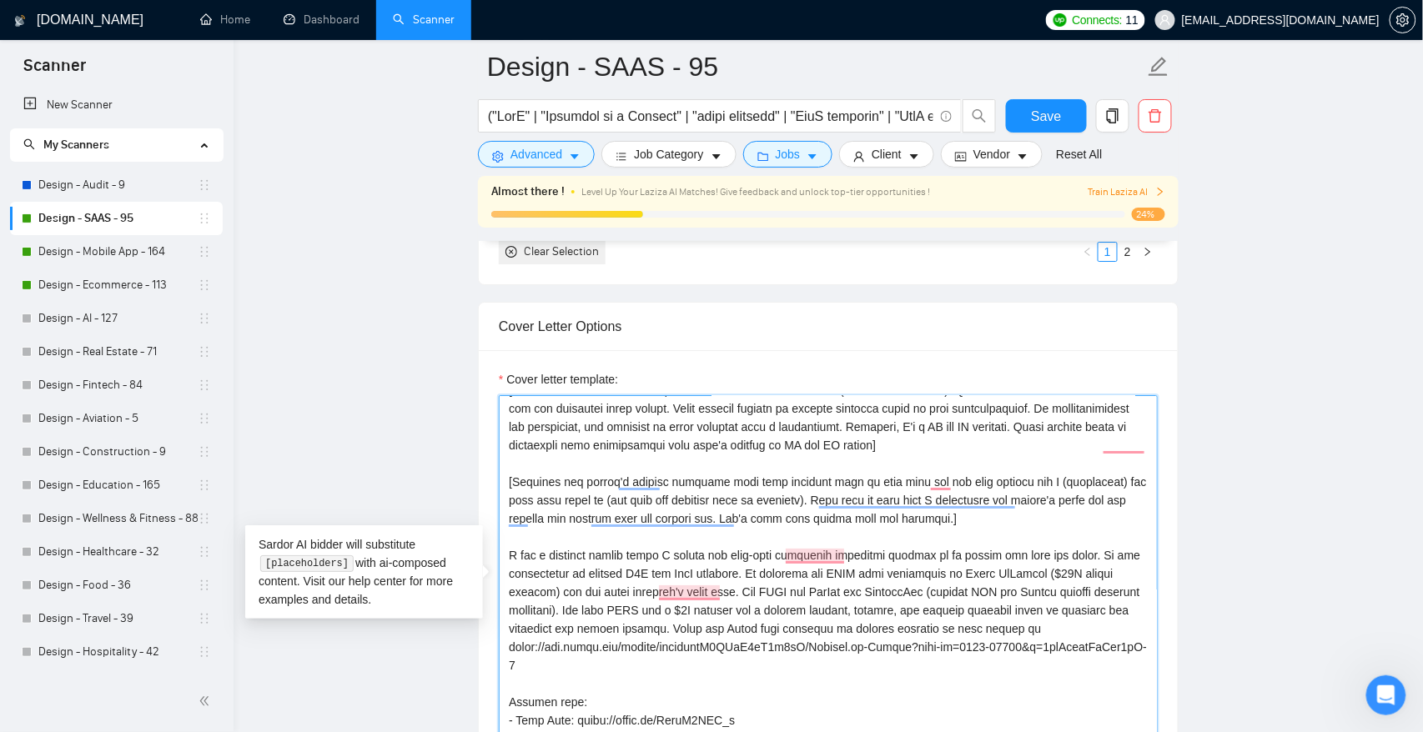
click at [670, 554] on textarea "Cover letter template:" at bounding box center [828, 582] width 659 height 375
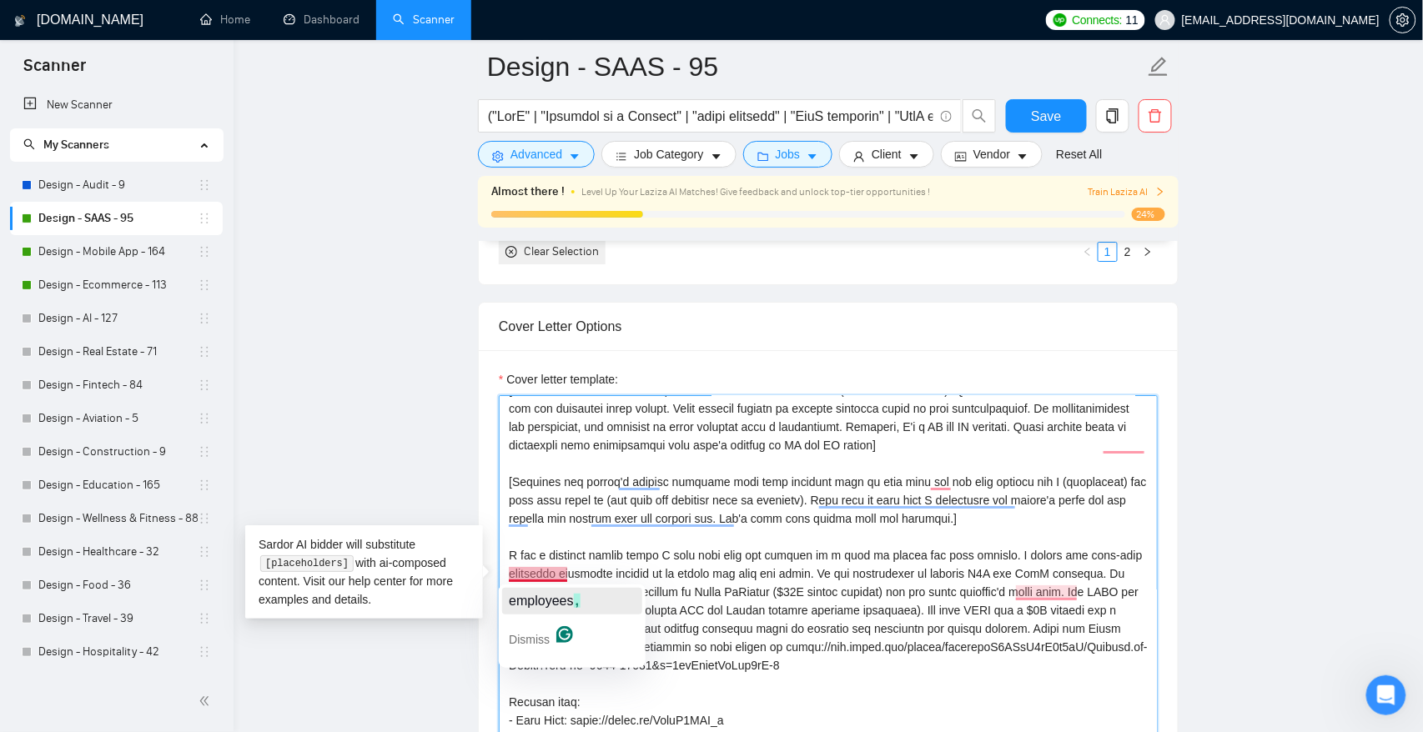
click at [547, 596] on span "employees" at bounding box center [541, 601] width 64 height 14
click at [570, 573] on textarea "Cover letter template:" at bounding box center [828, 582] width 659 height 375
click at [837, 572] on textarea "Cover letter template:" at bounding box center [828, 582] width 659 height 375
click at [841, 572] on textarea "Cover letter template:" at bounding box center [828, 582] width 659 height 375
click at [1038, 555] on textarea "Cover letter template:" at bounding box center [828, 582] width 659 height 375
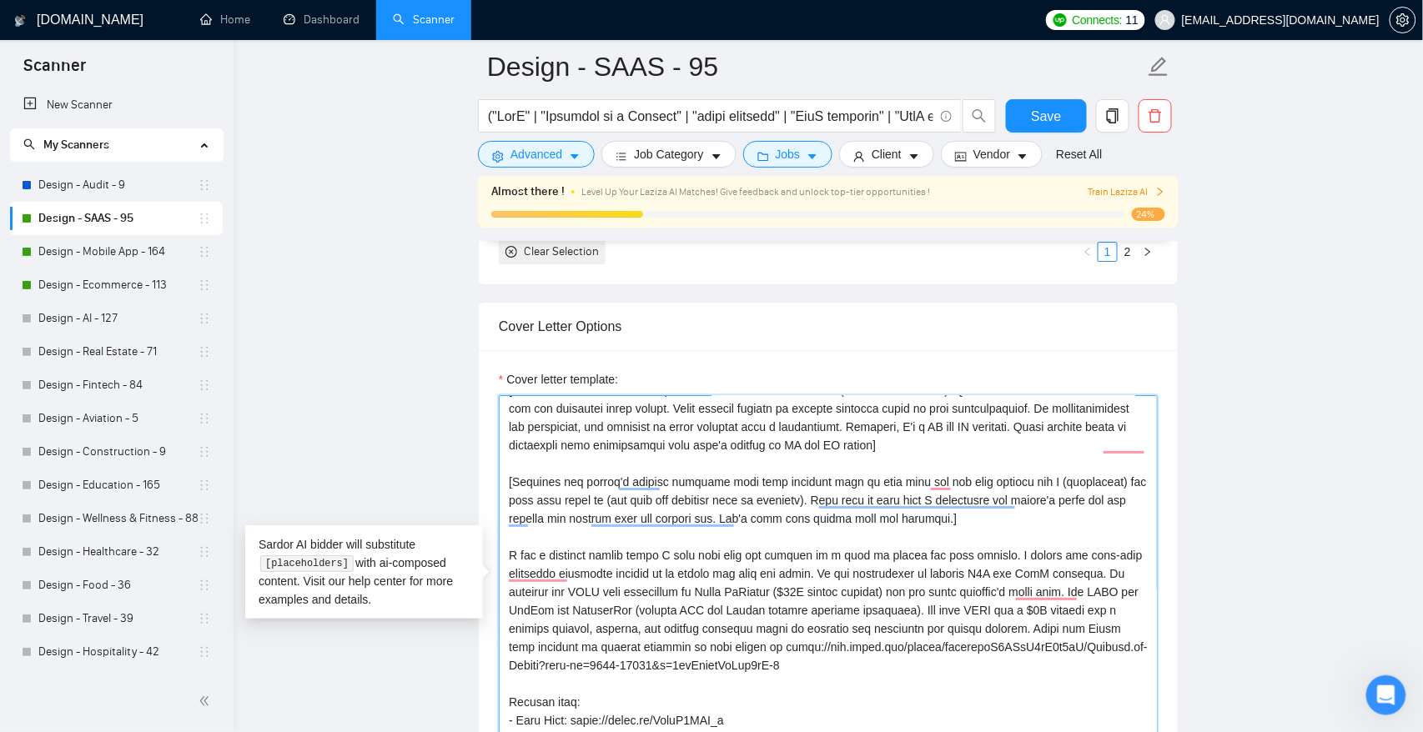
click at [1038, 555] on textarea "Cover letter template:" at bounding box center [828, 582] width 659 height 375
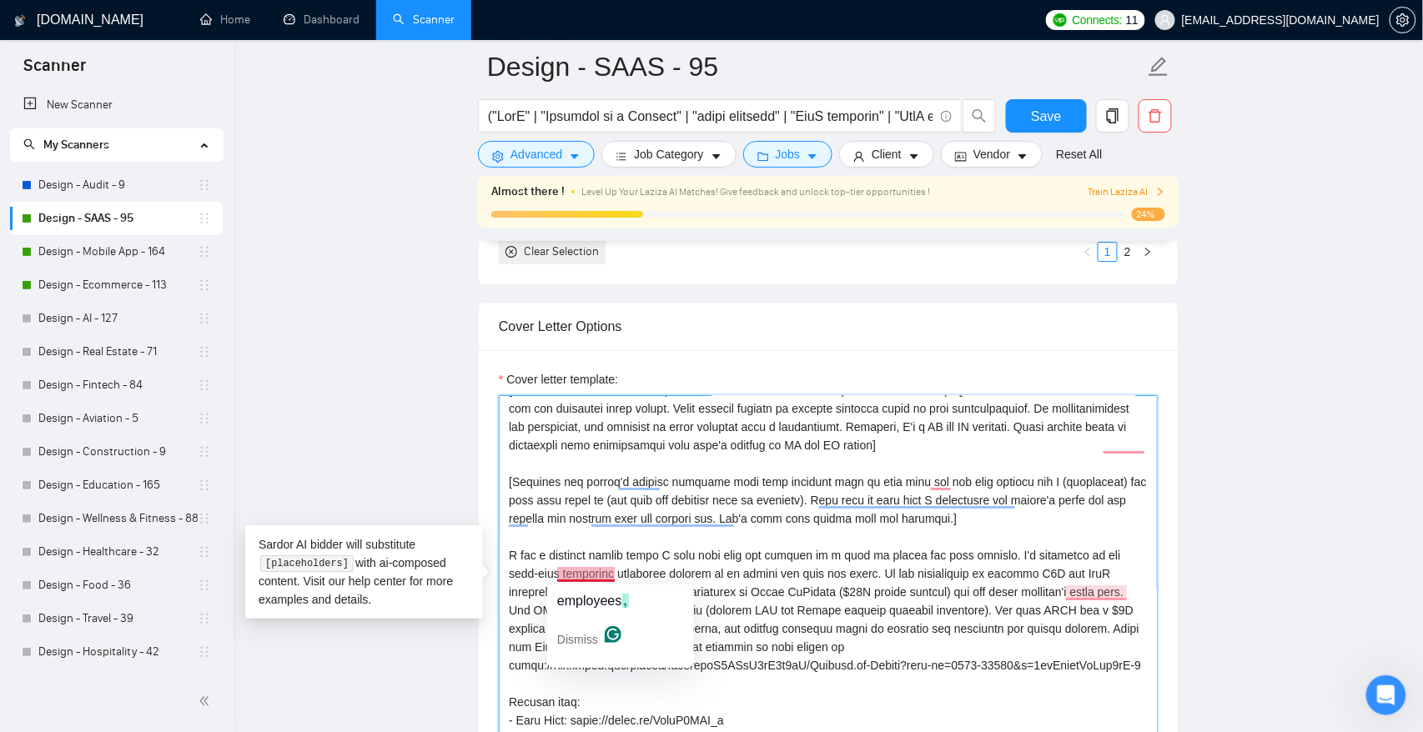
click at [595, 577] on textarea "Cover letter template:" at bounding box center [828, 582] width 659 height 375
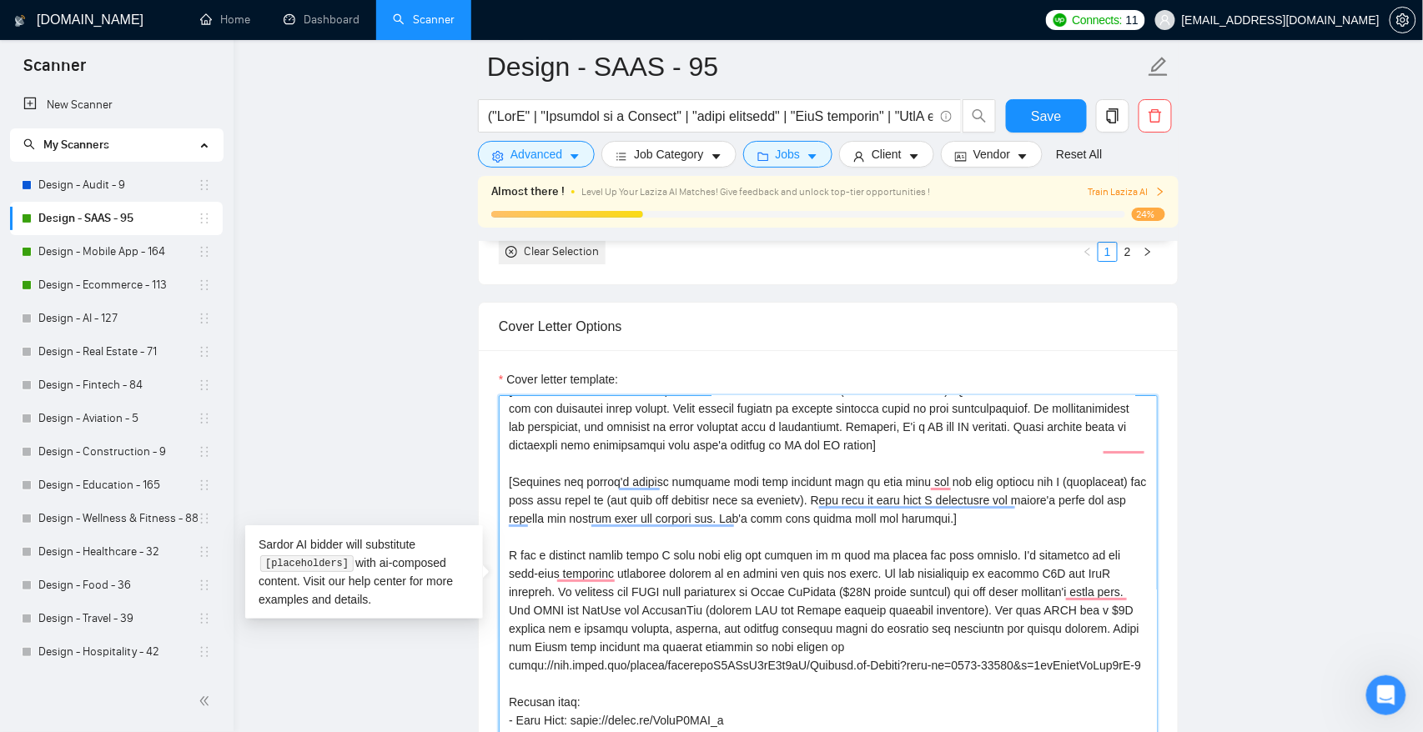
click at [595, 577] on textarea "Cover letter template:" at bounding box center [828, 582] width 659 height 375
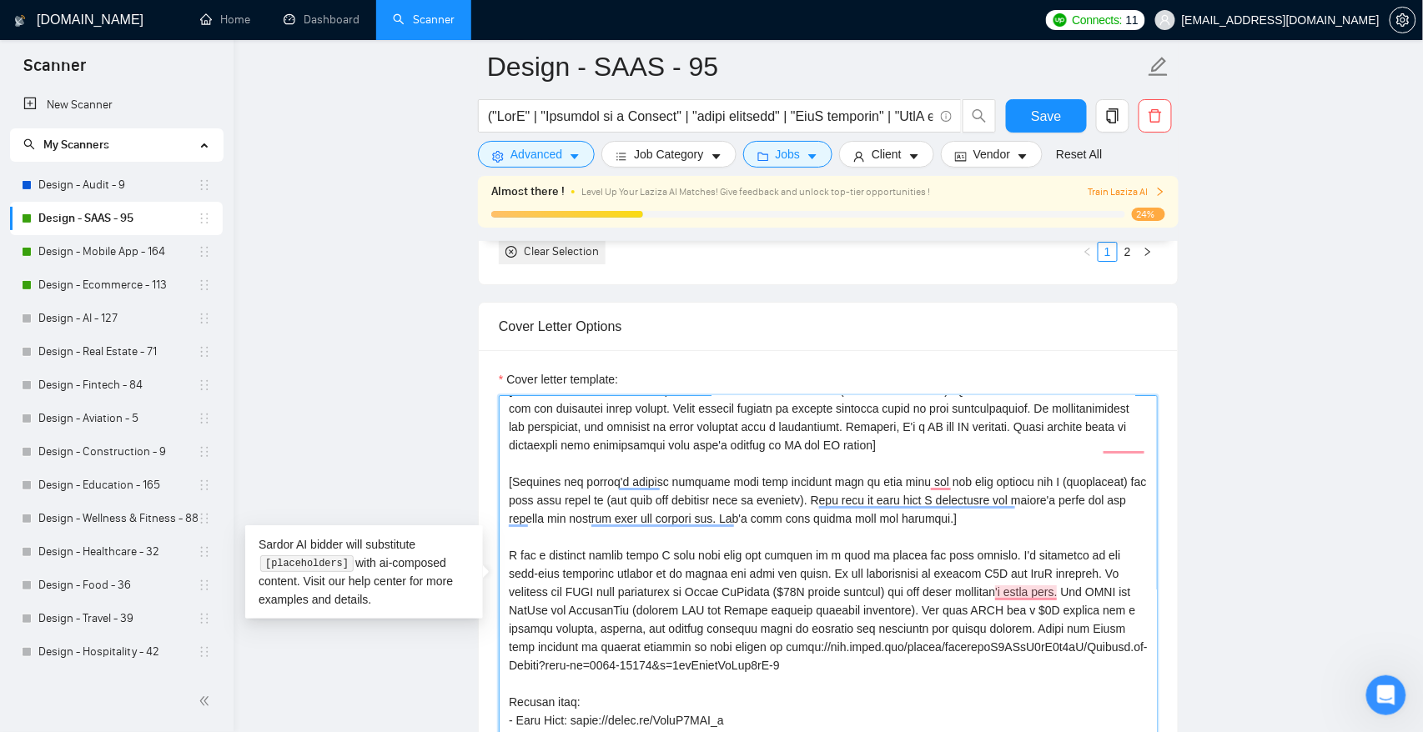
drag, startPoint x: 674, startPoint y: 554, endPoint x: 1012, endPoint y: 553, distance: 337.7
click at [1012, 553] on textarea "Cover letter template:" at bounding box center [828, 582] width 659 height 375
click at [1110, 555] on textarea "Cover letter template:" at bounding box center [828, 582] width 659 height 375
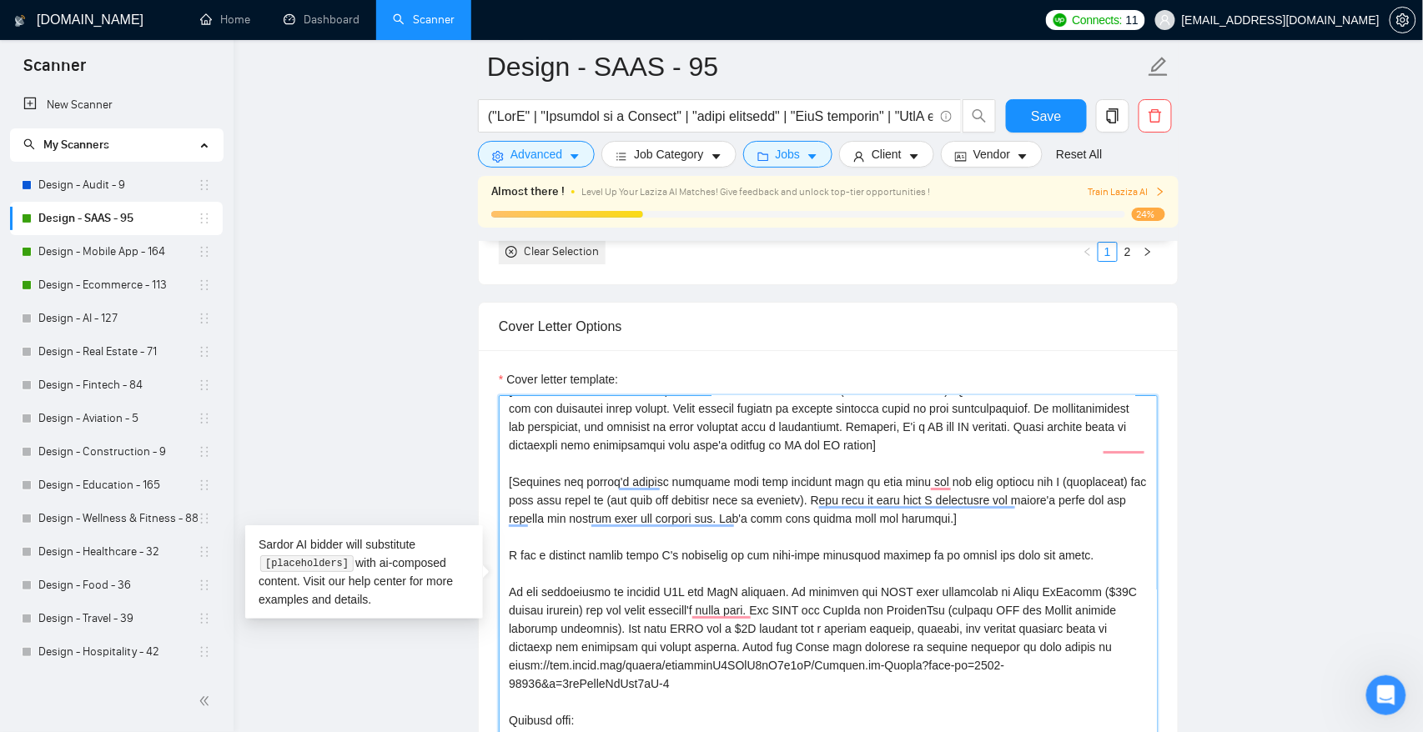
click at [1127, 556] on textarea "Cover letter template:" at bounding box center [828, 582] width 659 height 375
paste textarea "I only work with two clients at a time to ensure the best quality."
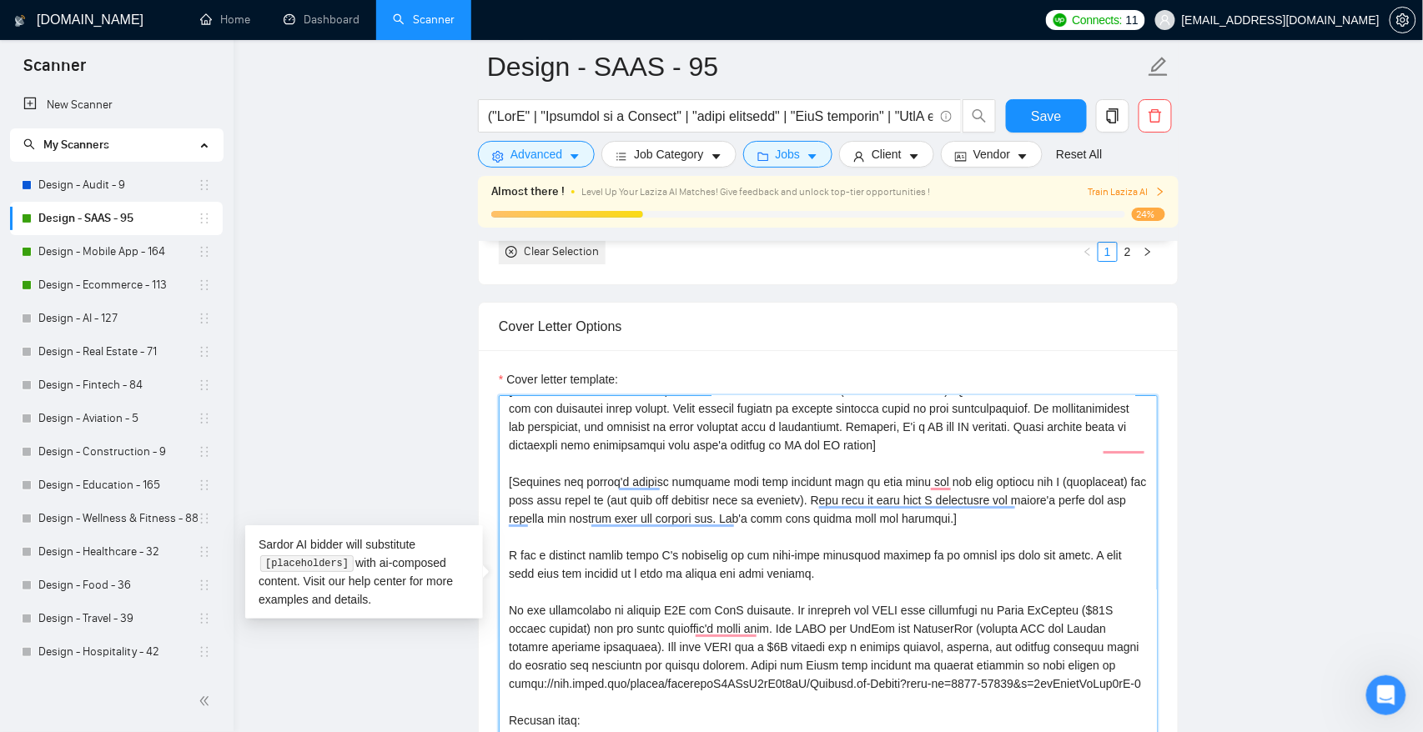
click at [673, 572] on textarea "Cover letter template:" at bounding box center [828, 582] width 659 height 375
click at [1009, 567] on textarea "Cover letter template:" at bounding box center [828, 582] width 659 height 375
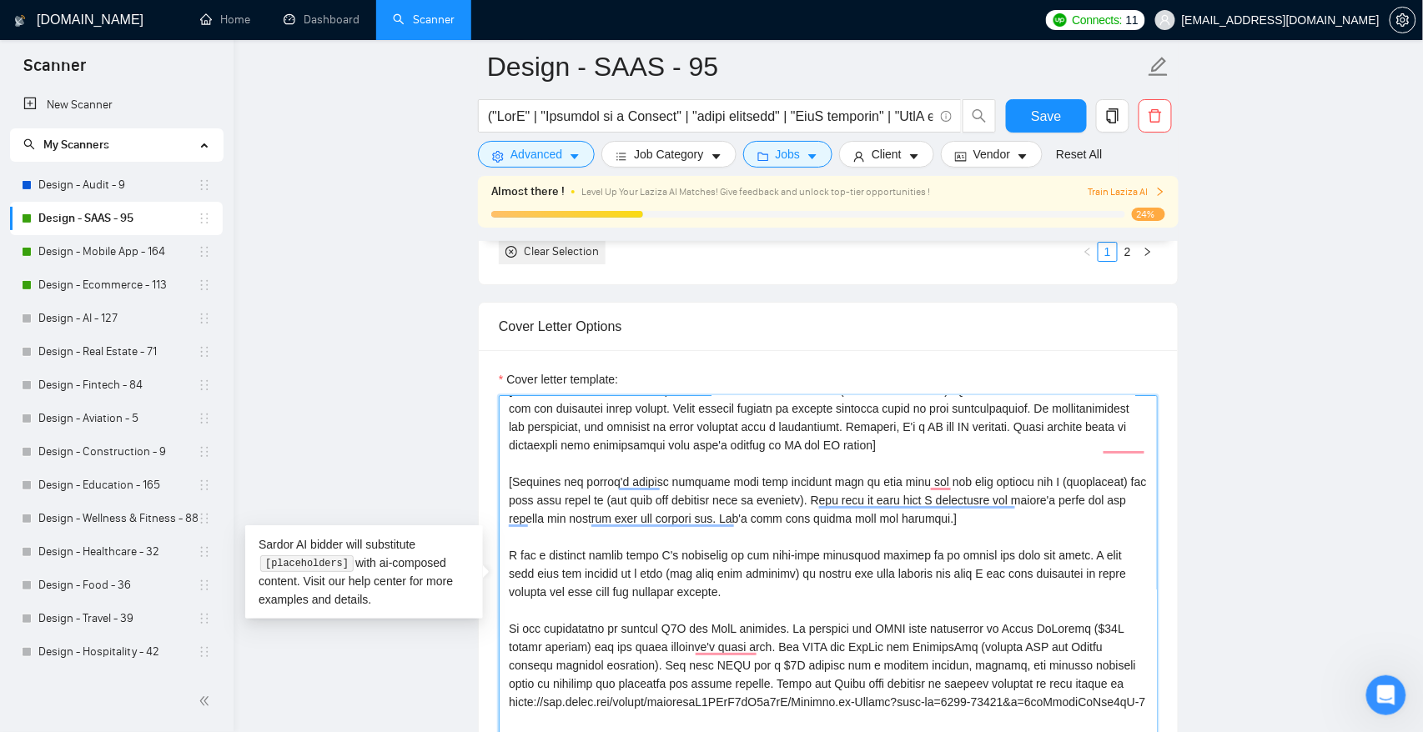
click at [701, 570] on textarea "Cover letter template:" at bounding box center [828, 582] width 659 height 375
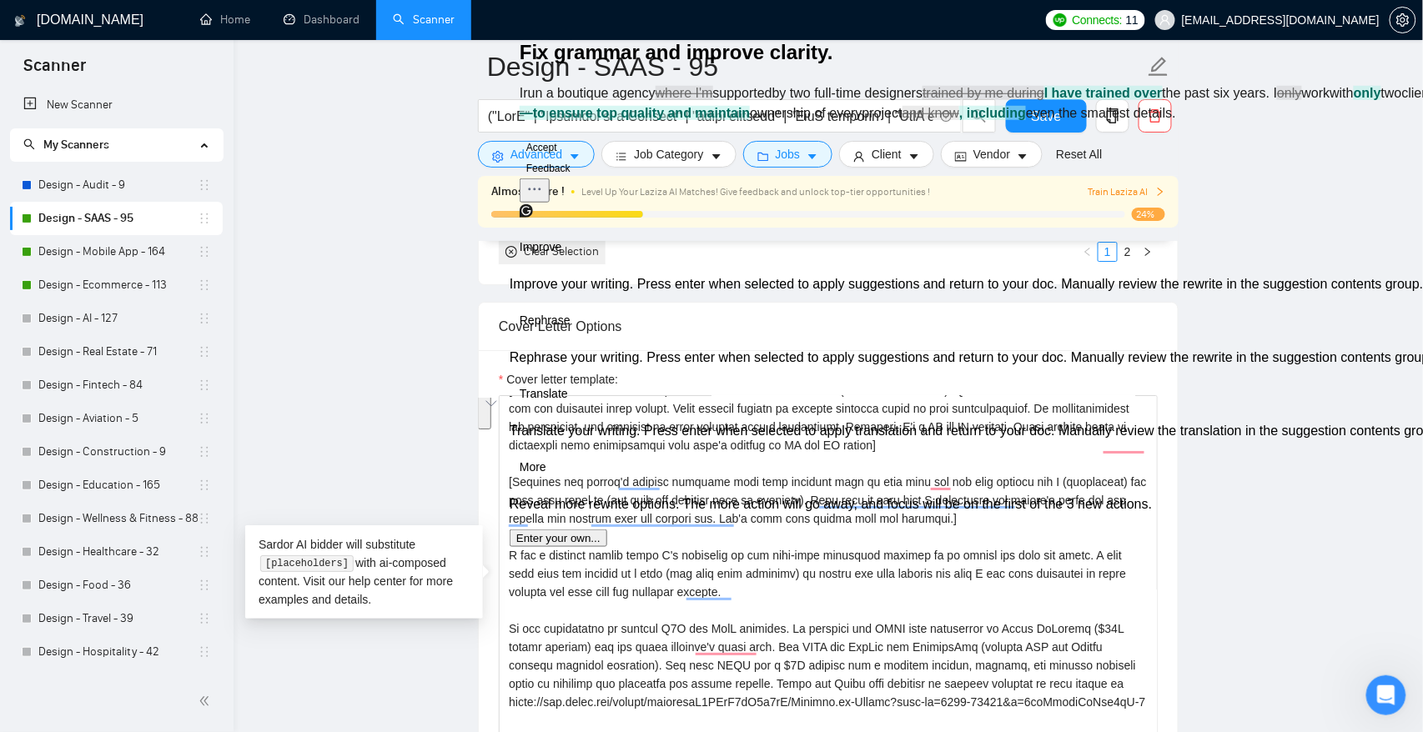
click at [564, 158] on button "Accept" at bounding box center [542, 148] width 44 height 20
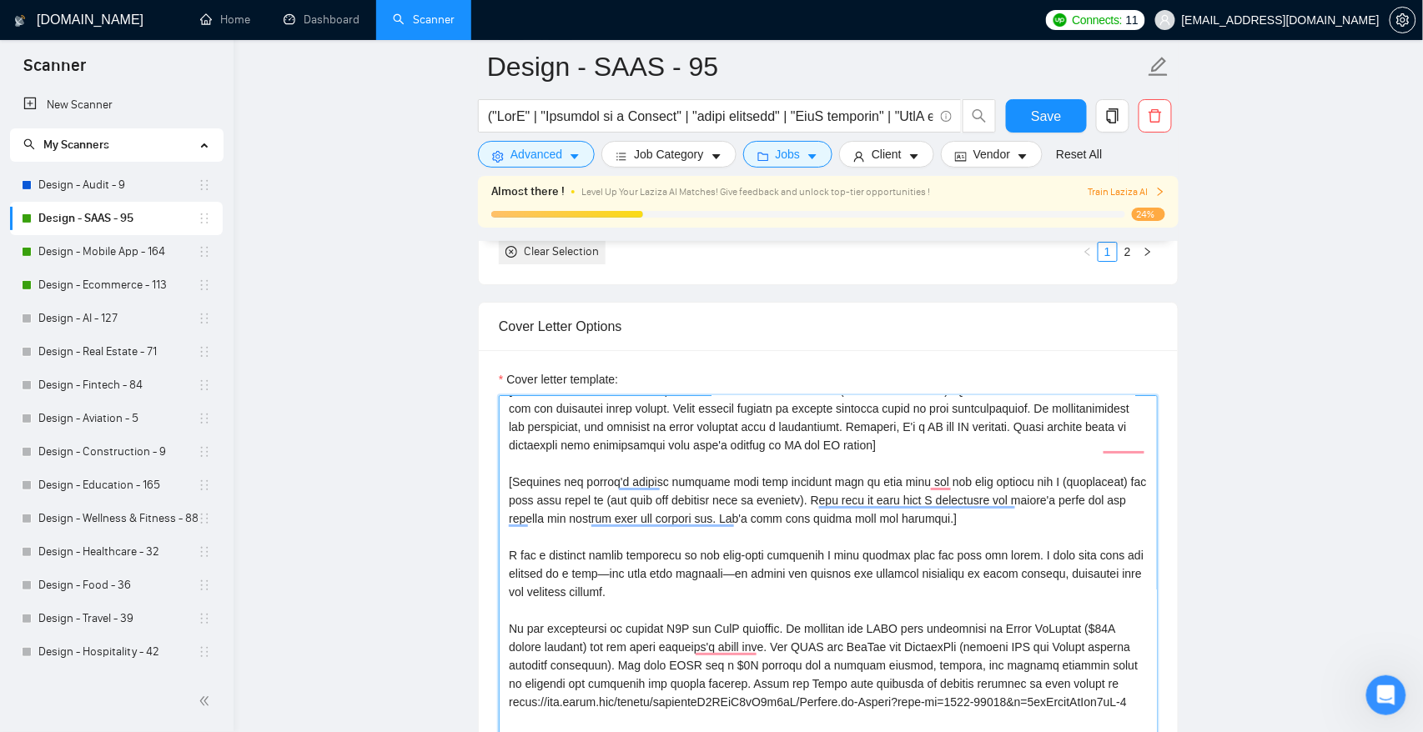
click at [625, 575] on textarea "Cover letter template:" at bounding box center [828, 582] width 659 height 375
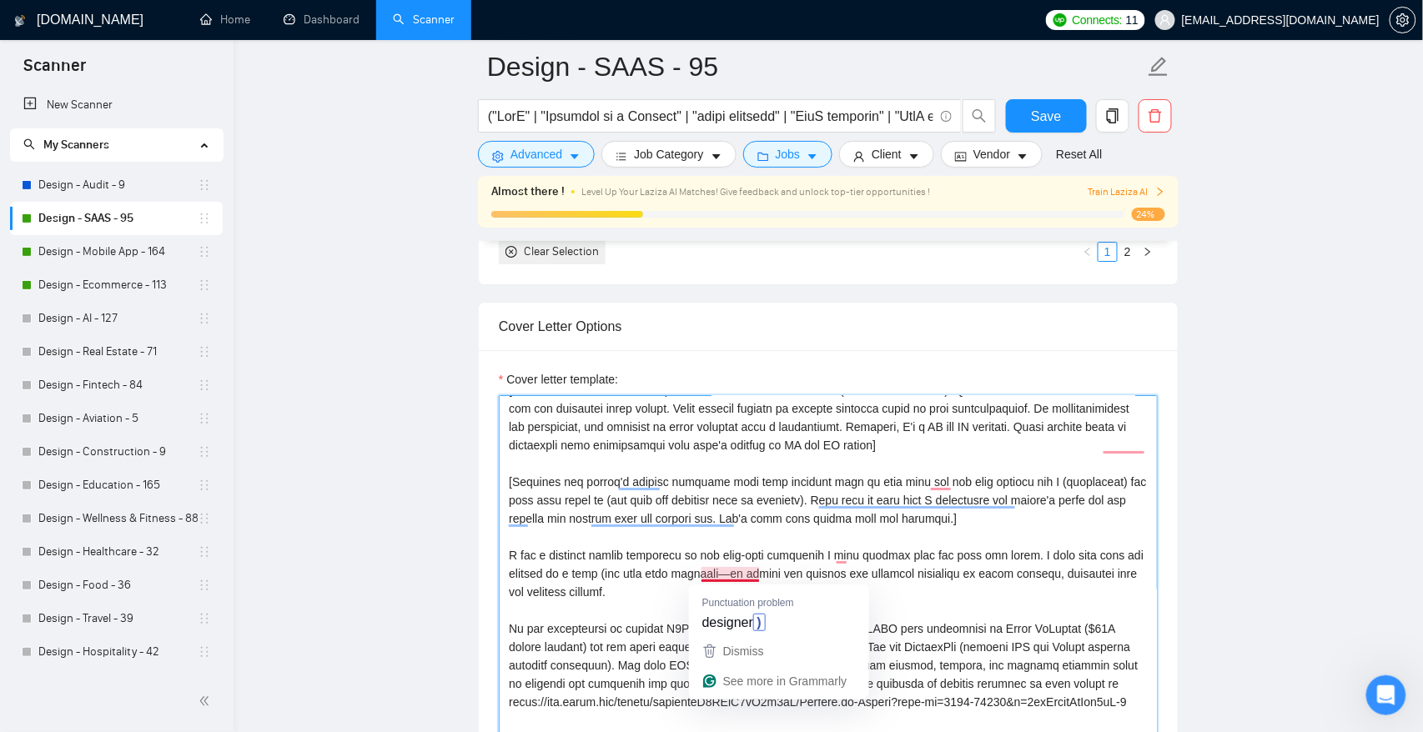
click at [758, 572] on textarea "Cover letter template:" at bounding box center [828, 582] width 659 height 375
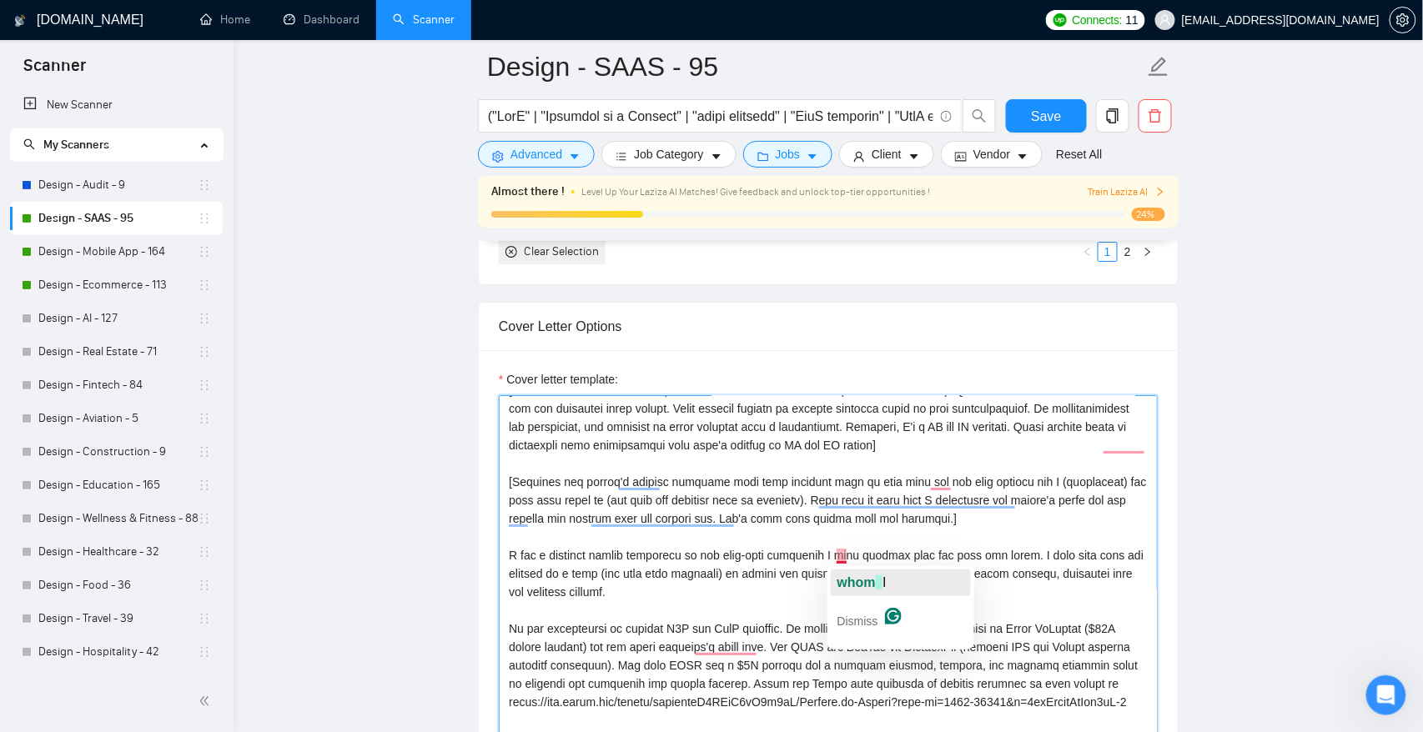
click at [853, 585] on span "whom" at bounding box center [856, 582] width 38 height 14
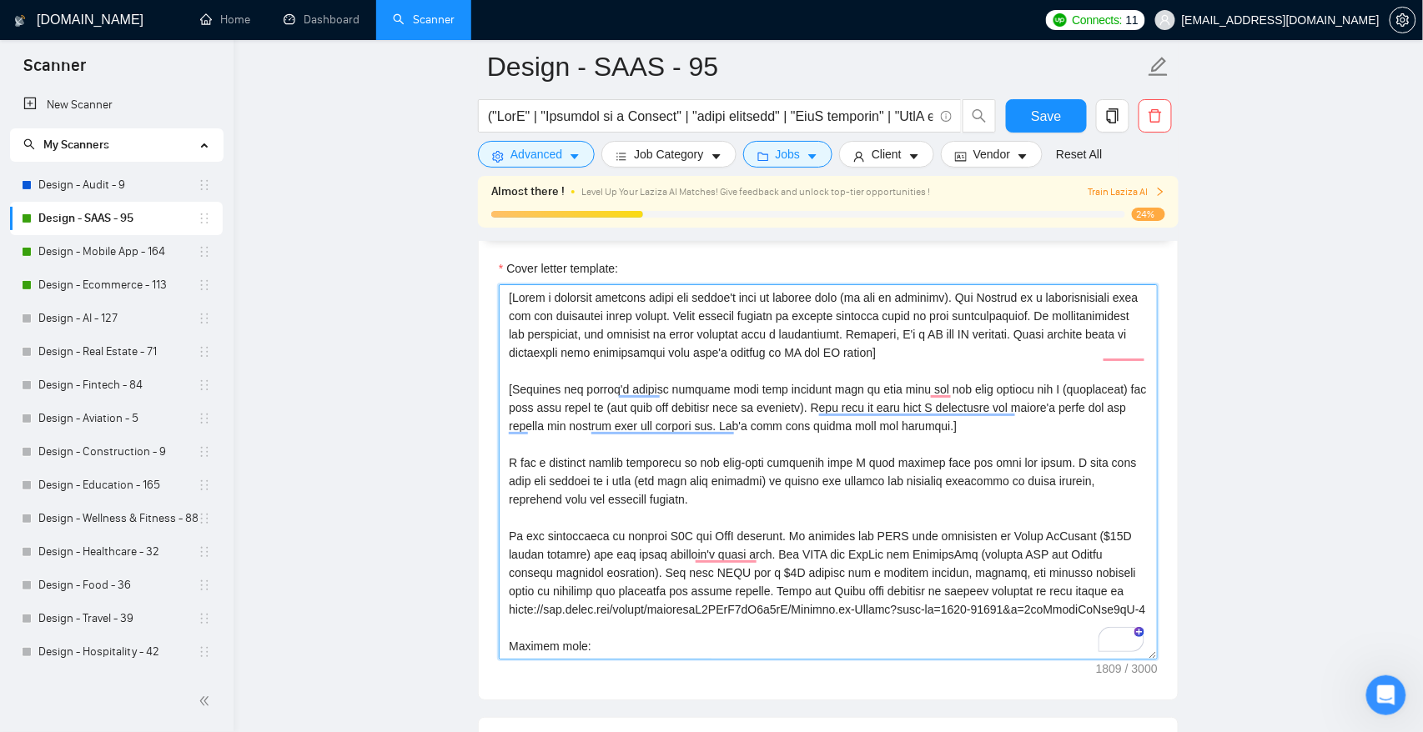
click at [725, 505] on textarea "Cover letter template:" at bounding box center [828, 471] width 659 height 375
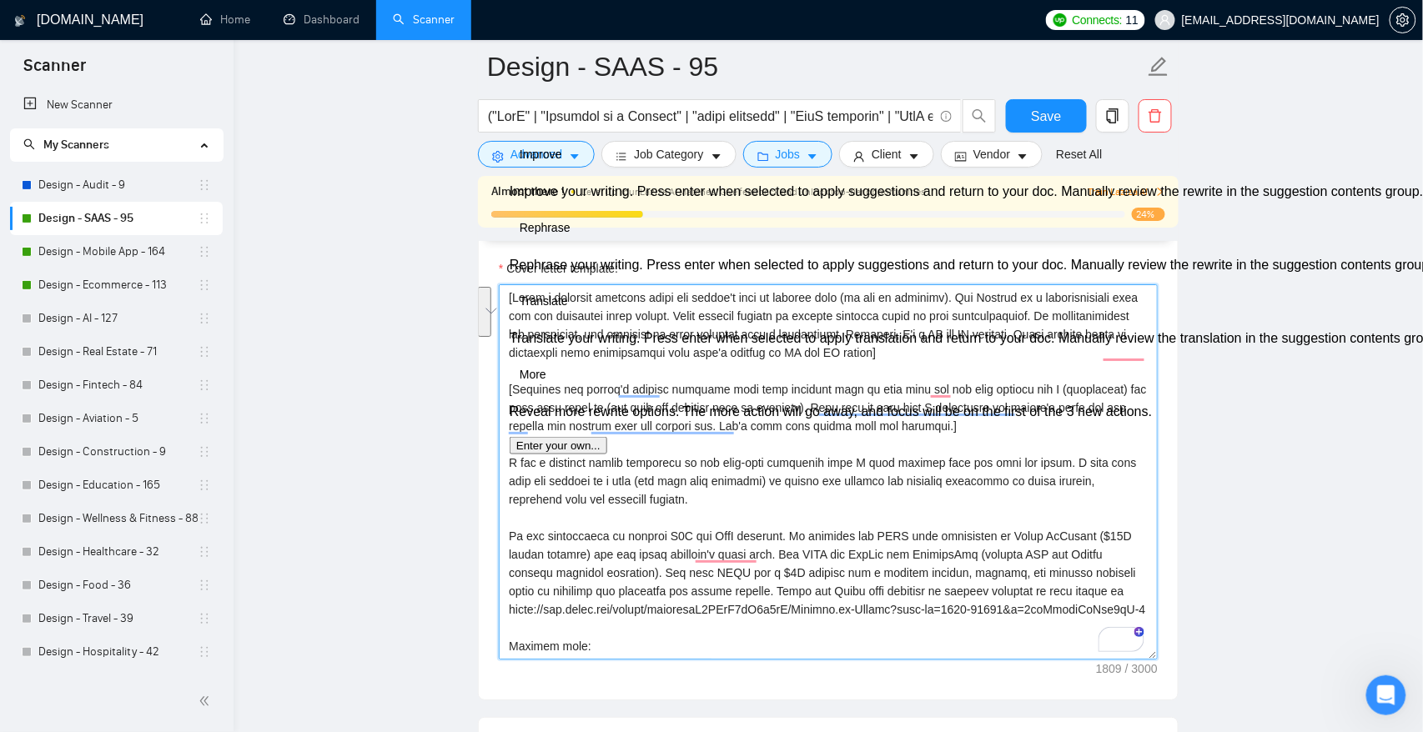
drag, startPoint x: 727, startPoint y: 500, endPoint x: 504, endPoint y: 468, distance: 225.8
click at [504, 468] on div "Cover Letter Options Cover letter template:" at bounding box center [828, 446] width 701 height 510
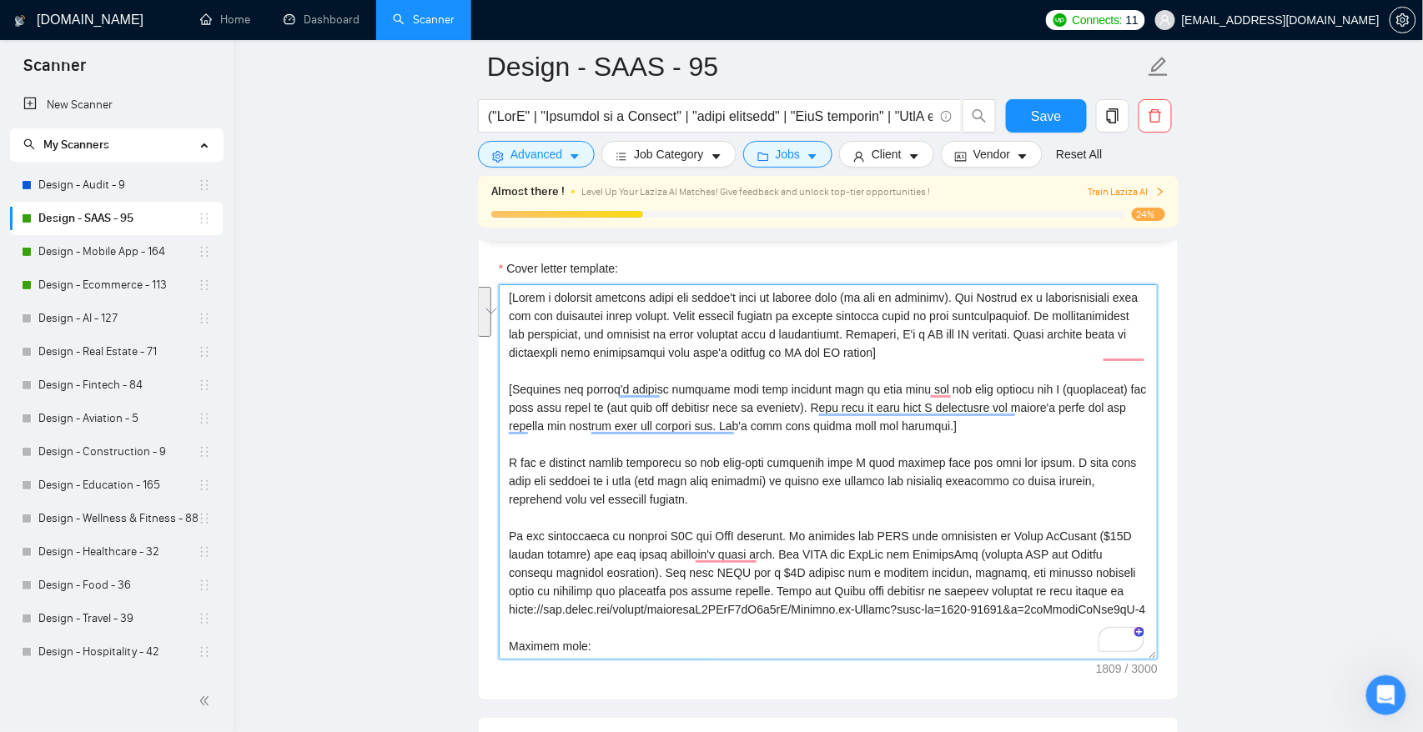
click at [536, 462] on textarea "Cover letter template:" at bounding box center [828, 471] width 659 height 375
click at [686, 487] on textarea "Cover letter template:" at bounding box center [828, 471] width 659 height 375
drag, startPoint x: 755, startPoint y: 500, endPoint x: 512, endPoint y: 468, distance: 244.8
click at [512, 468] on textarea "Cover letter template:" at bounding box center [828, 471] width 659 height 375
click at [588, 499] on textarea "Cover letter template:" at bounding box center [828, 471] width 659 height 375
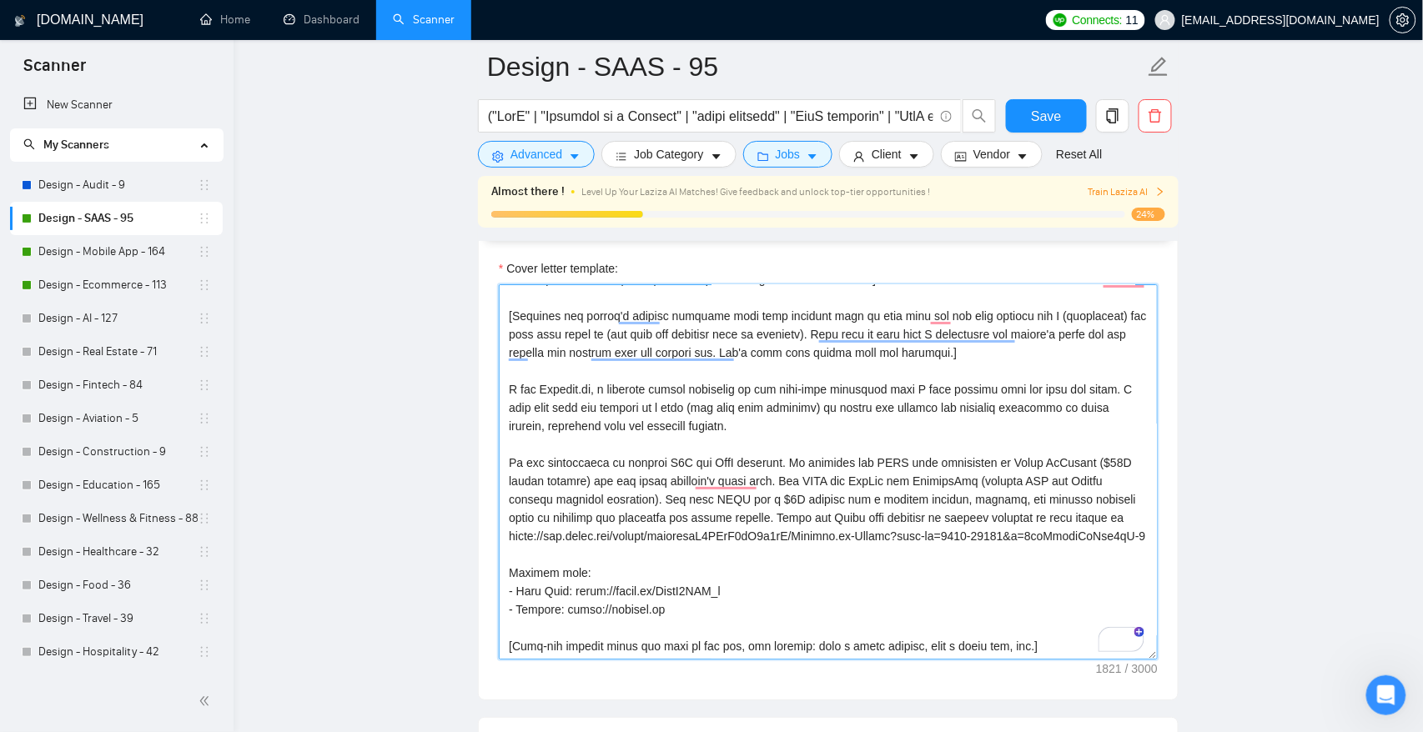
scroll to position [92, 0]
click at [852, 498] on textarea "Cover letter template:" at bounding box center [828, 471] width 659 height 375
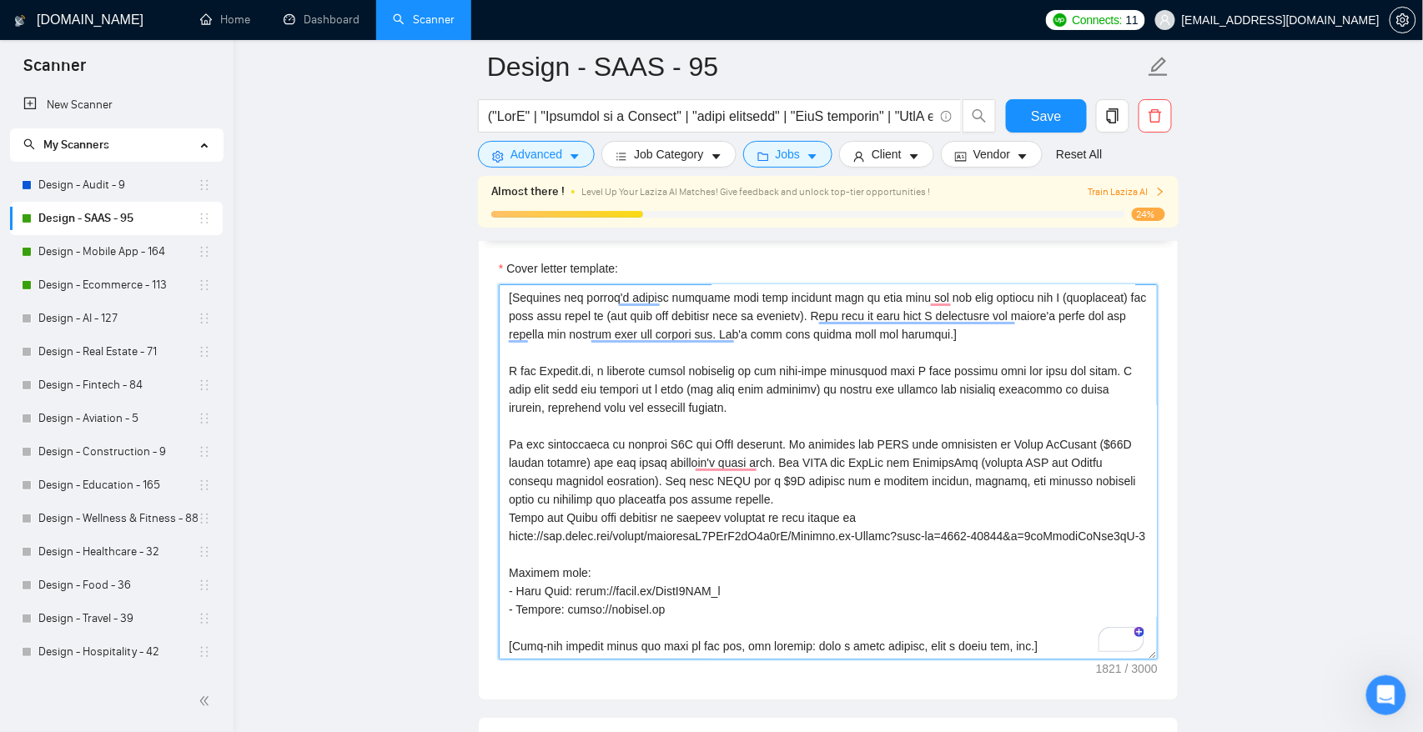
drag, startPoint x: 760, startPoint y: 410, endPoint x: 476, endPoint y: 377, distance: 285.5
click at [476, 377] on main "Design - SAAS - 95 Save Advanced Job Category Jobs Client Vendor Reset All Almo…" at bounding box center [828, 555] width 1136 height 4821
click at [773, 394] on textarea "Cover letter template:" at bounding box center [828, 471] width 659 height 375
type textarea "[Write a personal greeting using the client's name or company name (if any is p…"
click at [1043, 112] on span "Save" at bounding box center [1046, 116] width 30 height 21
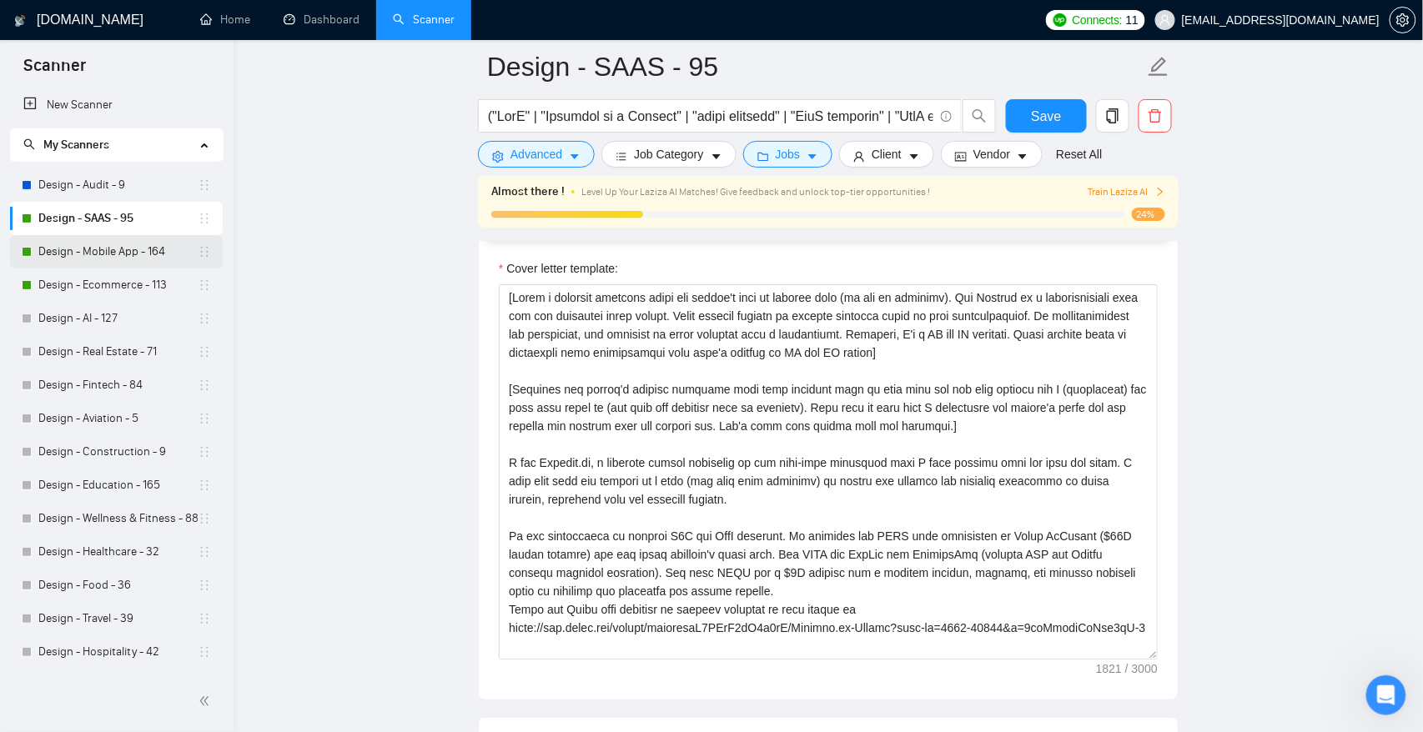
click at [138, 249] on link "Design - Mobile App - 164" at bounding box center [117, 251] width 159 height 33
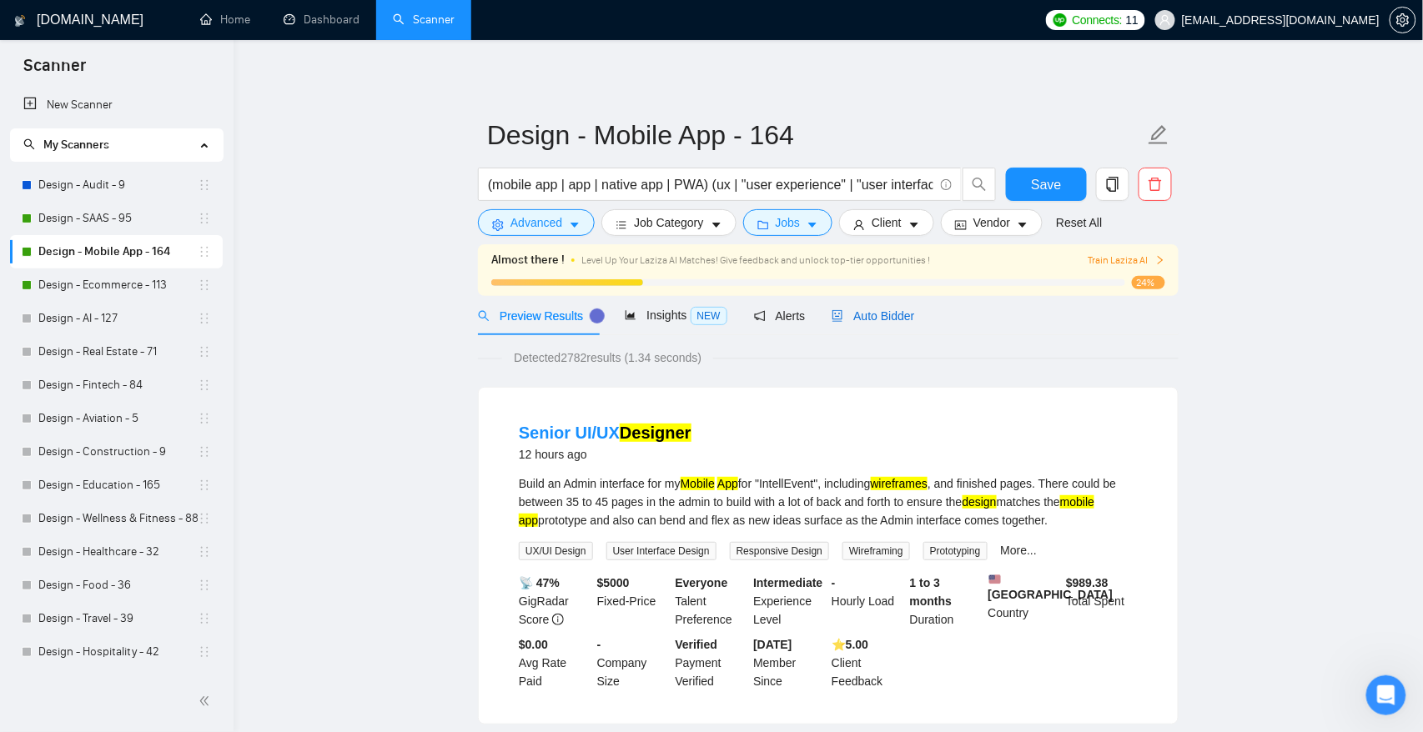
drag, startPoint x: 893, startPoint y: 314, endPoint x: 878, endPoint y: 351, distance: 40.4
click at [893, 314] on span "Auto Bidder" at bounding box center [872, 315] width 83 height 13
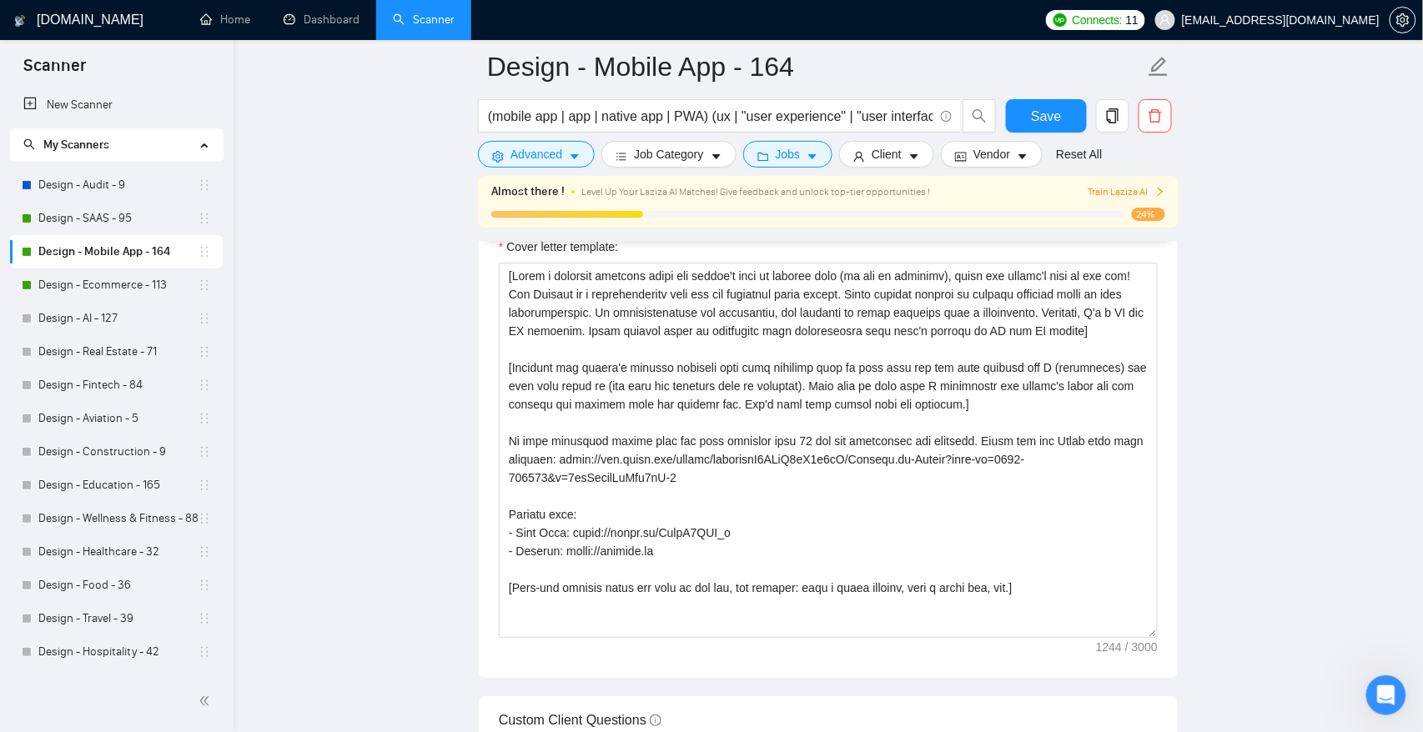
scroll to position [1967, 0]
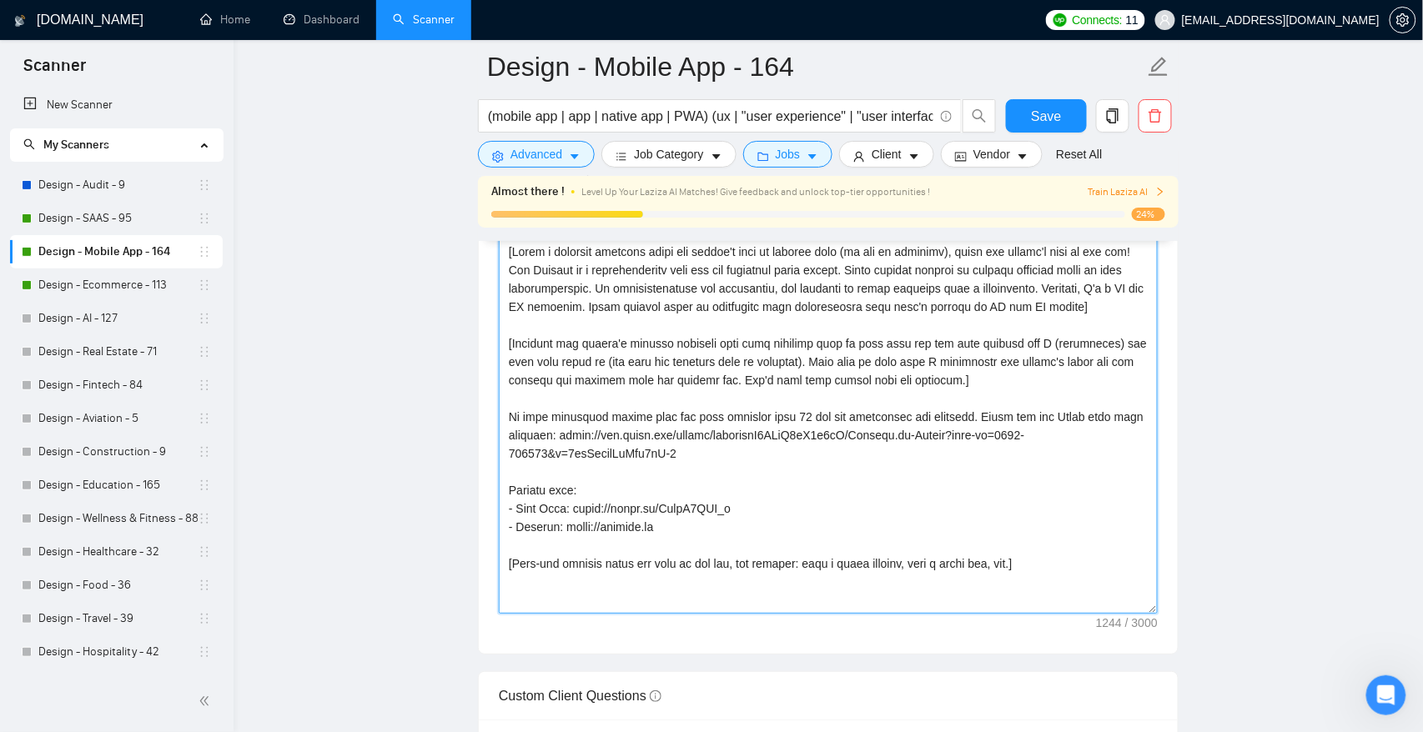
click at [649, 406] on textarea "Cover letter template:" at bounding box center [828, 426] width 659 height 375
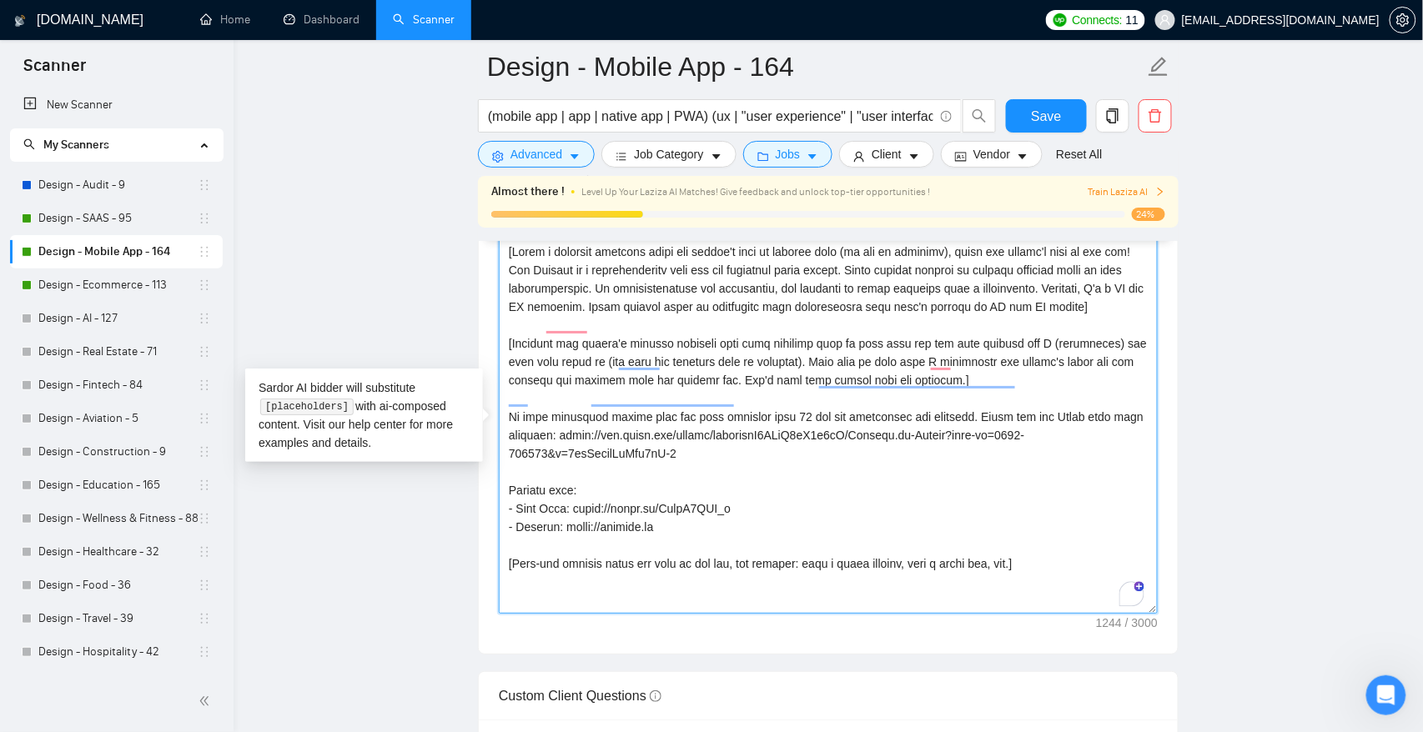
click at [983, 398] on textarea "Cover letter template:" at bounding box center [828, 426] width 659 height 375
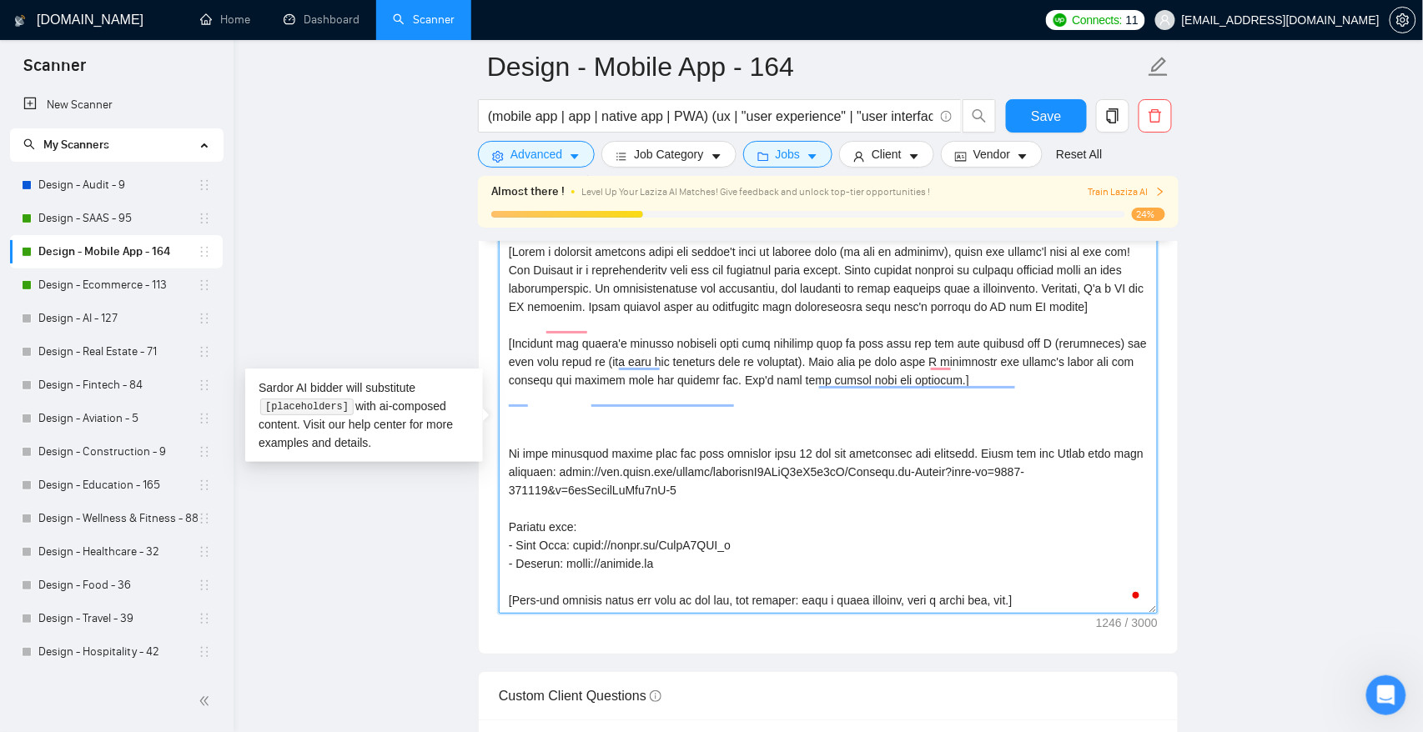
paste textarea "I run [DOMAIN_NAME], a boutique agency supported by two full-time designers who…"
type textarea "[Write a personal greeting using the client's name or company name (if any is p…"
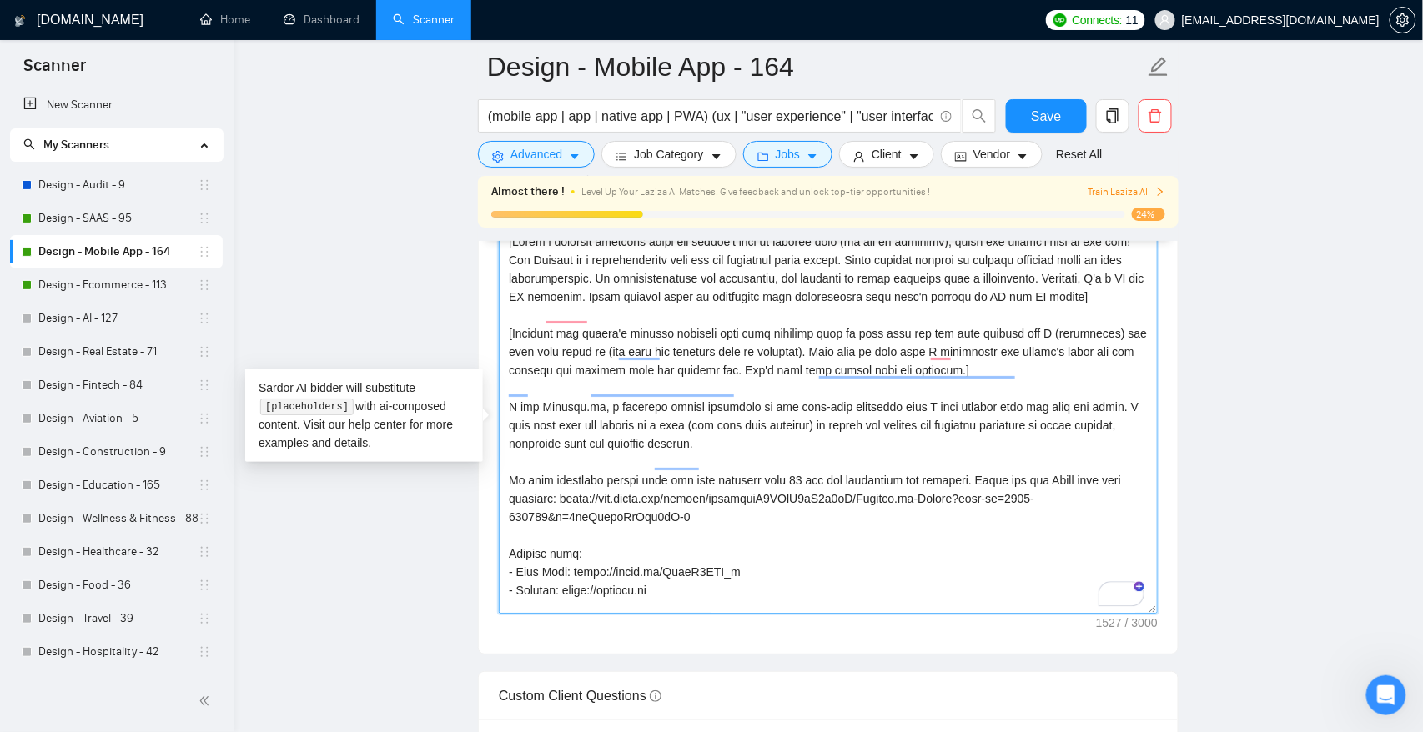
scroll to position [18, 0]
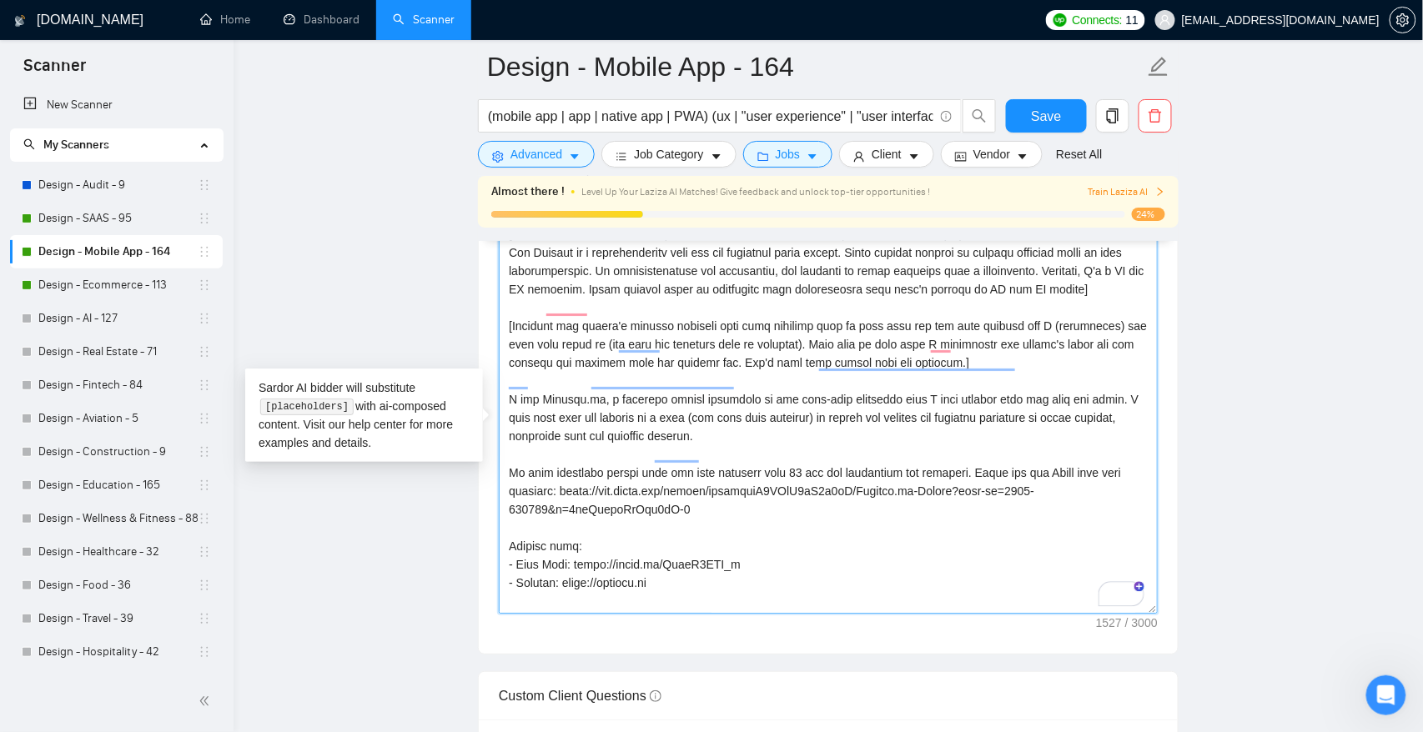
click at [997, 490] on textarea "Cover letter template:" at bounding box center [828, 426] width 659 height 375
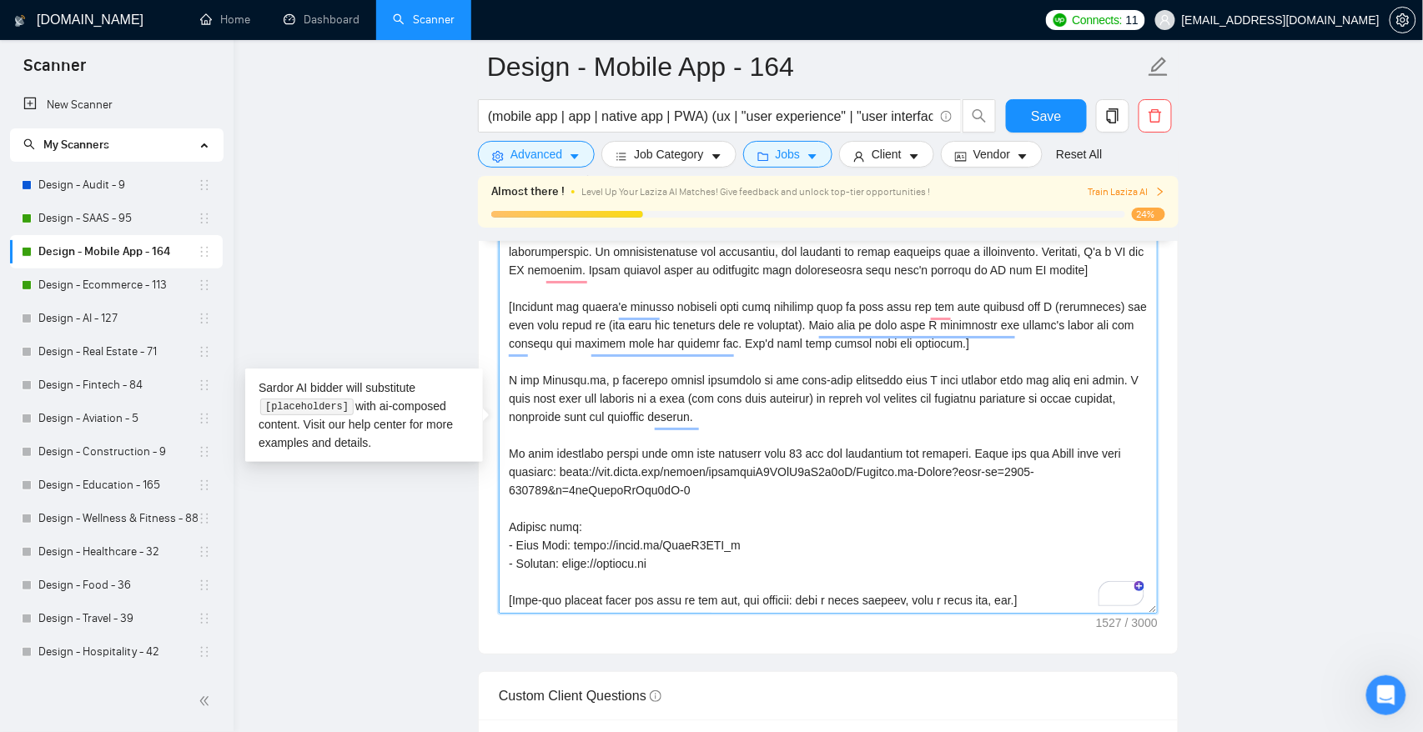
scroll to position [55, 0]
click at [1027, 113] on button "Save" at bounding box center [1046, 115] width 81 height 33
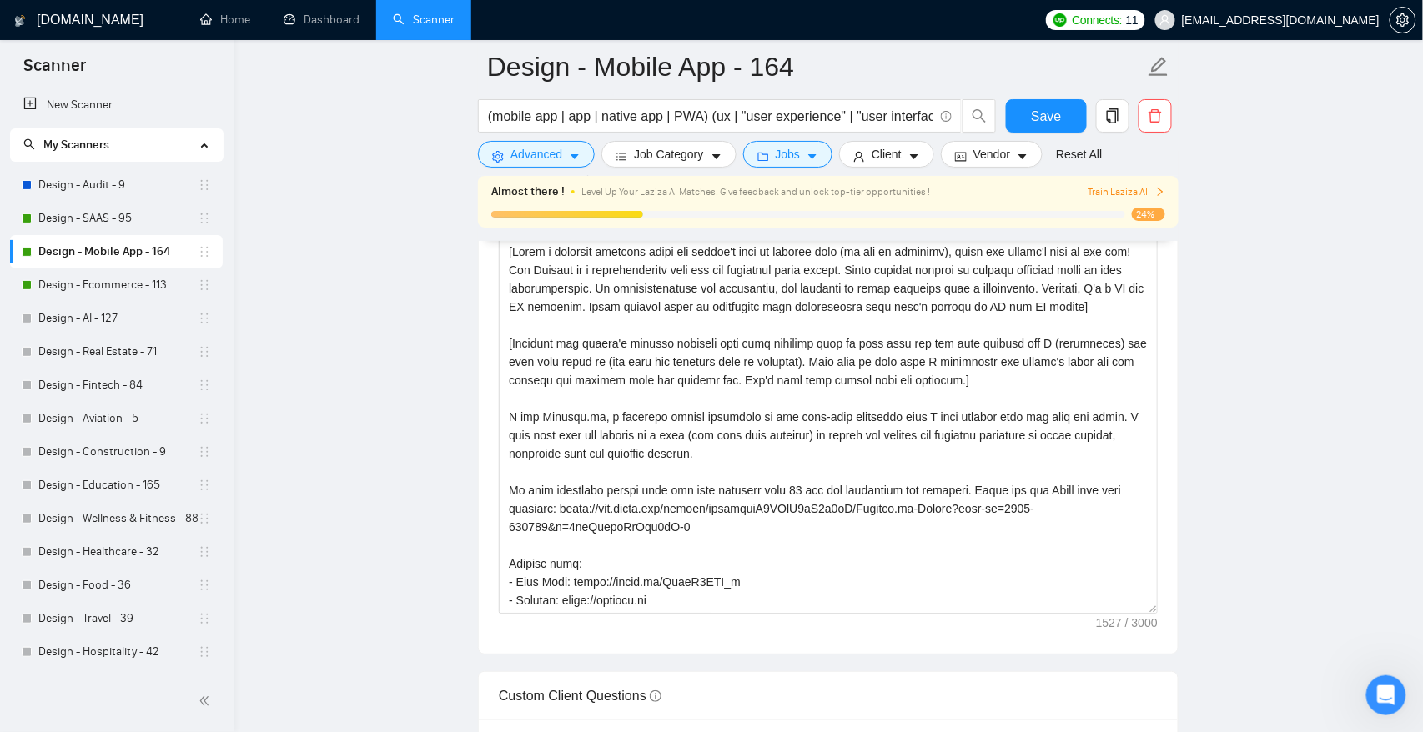
click at [124, 282] on link "Design - Ecommerce - 113" at bounding box center [117, 285] width 159 height 33
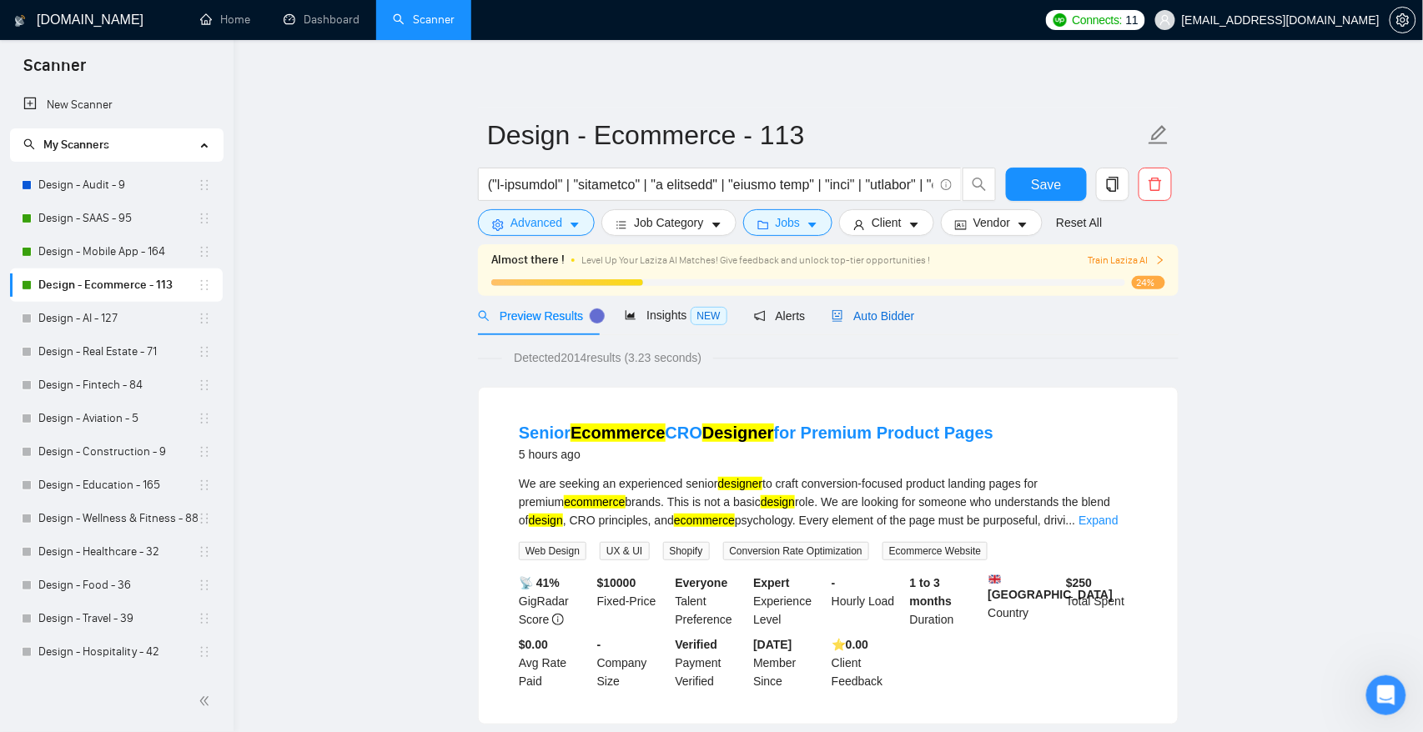
click at [867, 323] on span "Auto Bidder" at bounding box center [872, 315] width 83 height 13
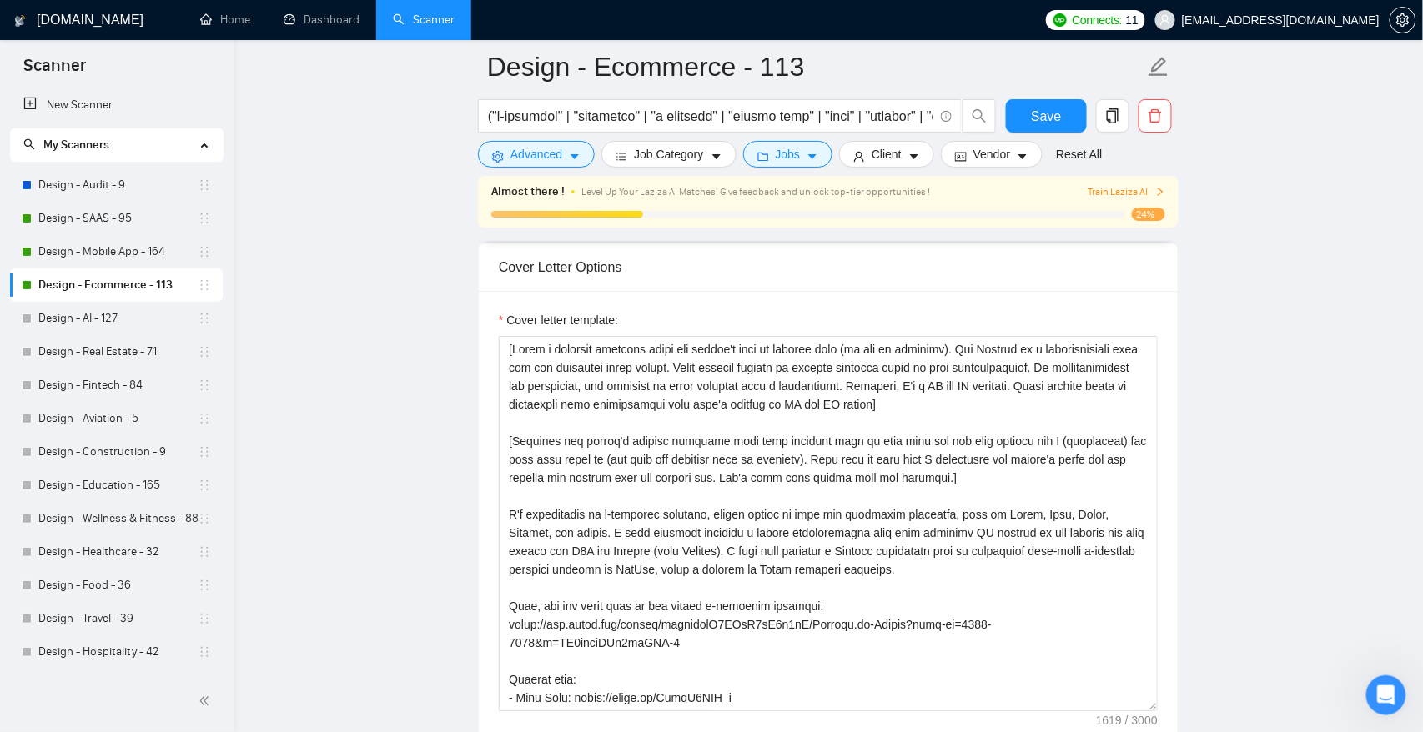
scroll to position [1993, 0]
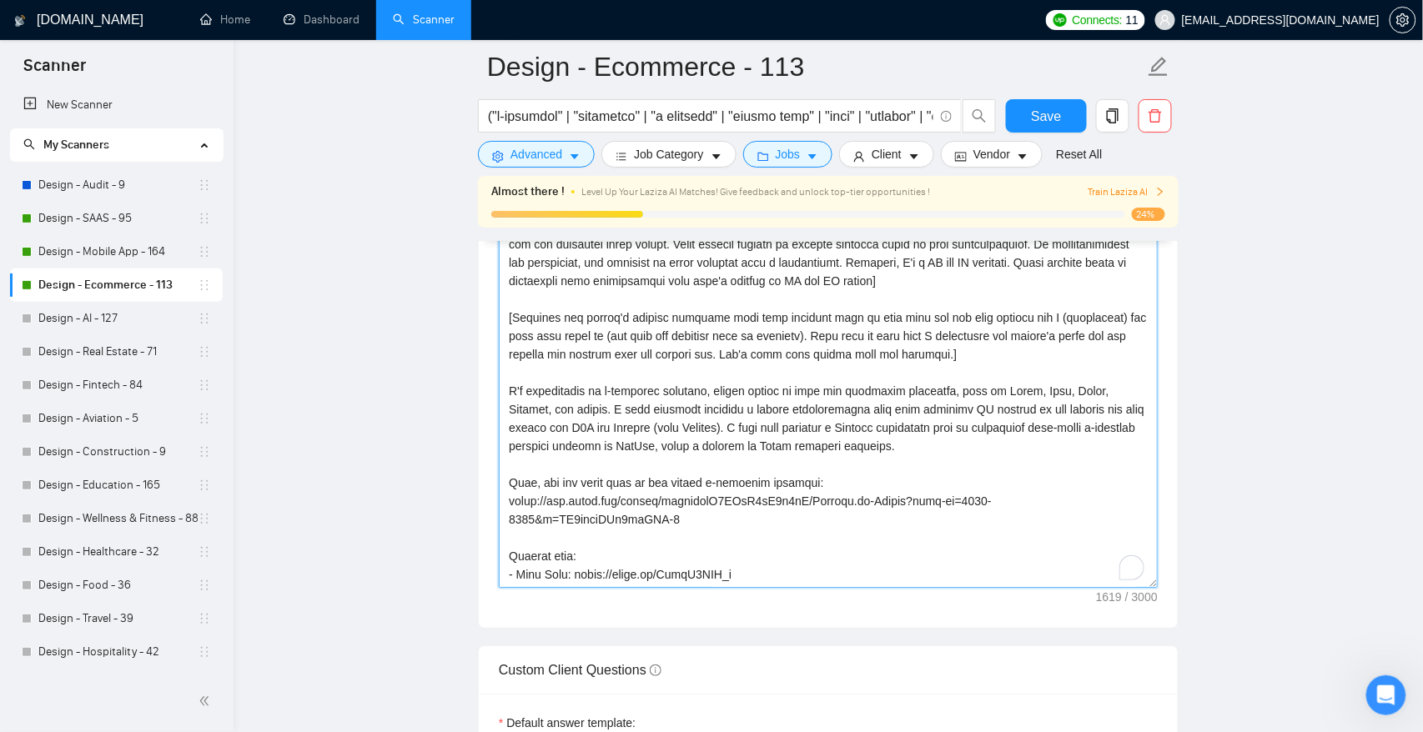
click at [508, 389] on textarea "Cover letter template:" at bounding box center [828, 400] width 659 height 375
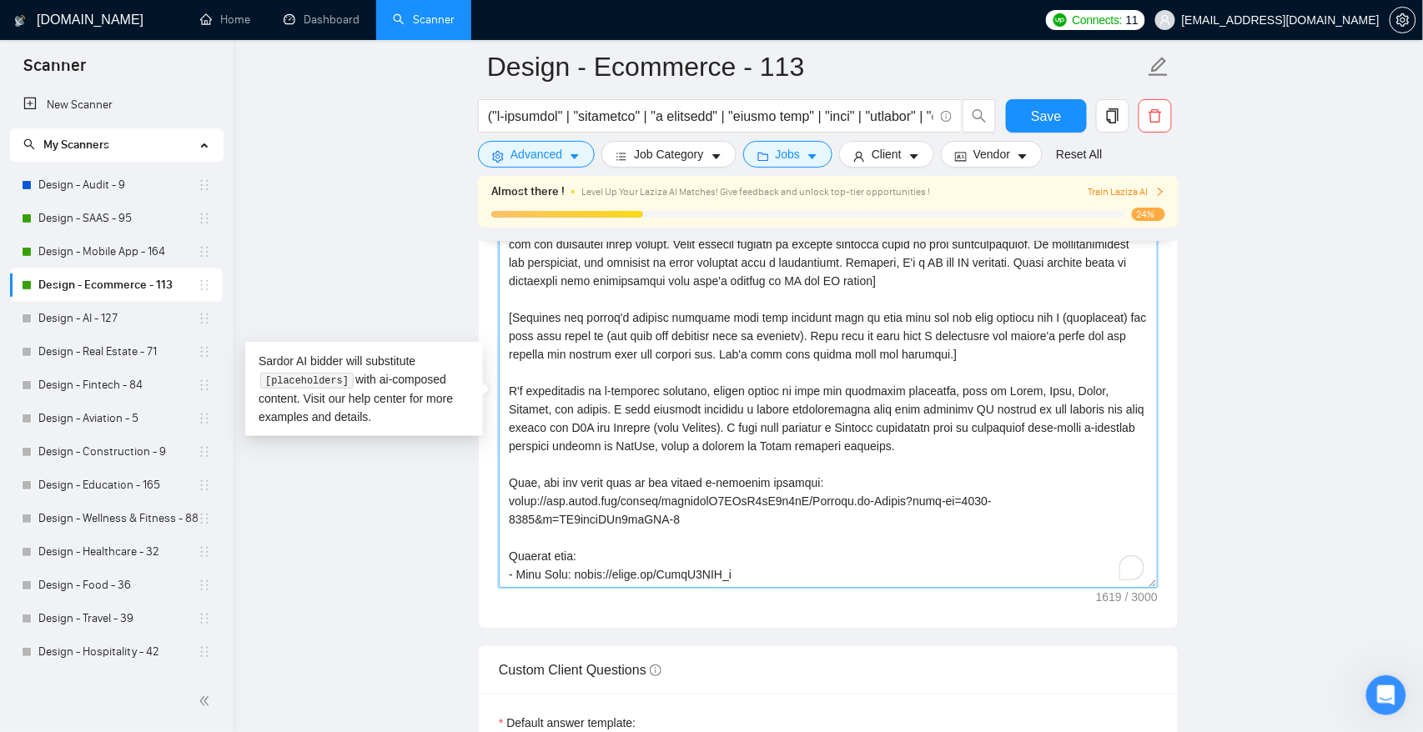
paste textarea "run [DOMAIN_NAME], a boutique agency supported by two full-time designers whom …"
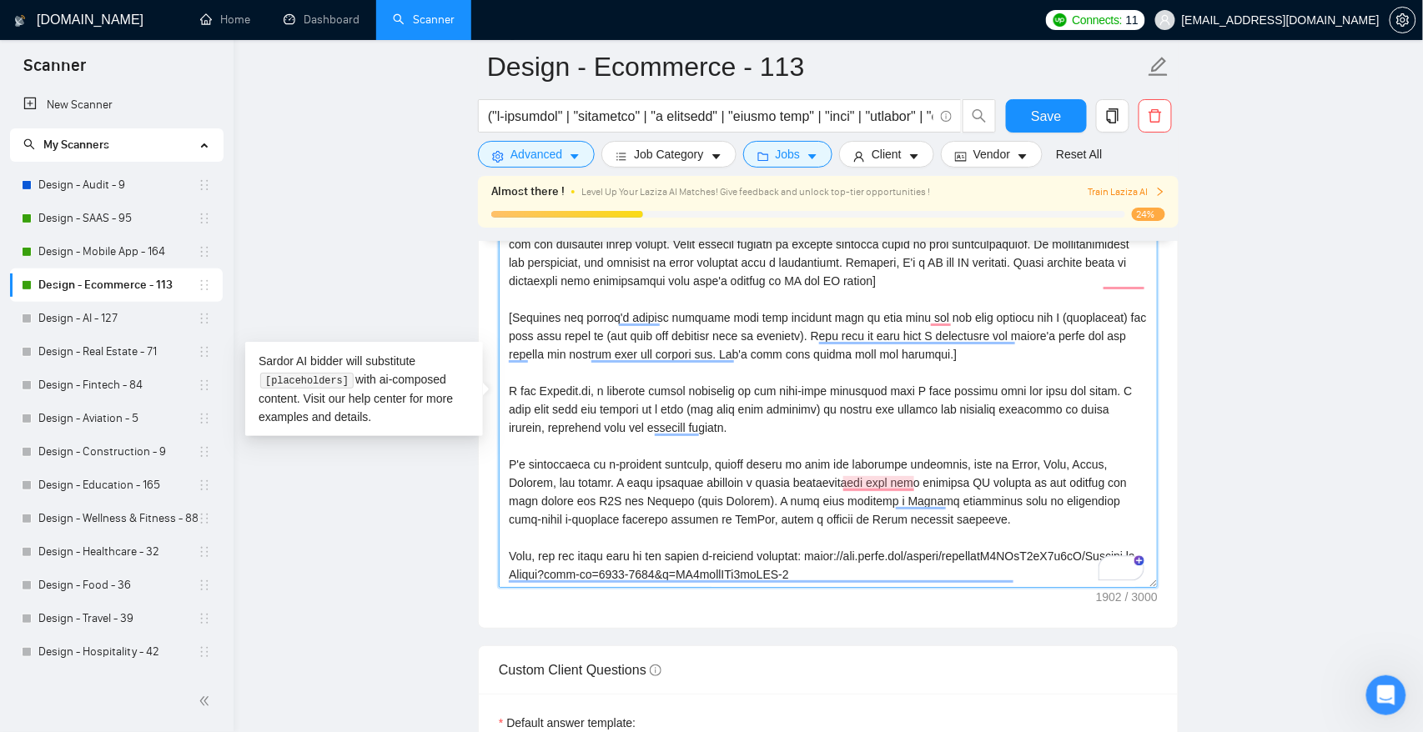
drag, startPoint x: 524, startPoint y: 464, endPoint x: 510, endPoint y: 464, distance: 13.3
click at [510, 464] on textarea "Cover letter template:" at bounding box center [828, 400] width 659 height 375
click at [667, 483] on textarea "Cover letter template:" at bounding box center [828, 400] width 659 height 375
click at [841, 500] on textarea "Cover letter template:" at bounding box center [828, 400] width 659 height 375
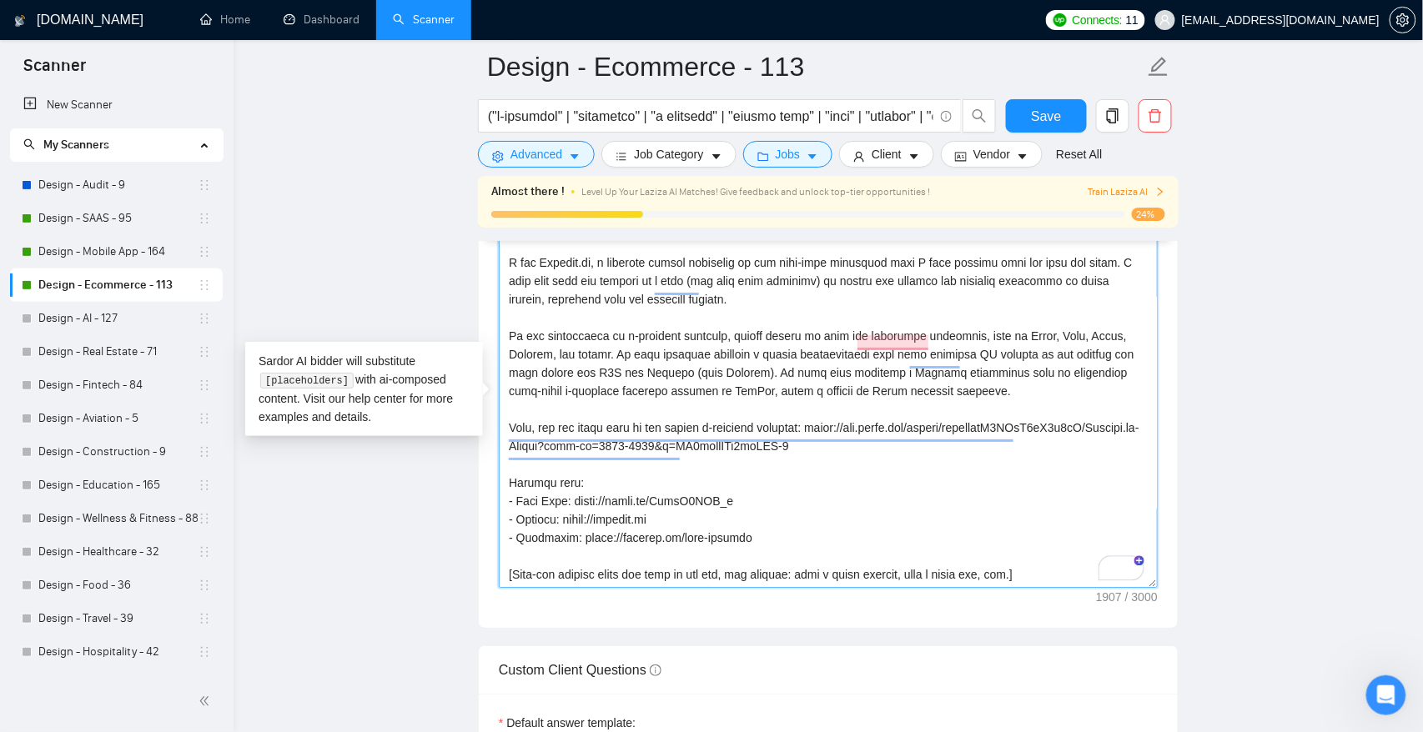
click at [675, 545] on textarea "Cover letter template:" at bounding box center [828, 400] width 659 height 375
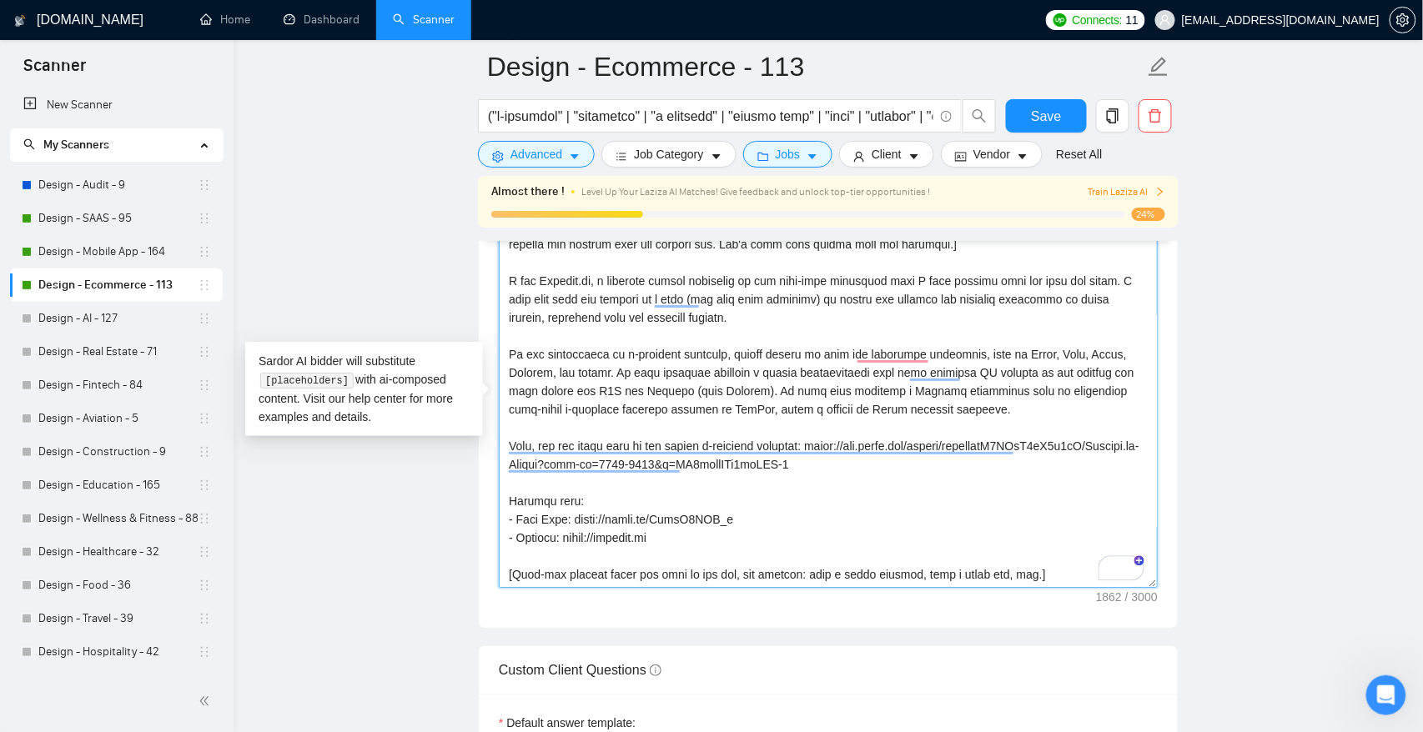
scroll to position [128, 0]
type textarea "[Write a personal greeting using the client's name or company name (if any is p…"
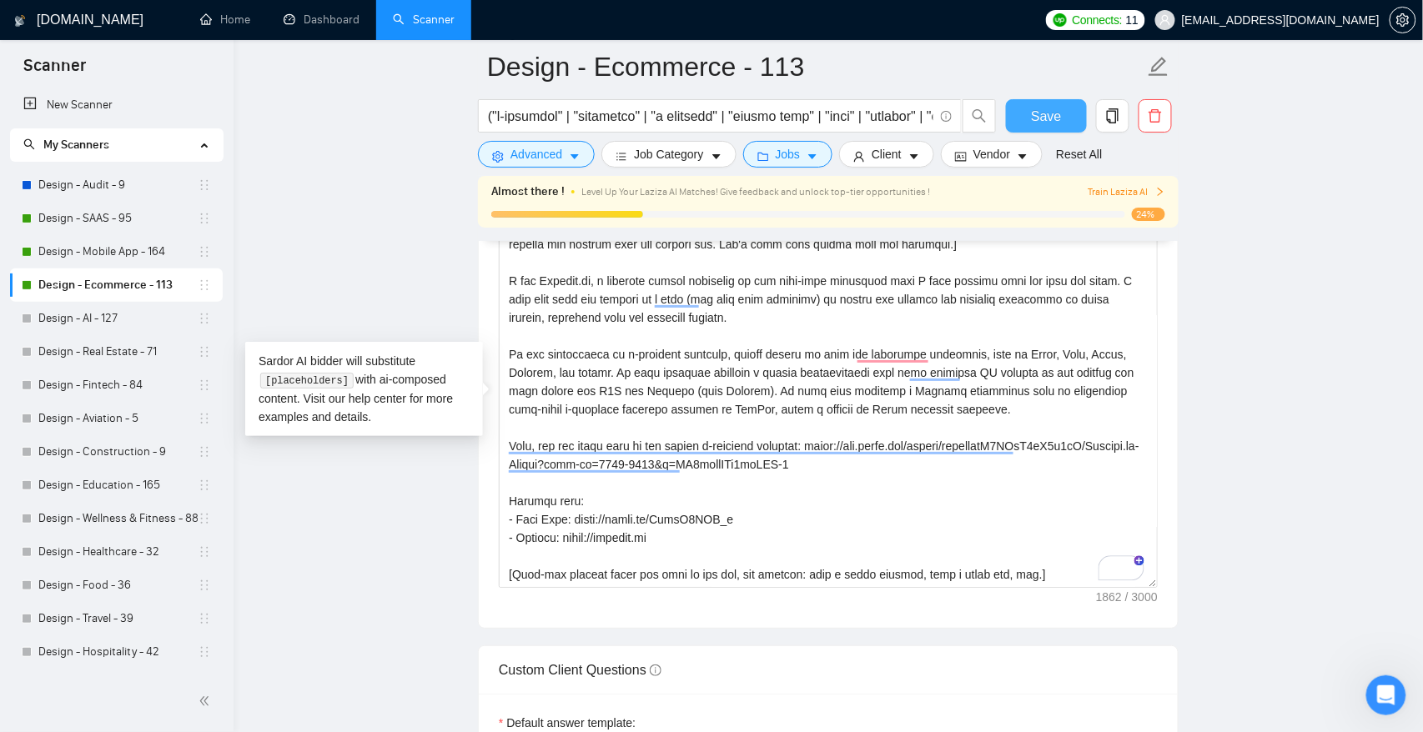
click at [1042, 116] on span "Save" at bounding box center [1046, 116] width 30 height 21
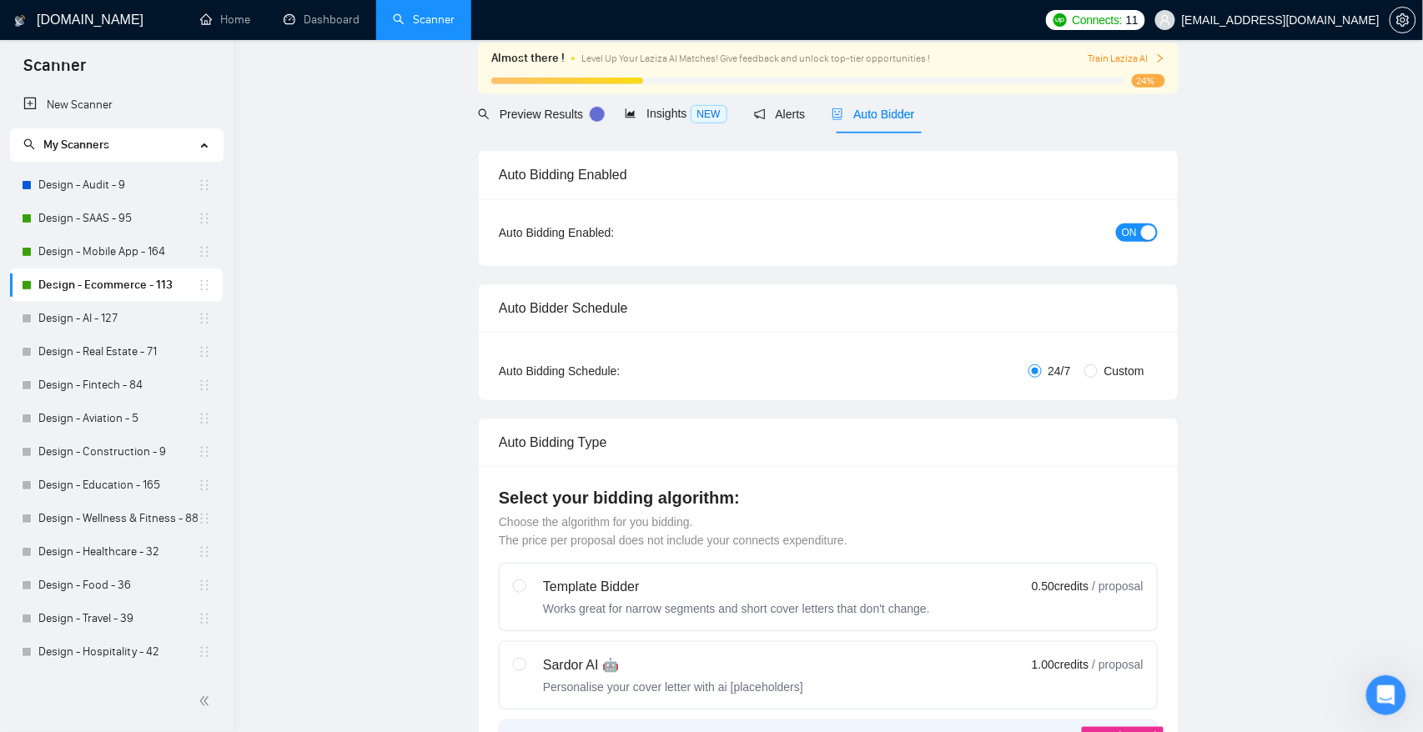
scroll to position [0, 0]
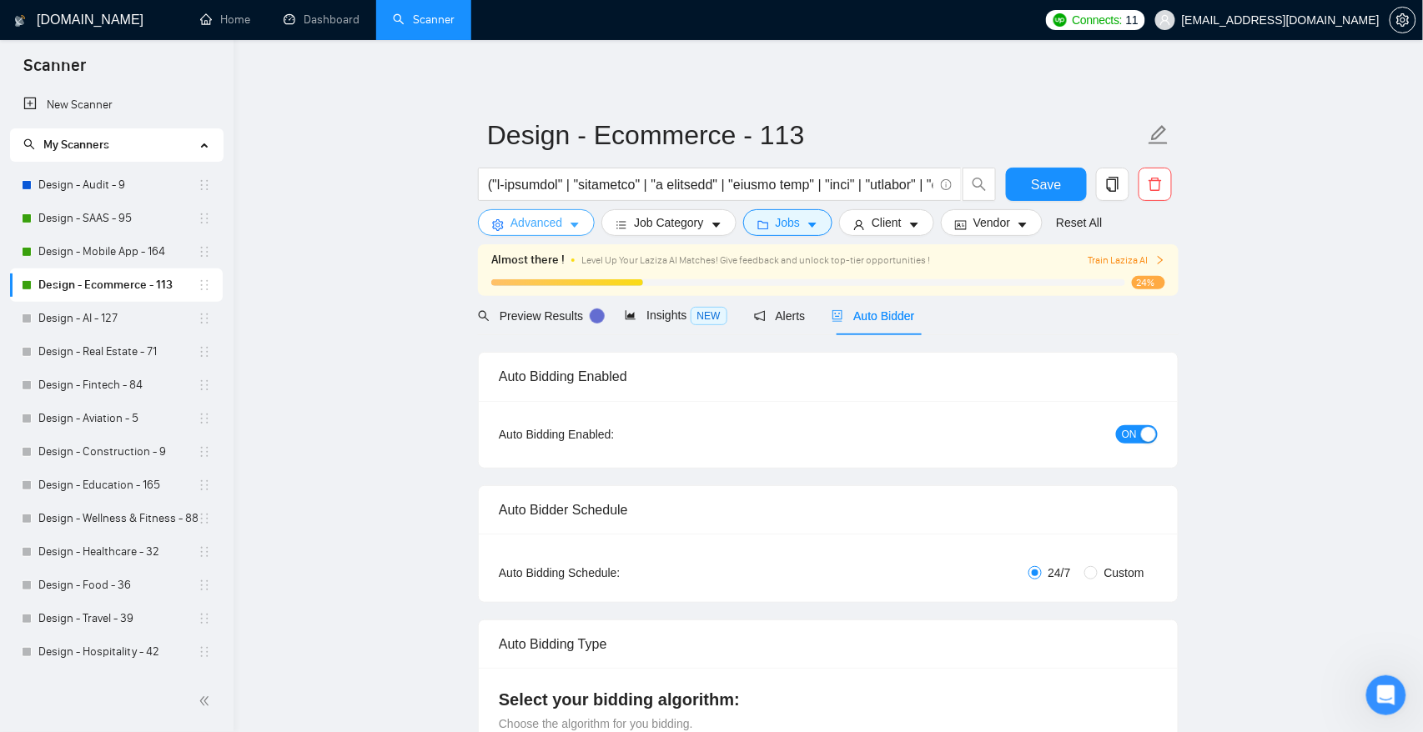
click at [540, 223] on span "Advanced" at bounding box center [536, 222] width 52 height 18
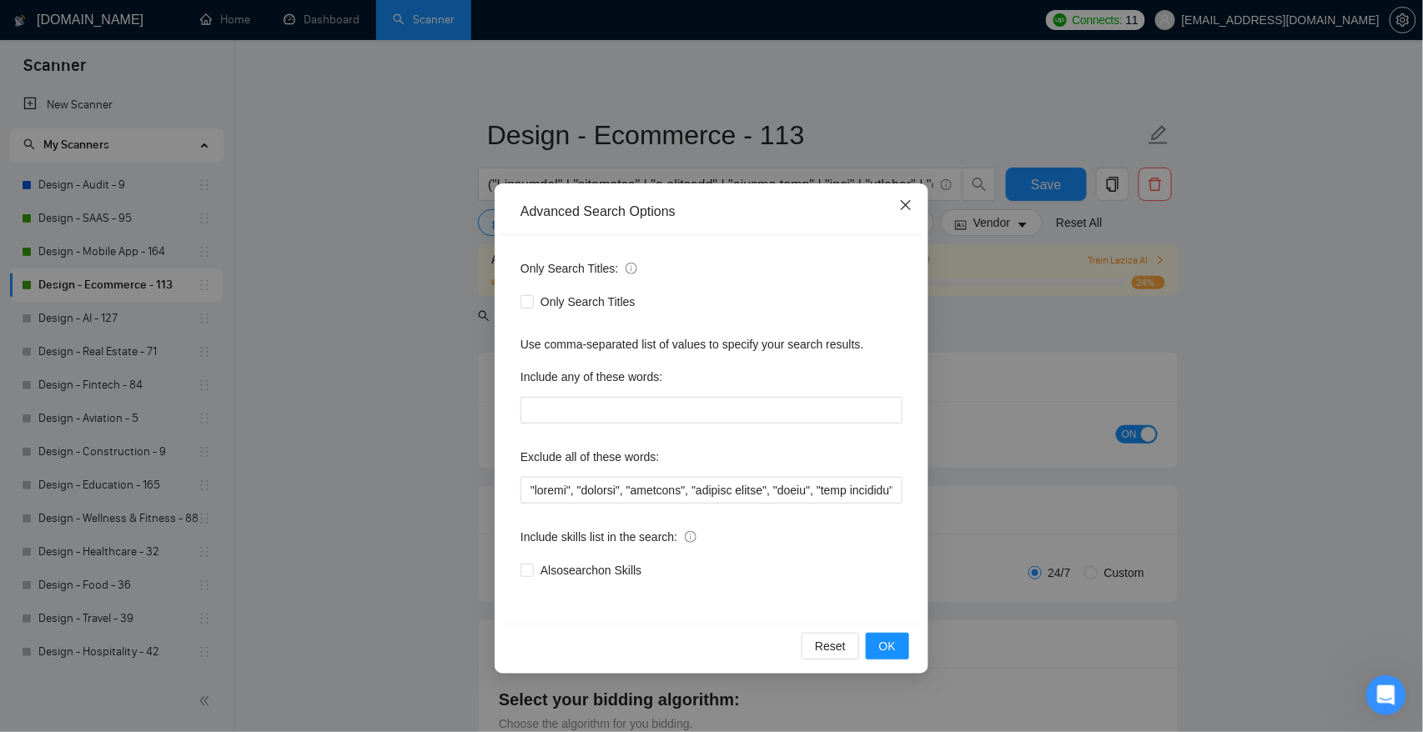
click at [904, 203] on icon "close" at bounding box center [906, 205] width 10 height 10
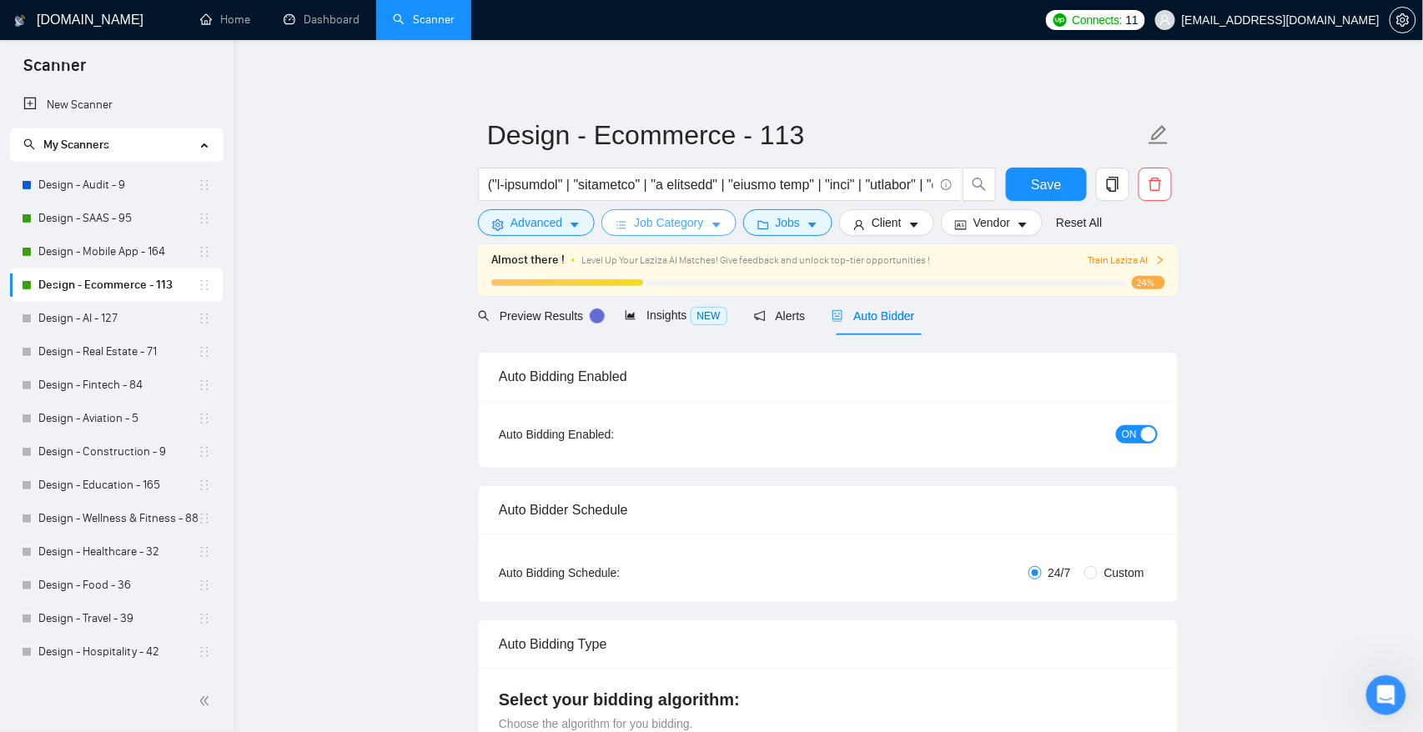
click at [721, 224] on icon "caret-down" at bounding box center [716, 225] width 8 height 5
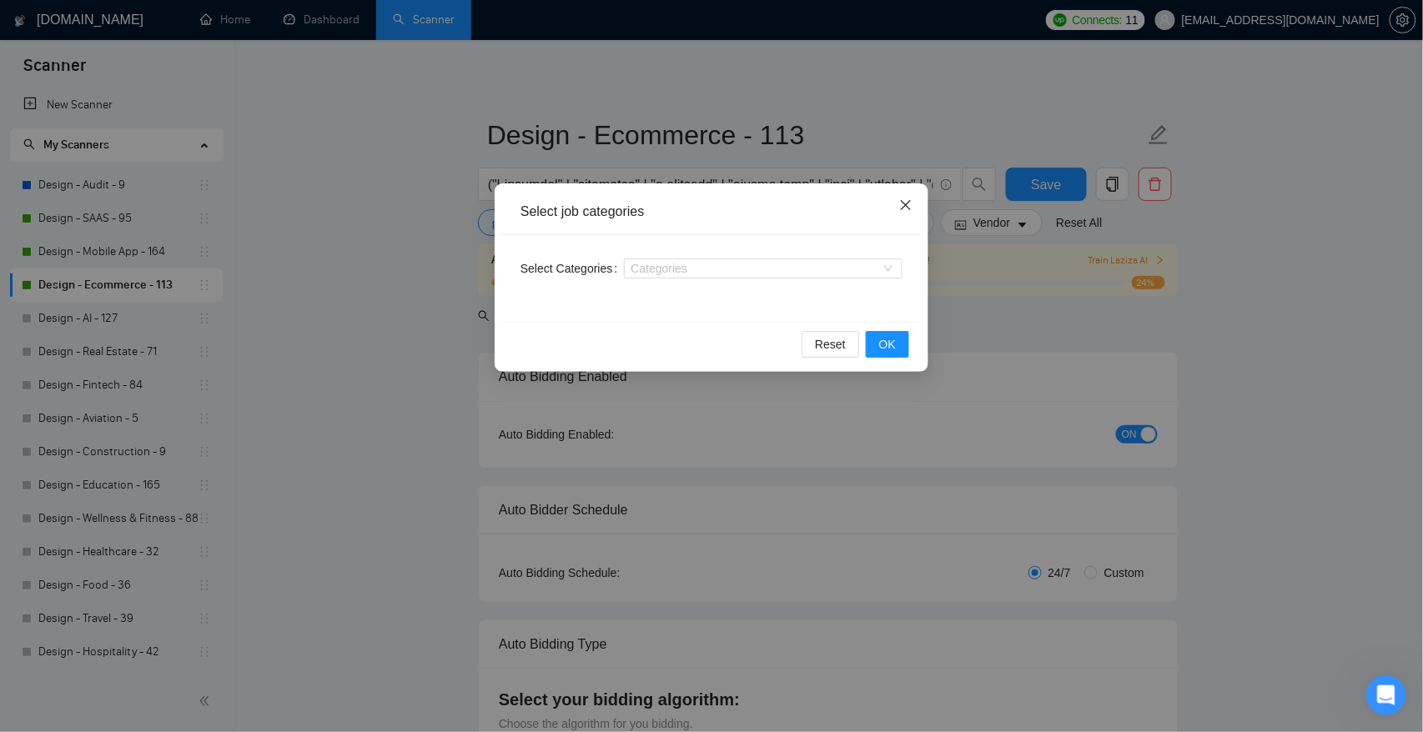
click at [902, 203] on icon "close" at bounding box center [905, 204] width 13 height 13
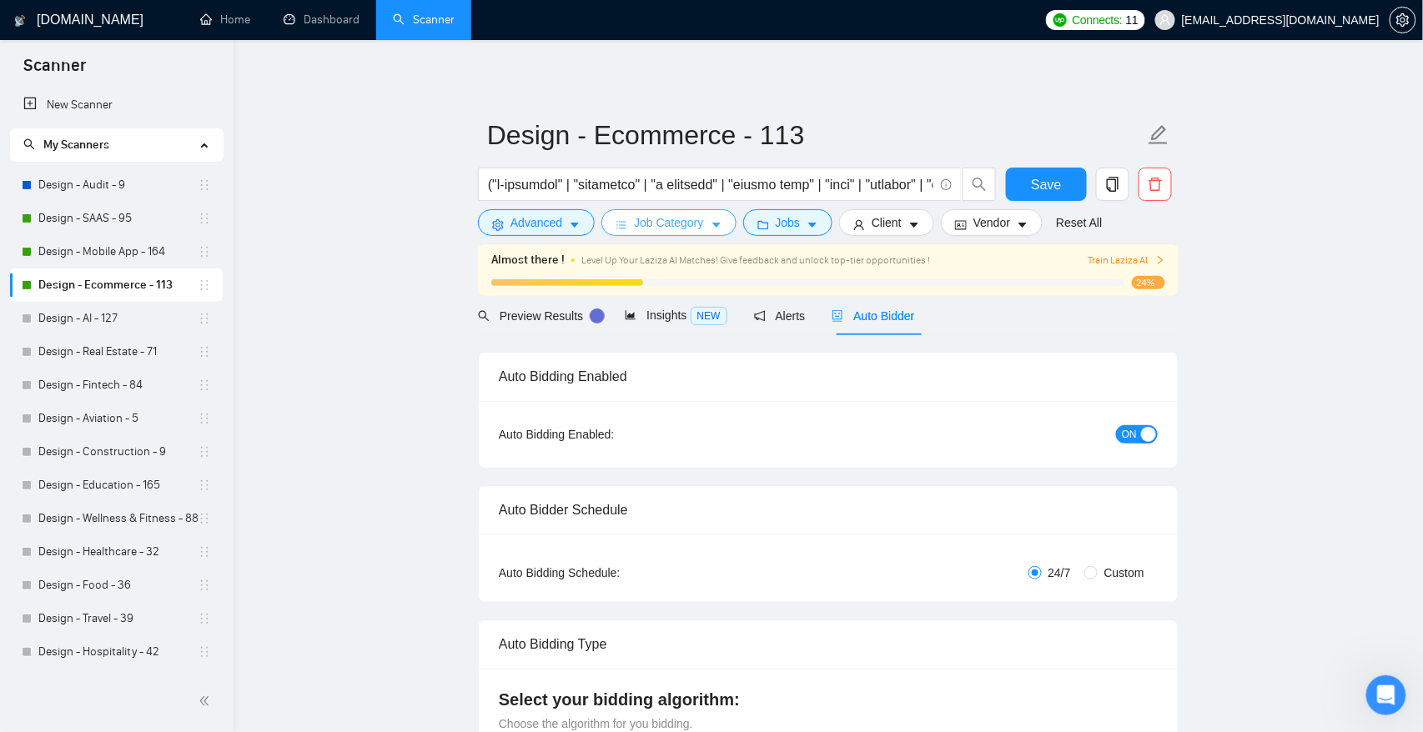
click at [683, 225] on span "Job Category" at bounding box center [668, 222] width 69 height 18
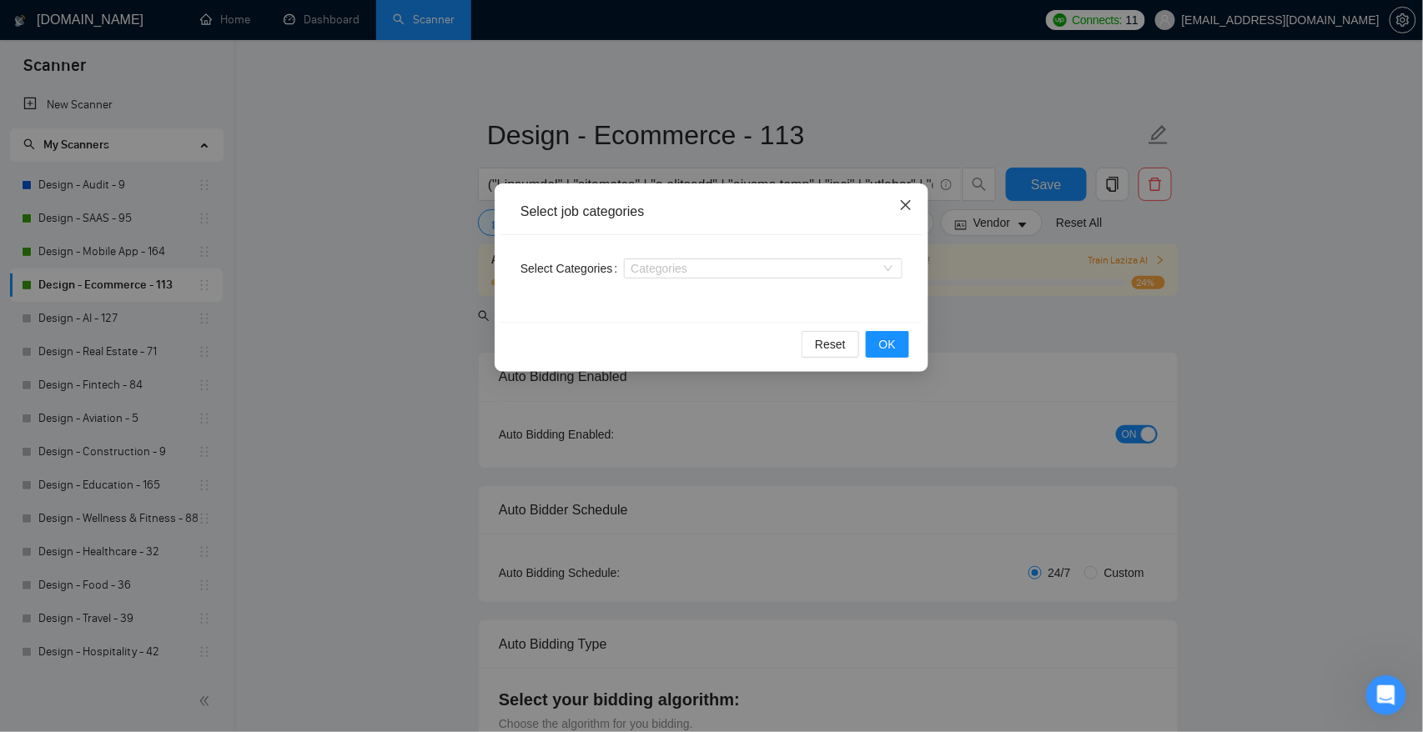
click at [904, 200] on icon "close" at bounding box center [905, 204] width 13 height 13
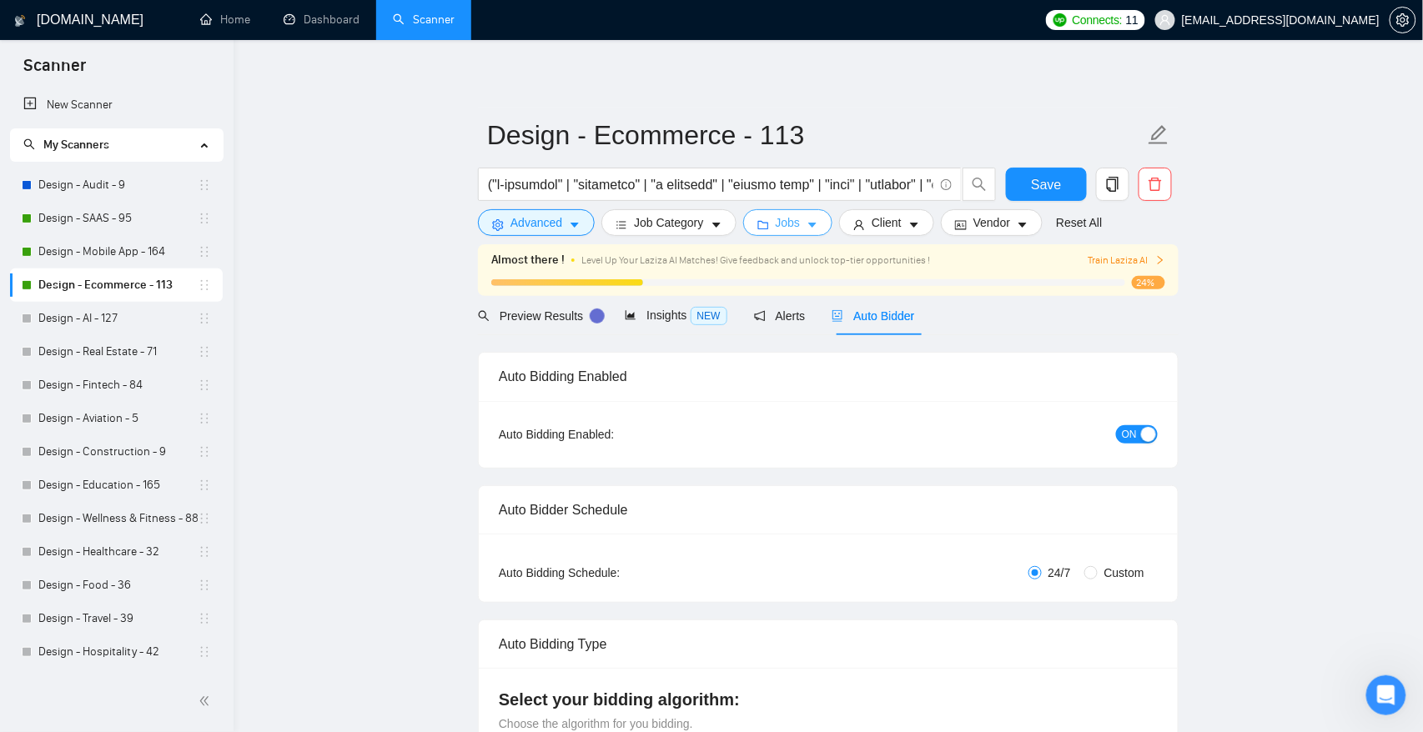
click at [818, 222] on icon "caret-down" at bounding box center [812, 225] width 12 height 12
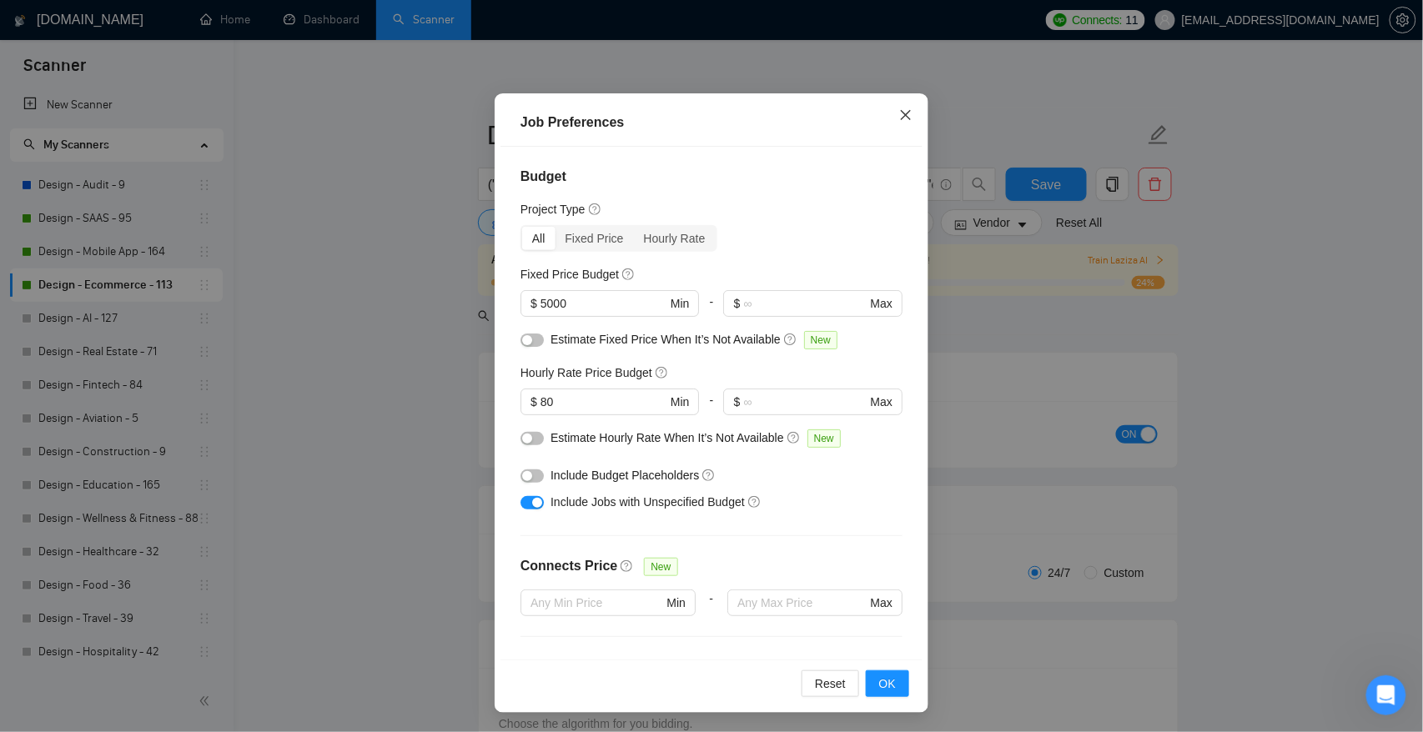
click at [916, 118] on span "Close" at bounding box center [905, 115] width 45 height 45
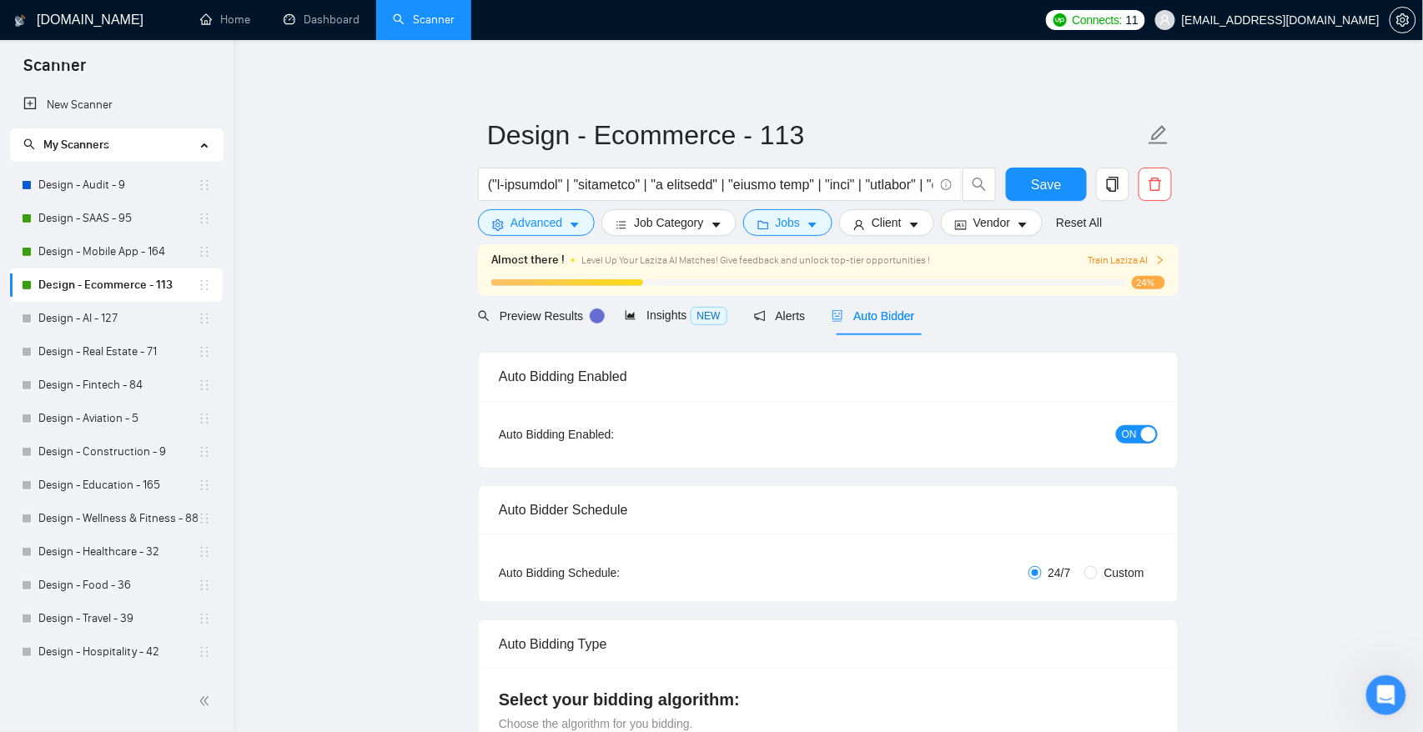
scroll to position [7, 0]
click at [901, 227] on span "Client" at bounding box center [886, 222] width 30 height 18
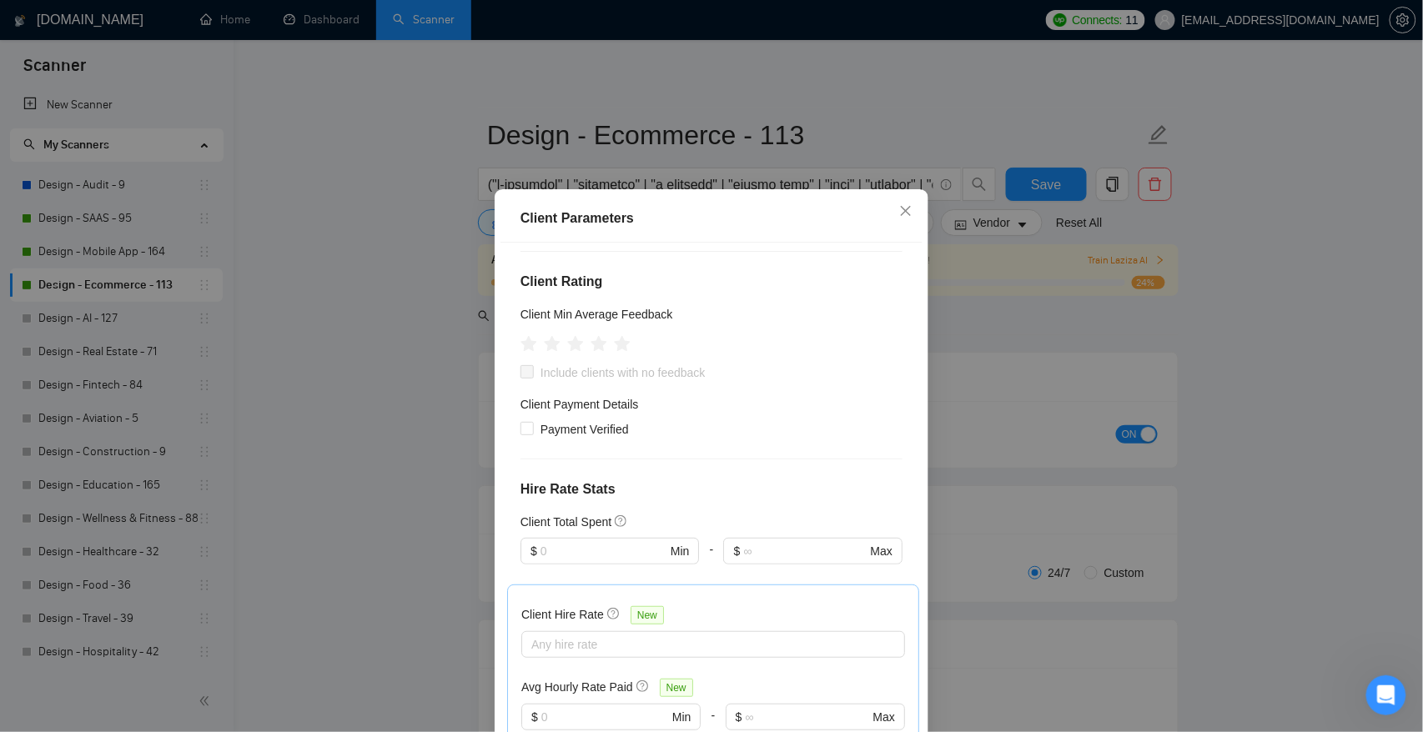
scroll to position [180, 0]
click at [525, 435] on input "Payment Verified" at bounding box center [526, 430] width 12 height 12
checkbox input "true"
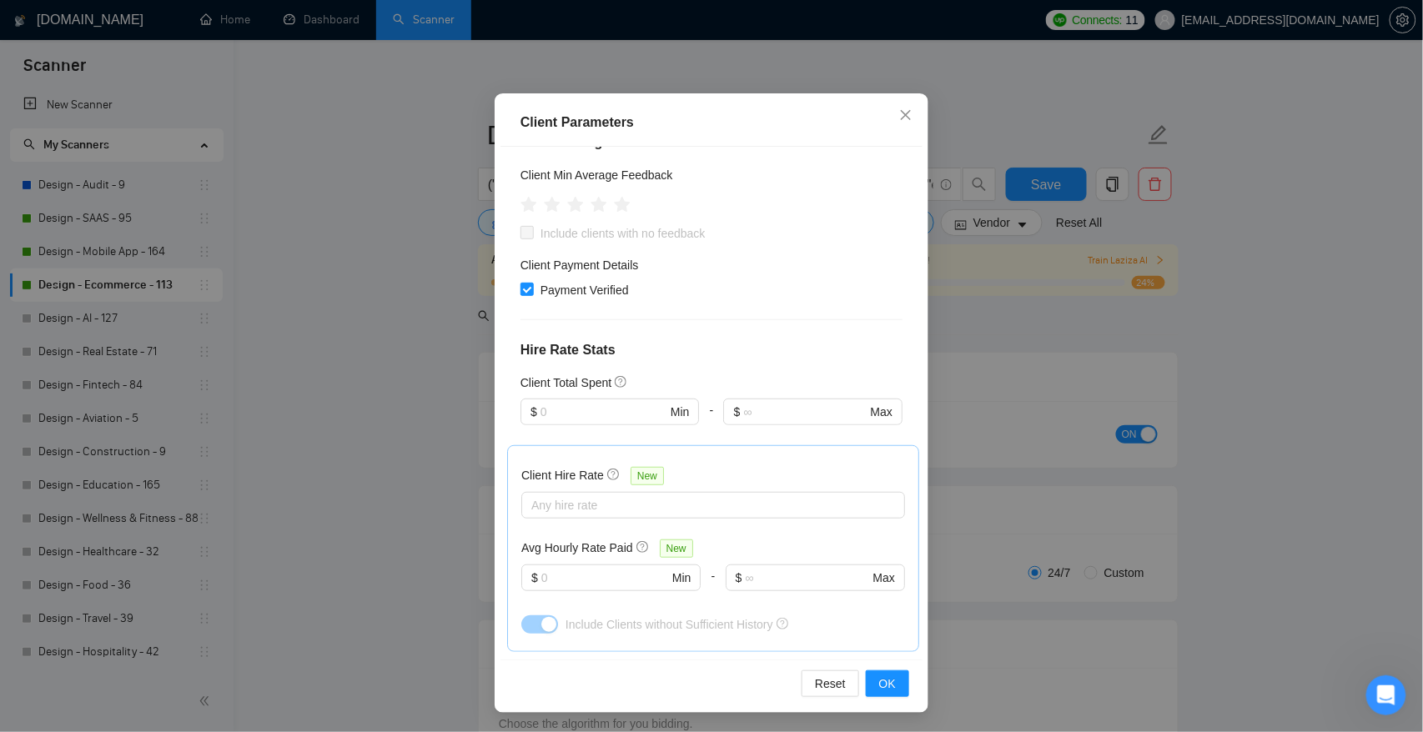
scroll to position [232, 0]
click at [530, 283] on input "Payment Verified" at bounding box center [526, 282] width 12 height 12
checkbox input "false"
click at [906, 112] on icon "close" at bounding box center [905, 114] width 13 height 13
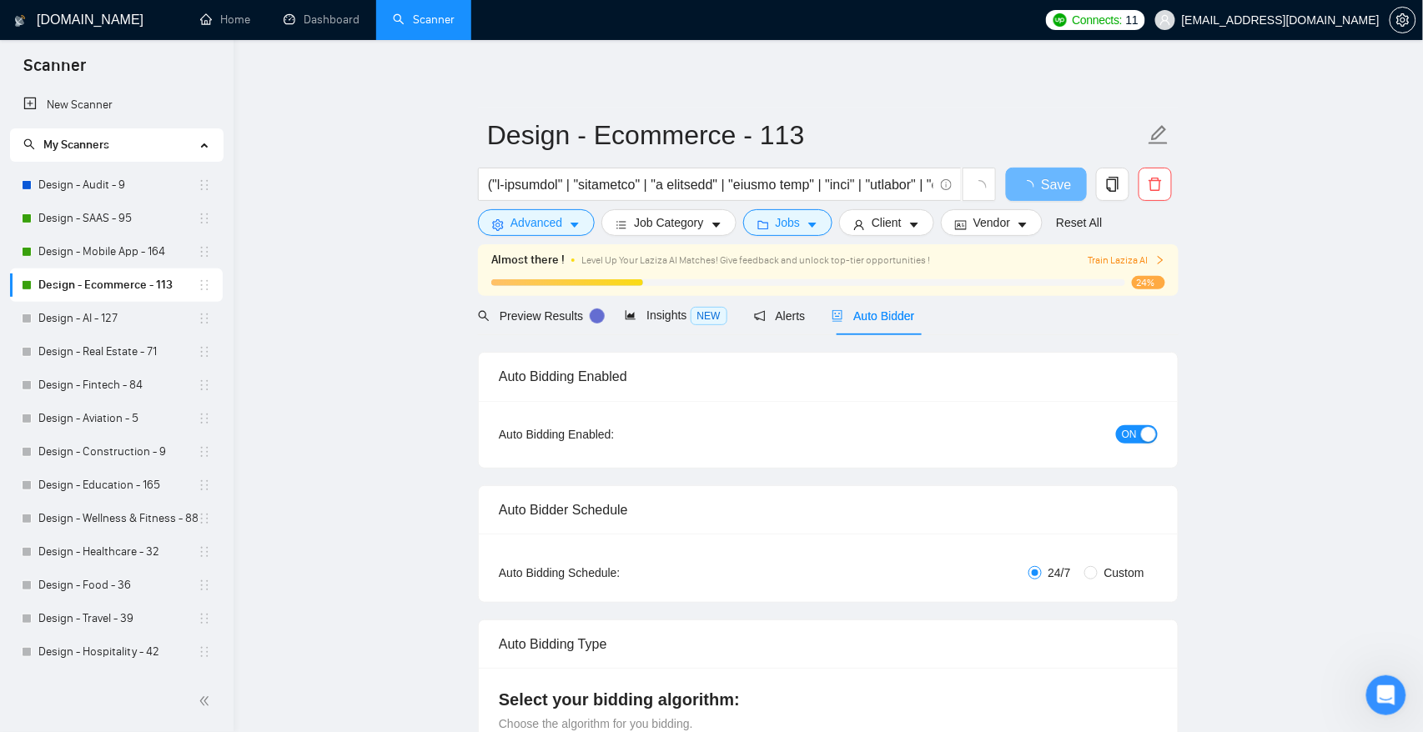
scroll to position [7, 0]
click at [1010, 223] on span "Vendor" at bounding box center [991, 222] width 37 height 18
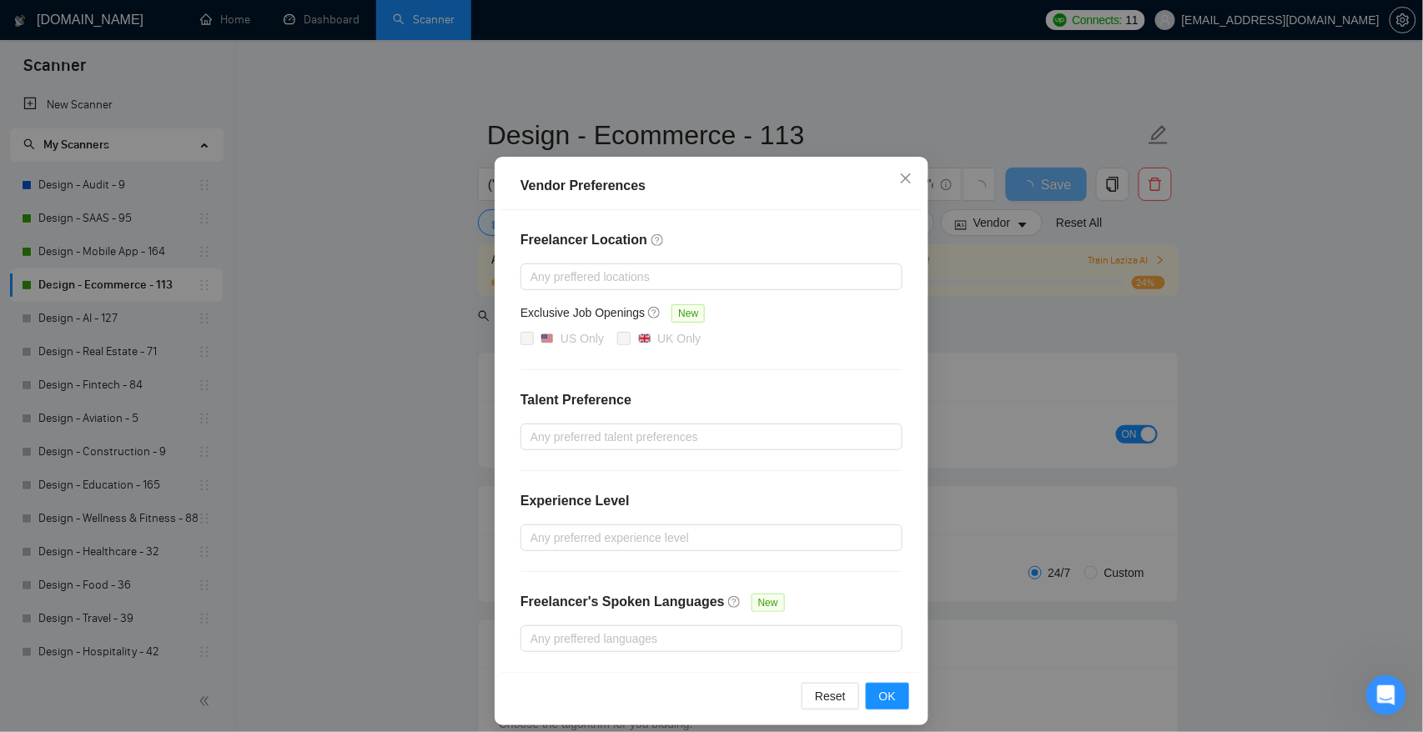
scroll to position [39, 0]
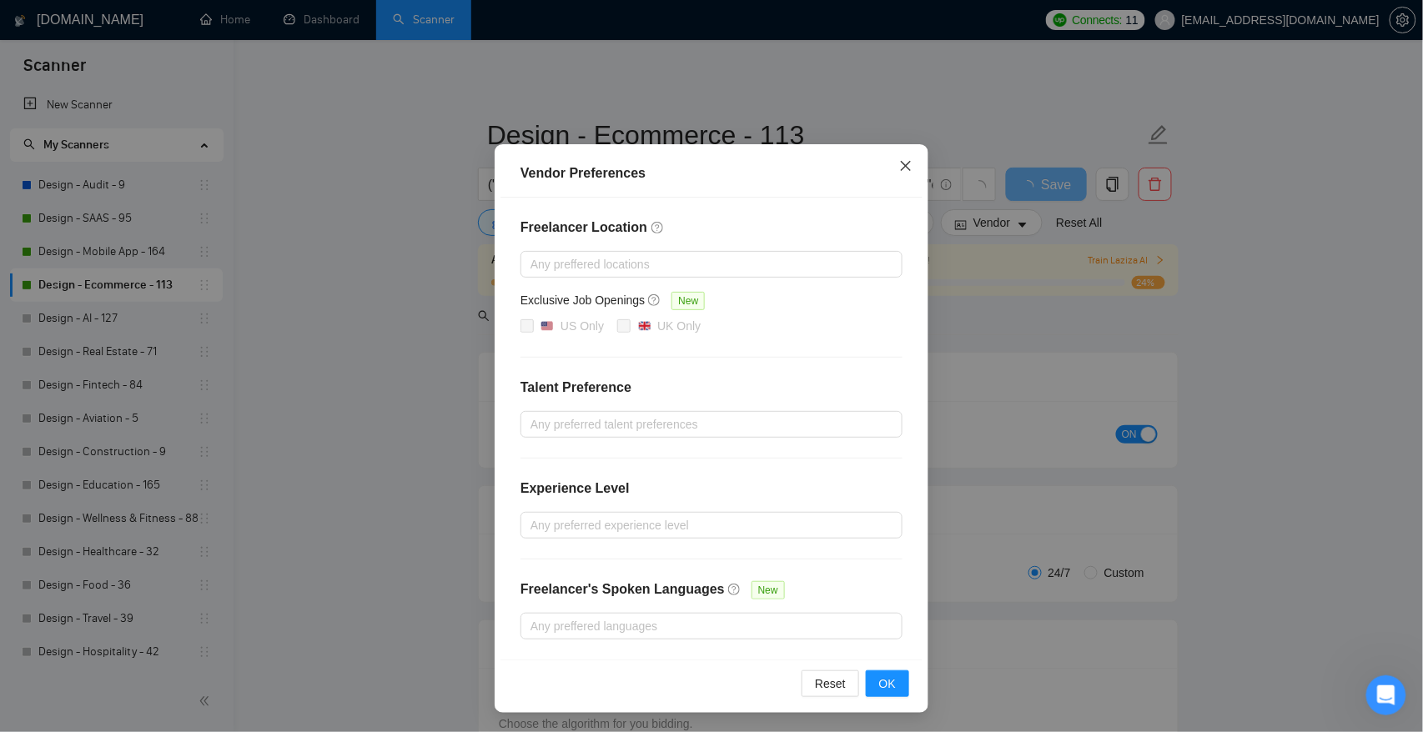
click at [906, 168] on icon "close" at bounding box center [905, 165] width 13 height 13
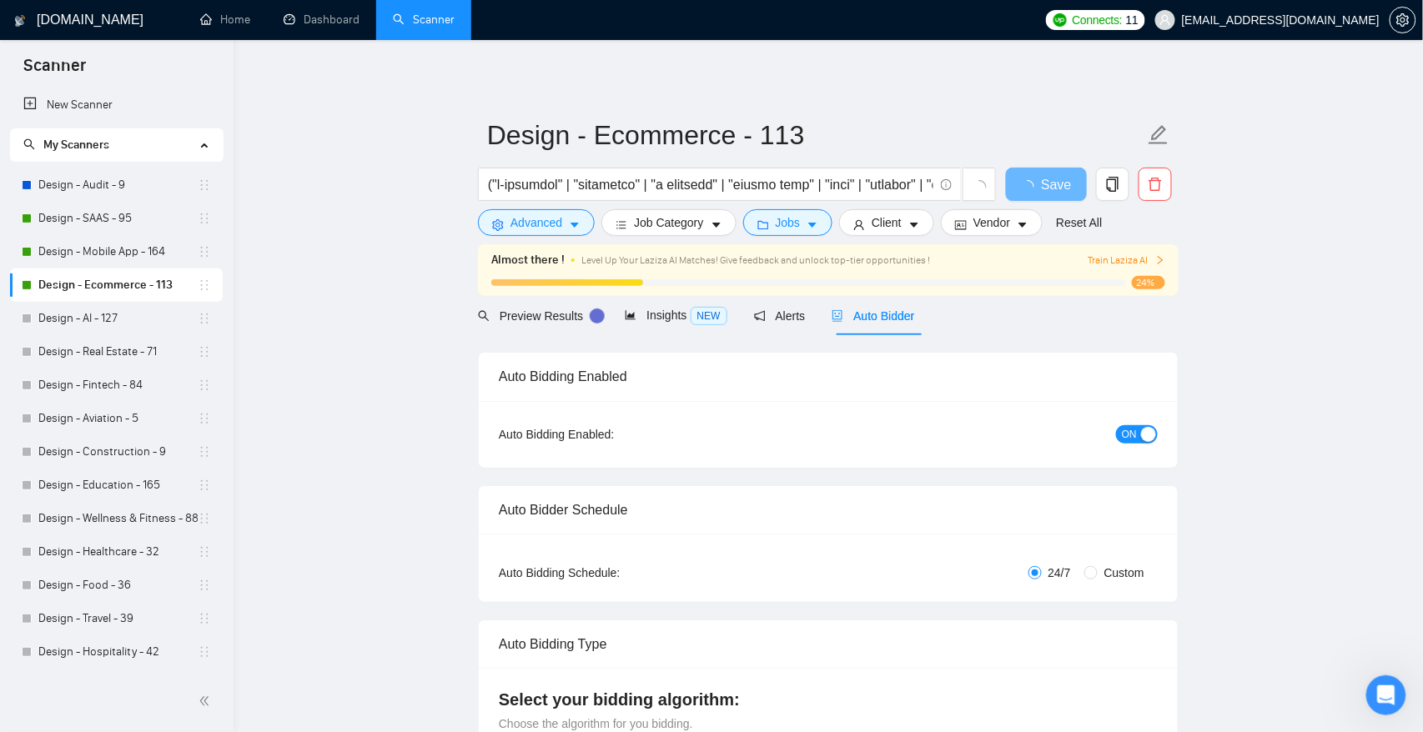
scroll to position [0, 0]
click at [560, 321] on span "Preview Results" at bounding box center [538, 315] width 120 height 13
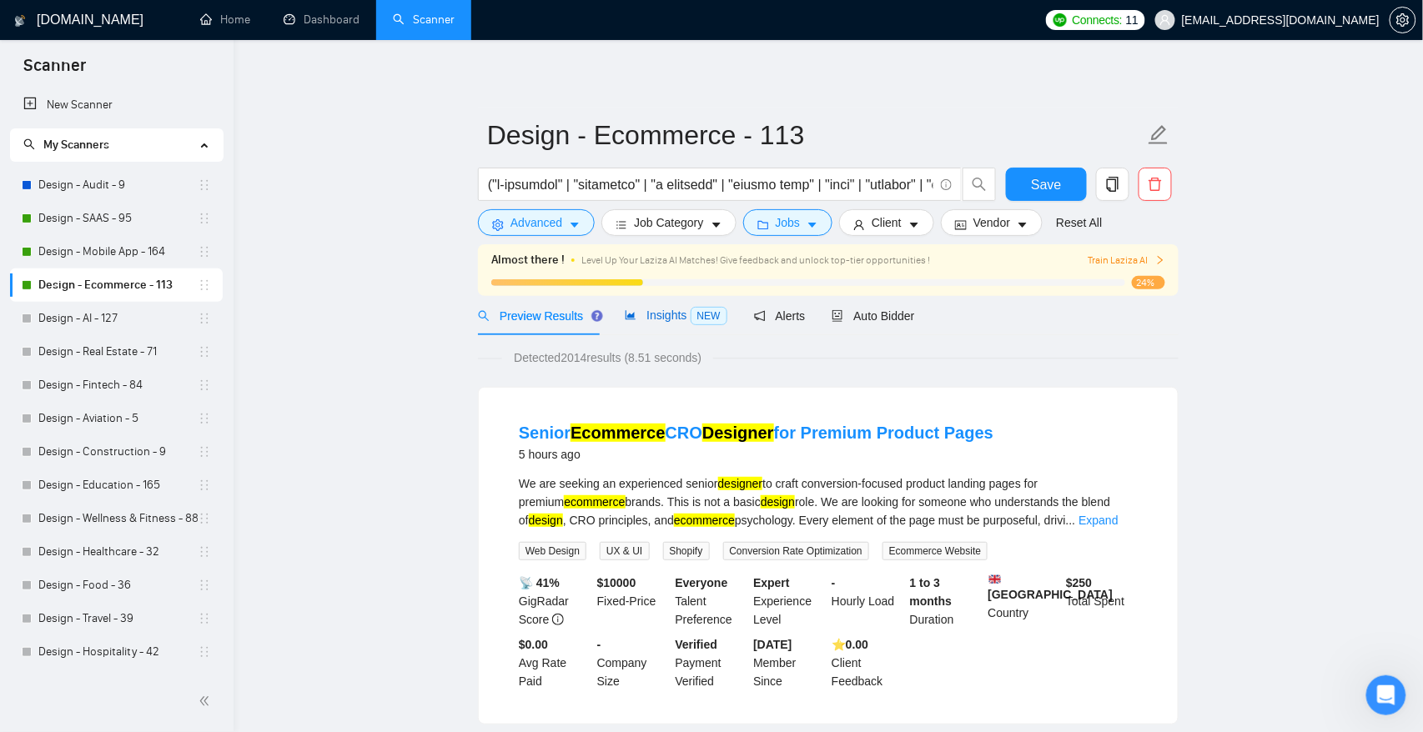
click at [660, 319] on span "Insights NEW" at bounding box center [676, 315] width 102 height 13
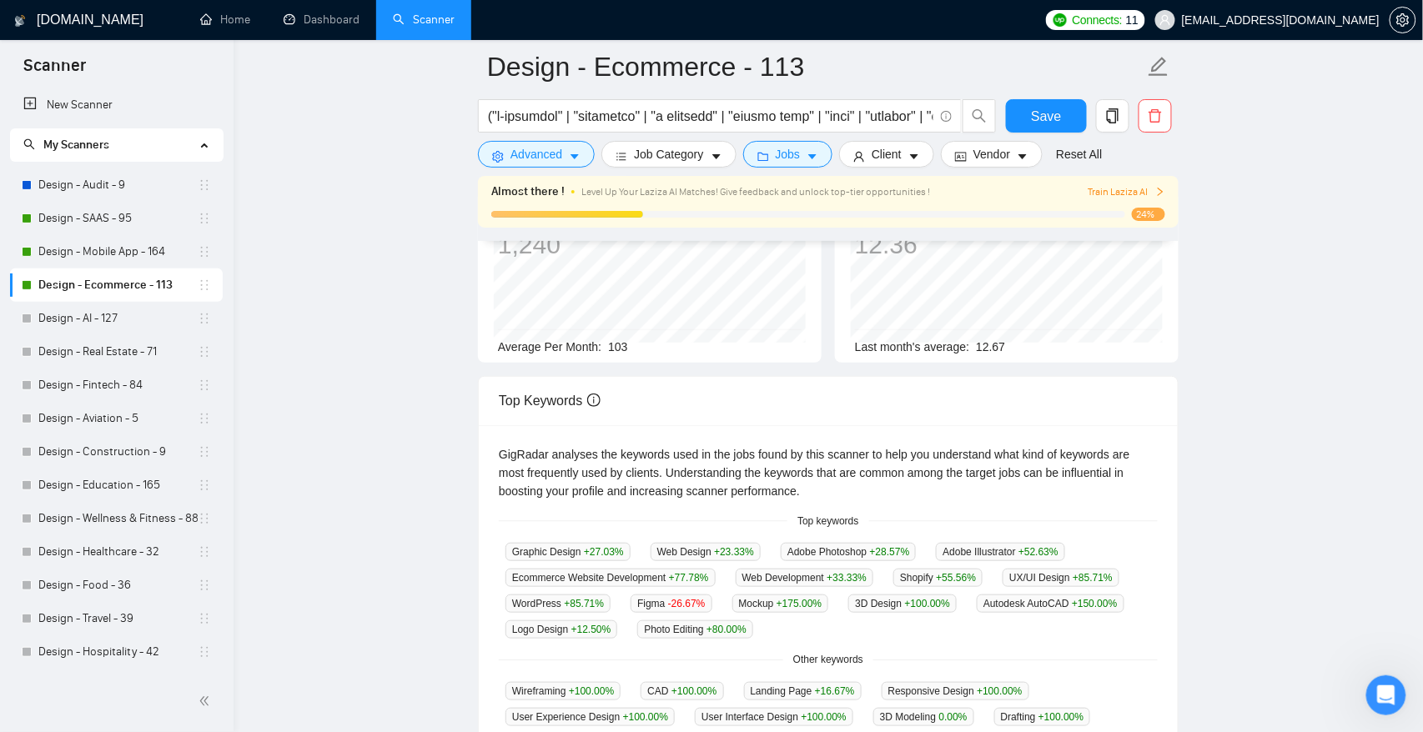
scroll to position [178, 0]
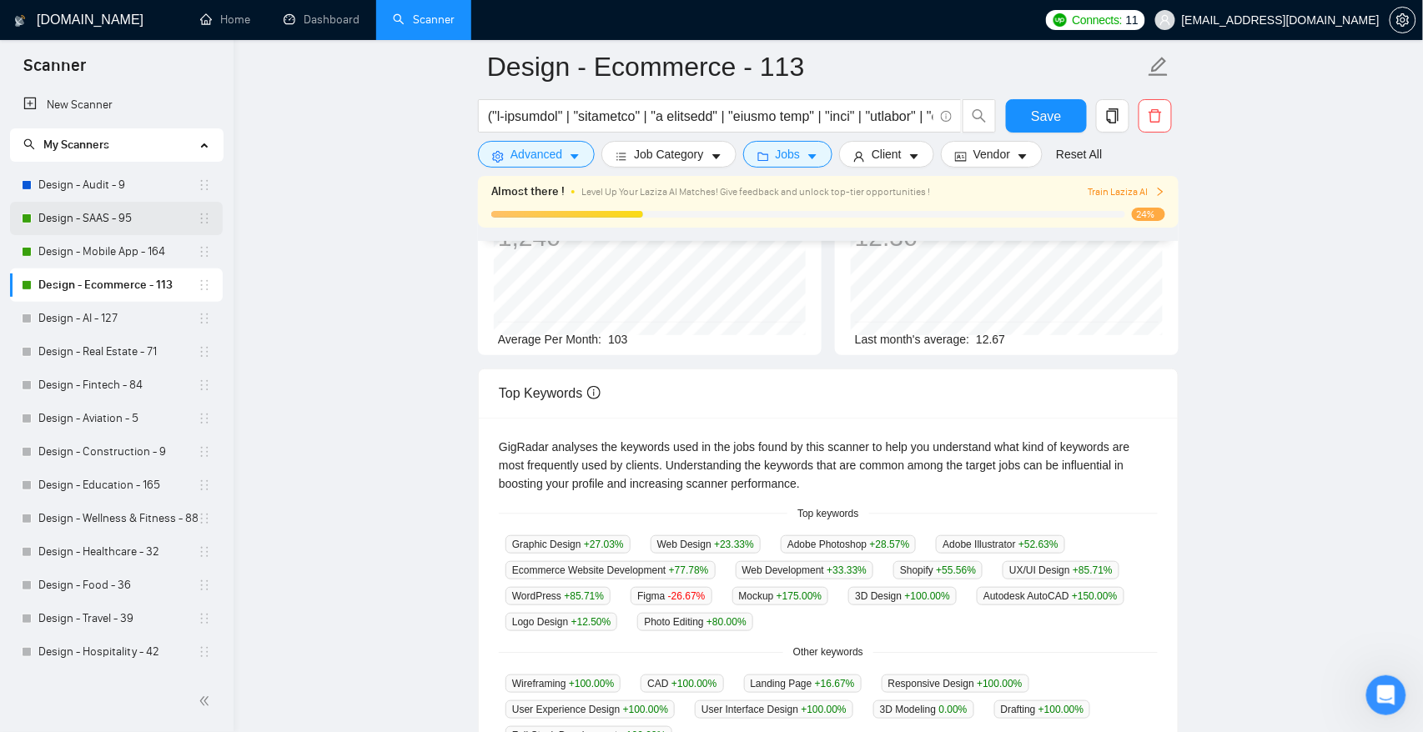
click at [93, 217] on link "Design - SAAS - 95" at bounding box center [117, 218] width 159 height 33
click at [1030, 118] on button "Save" at bounding box center [1046, 115] width 81 height 33
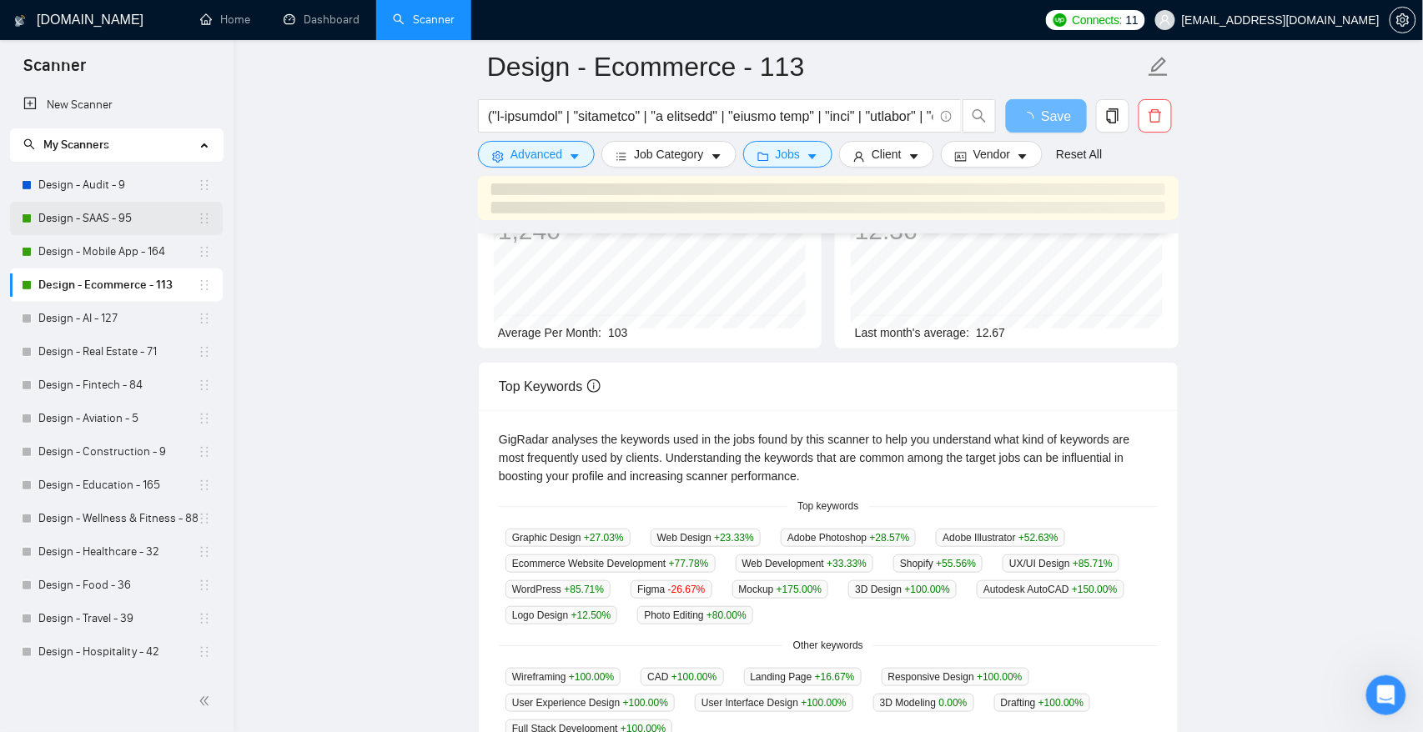
click at [102, 215] on link "Design - SAAS - 95" at bounding box center [117, 218] width 159 height 33
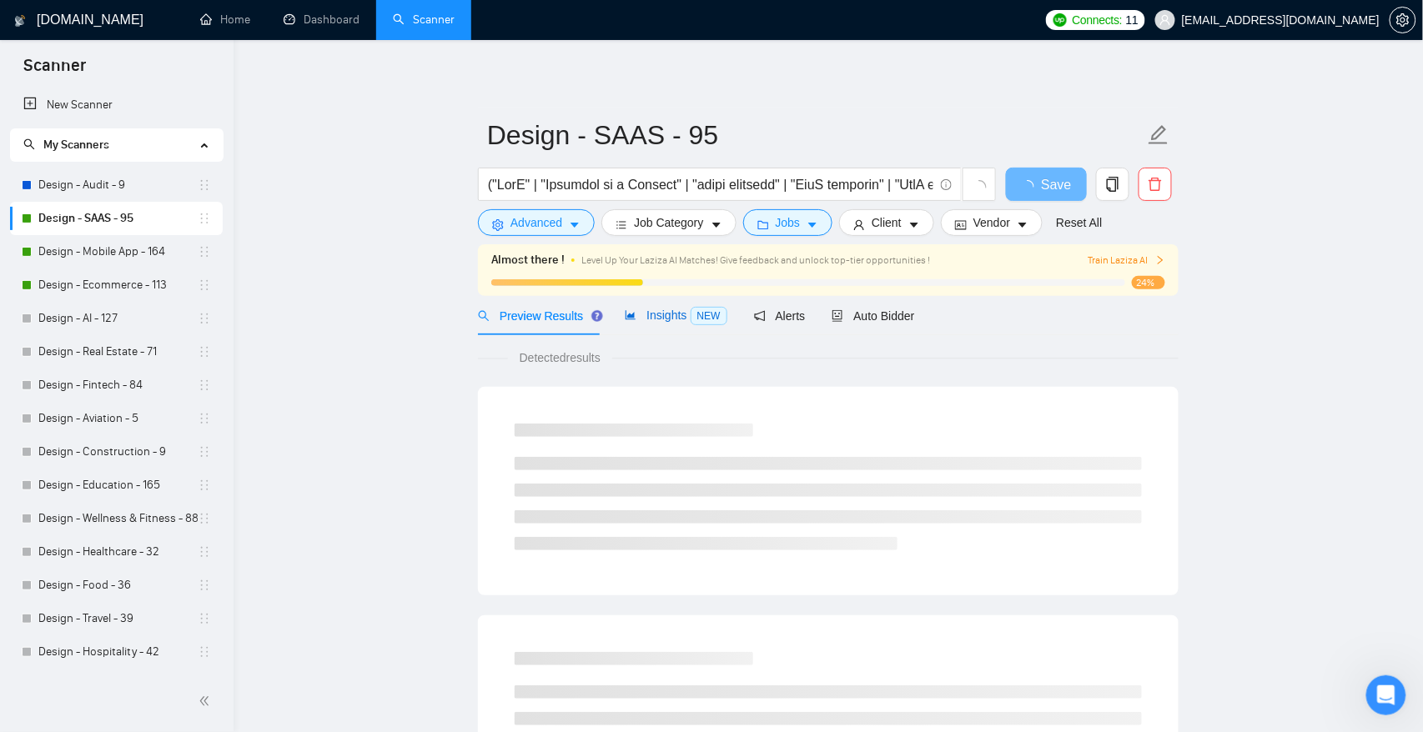
click at [661, 321] on span "Insights NEW" at bounding box center [676, 315] width 102 height 13
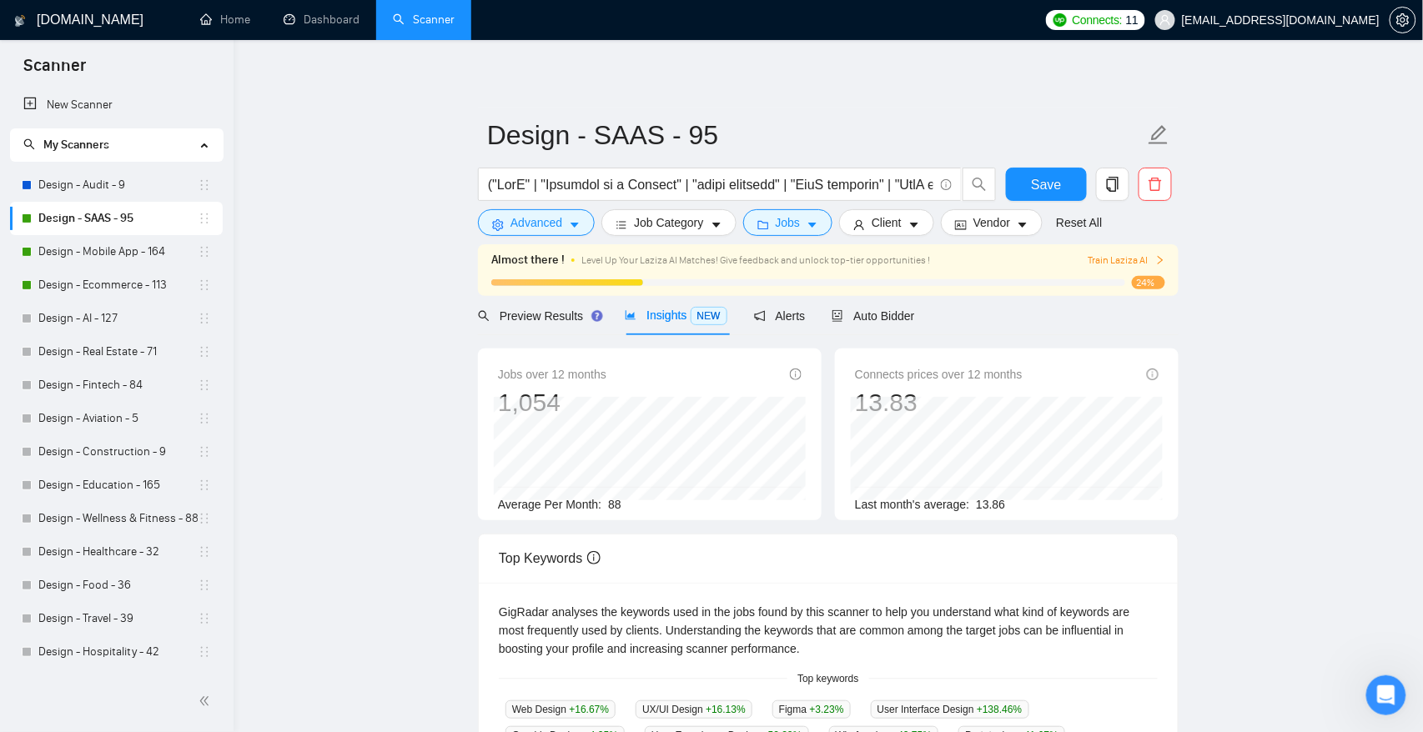
click at [413, 274] on main "Design - SAAS - 95 Save Advanced Job Category Jobs Client Vendor Reset All Almo…" at bounding box center [828, 665] width 1136 height 1196
click at [412, 273] on main "Design - SAAS - 95 Save Advanced Job Category Jobs Client Vendor Reset All Almo…" at bounding box center [828, 665] width 1136 height 1196
click at [234, 17] on link "Home" at bounding box center [225, 20] width 50 height 14
